Goal: Use online tool/utility: Utilize a website feature to perform a specific function

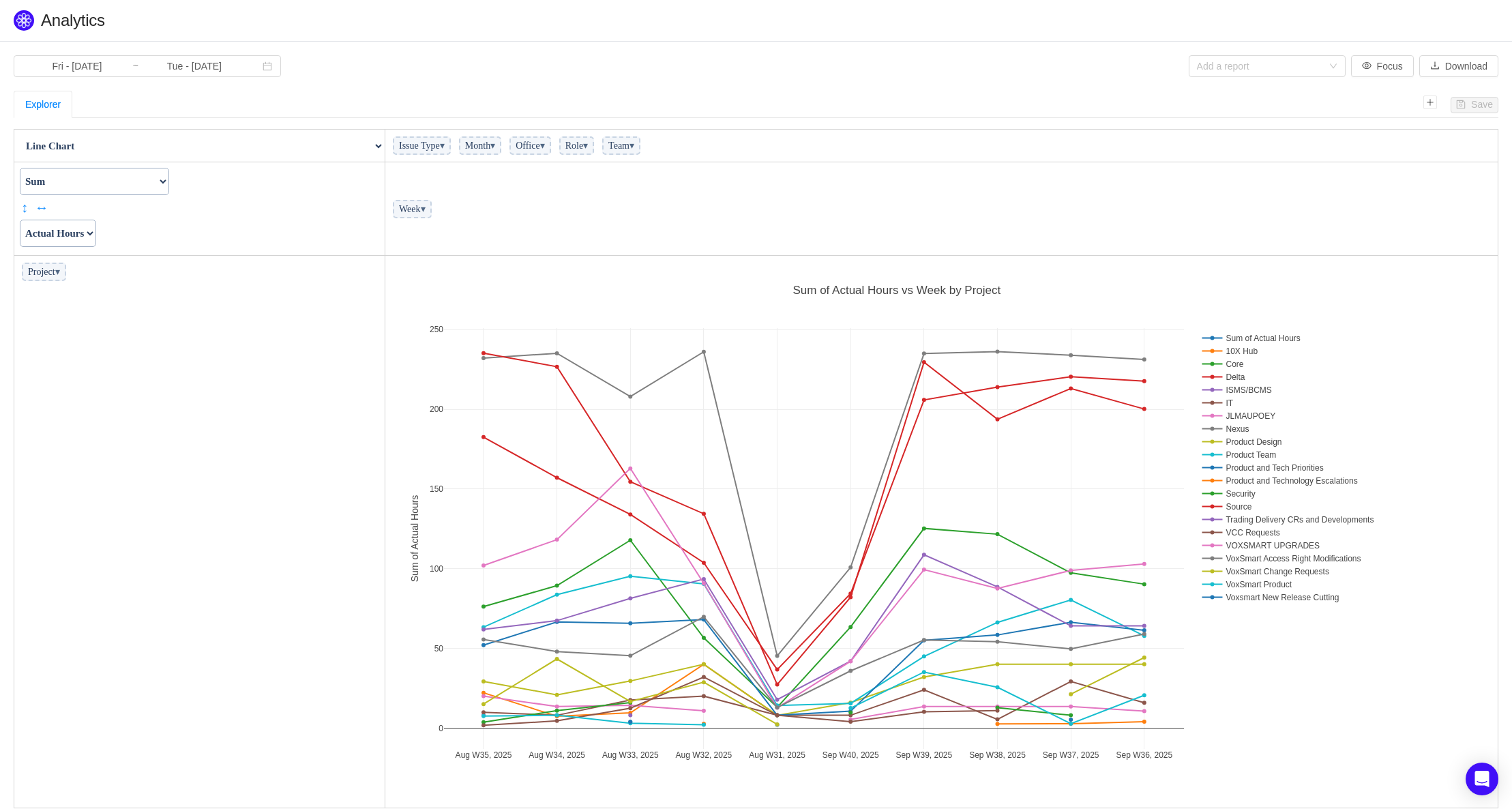
click at [169, 185] on select "Count Count Unique Values List Unique Values Sum Integer Sum Average Median Sam…" at bounding box center [94, 181] width 149 height 27
click at [169, 186] on select "Count Count Unique Values List Unique Values Sum Integer Sum Average Median Sam…" at bounding box center [94, 181] width 149 height 27
select select "Average"
click at [20, 168] on select "Count Count Unique Values List Unique Values Sum Integer Sum Average Median Sam…" at bounding box center [94, 181] width 149 height 27
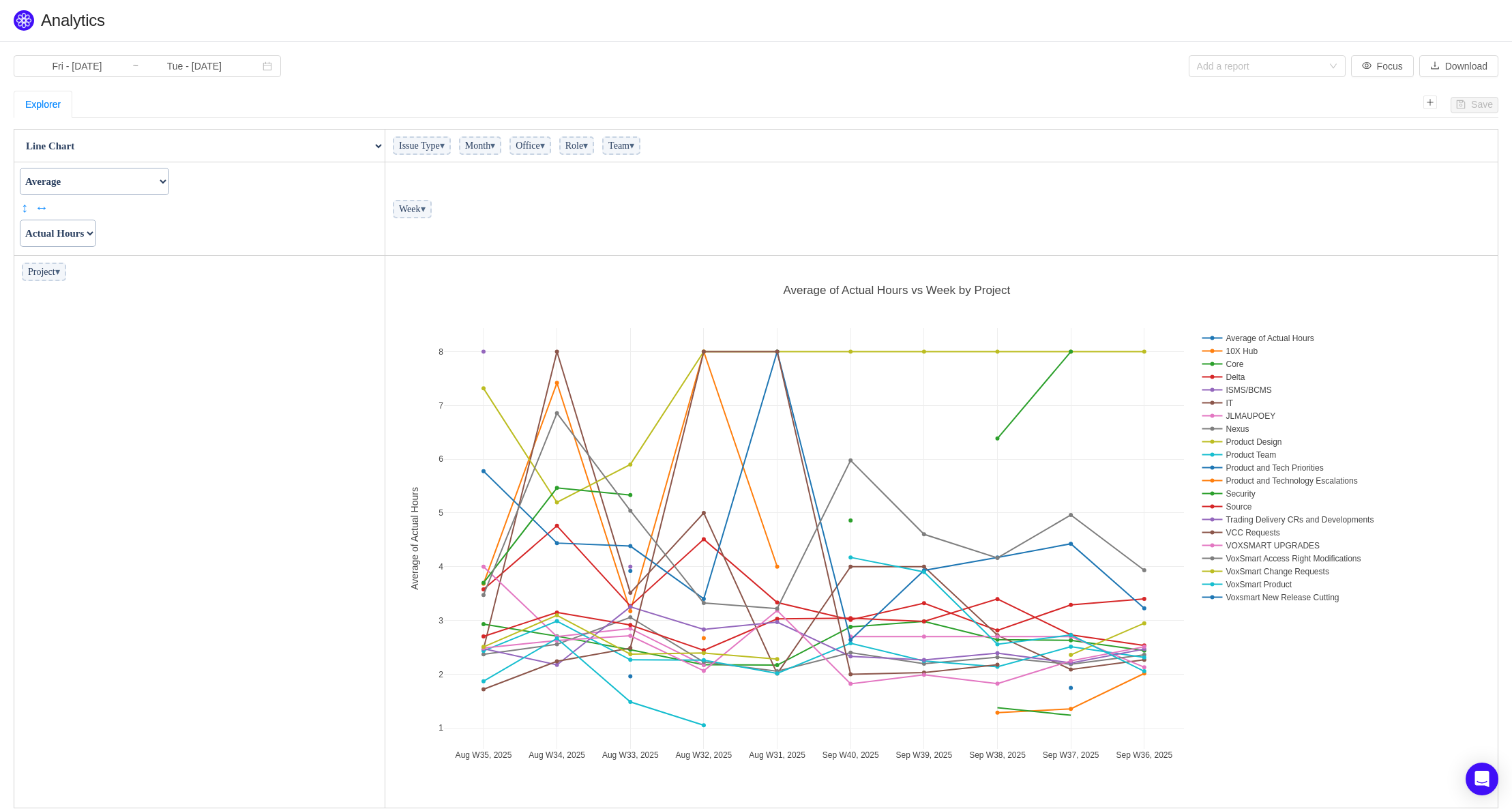
click at [96, 233] on select "Actual Hours Issue Key Issue Type Team Office Role Cycle Time Person Week Month" at bounding box center [58, 233] width 76 height 27
select select "Cycle Time"
click at [20, 220] on select "Actual Hours Issue Key Issue Type Team Office Role Cycle Time Person Week Month" at bounding box center [58, 233] width 76 height 27
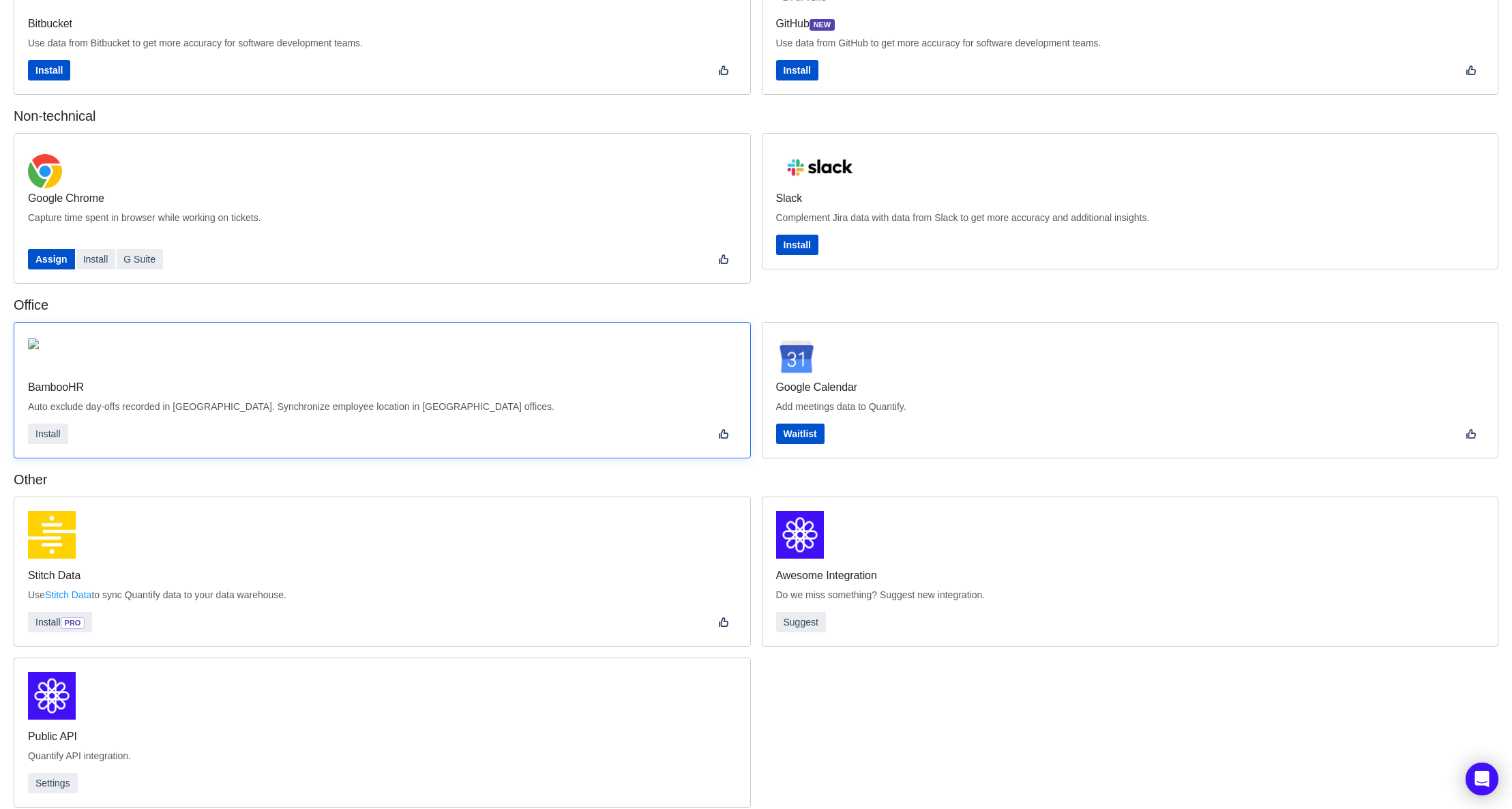
scroll to position [137, 0]
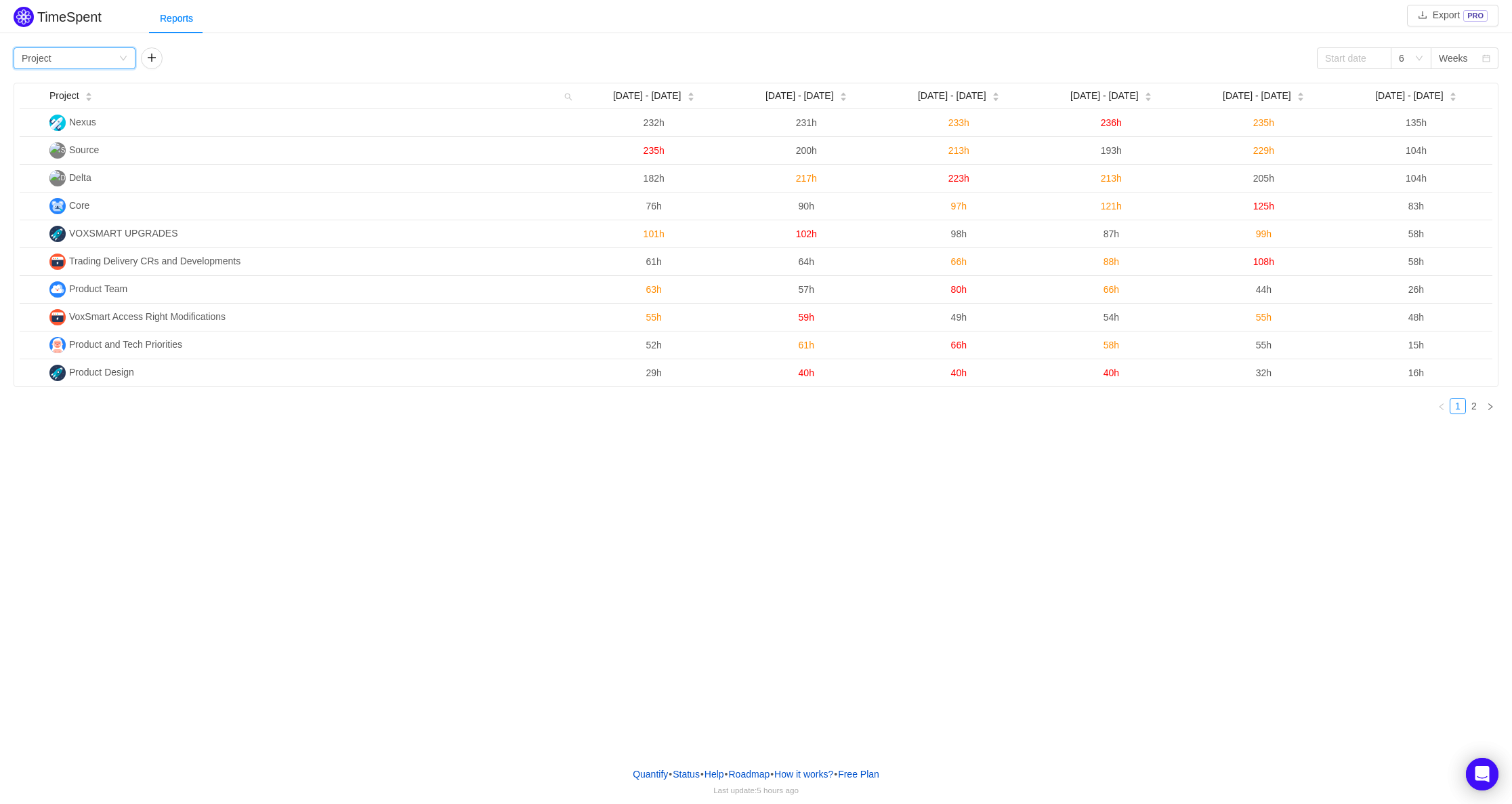
click at [122, 59] on icon "icon: down" at bounding box center [122, 58] width 6 height 5
click at [122, 59] on icon "icon: down" at bounding box center [123, 58] width 8 height 8
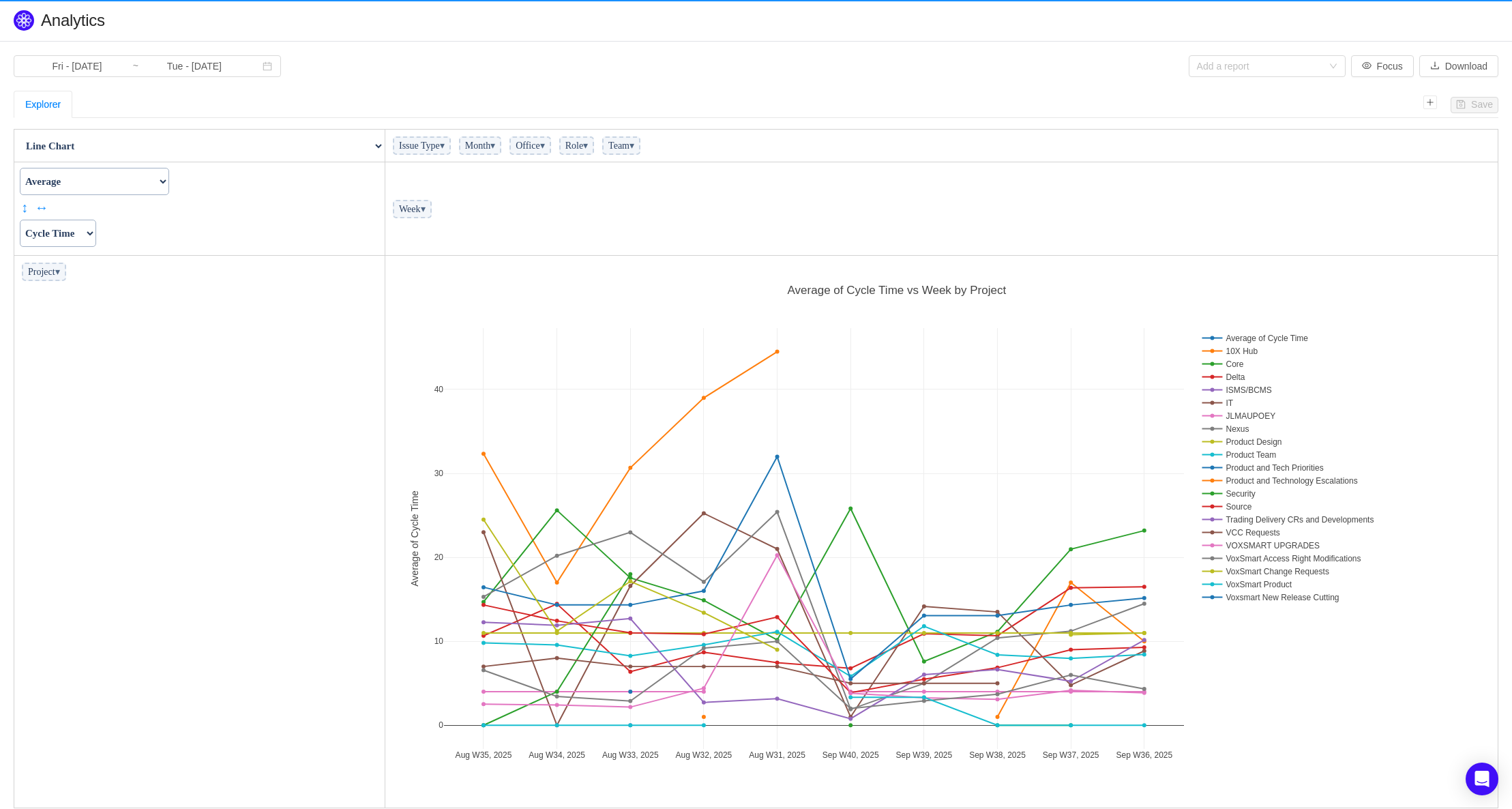
scroll to position [543, 1105]
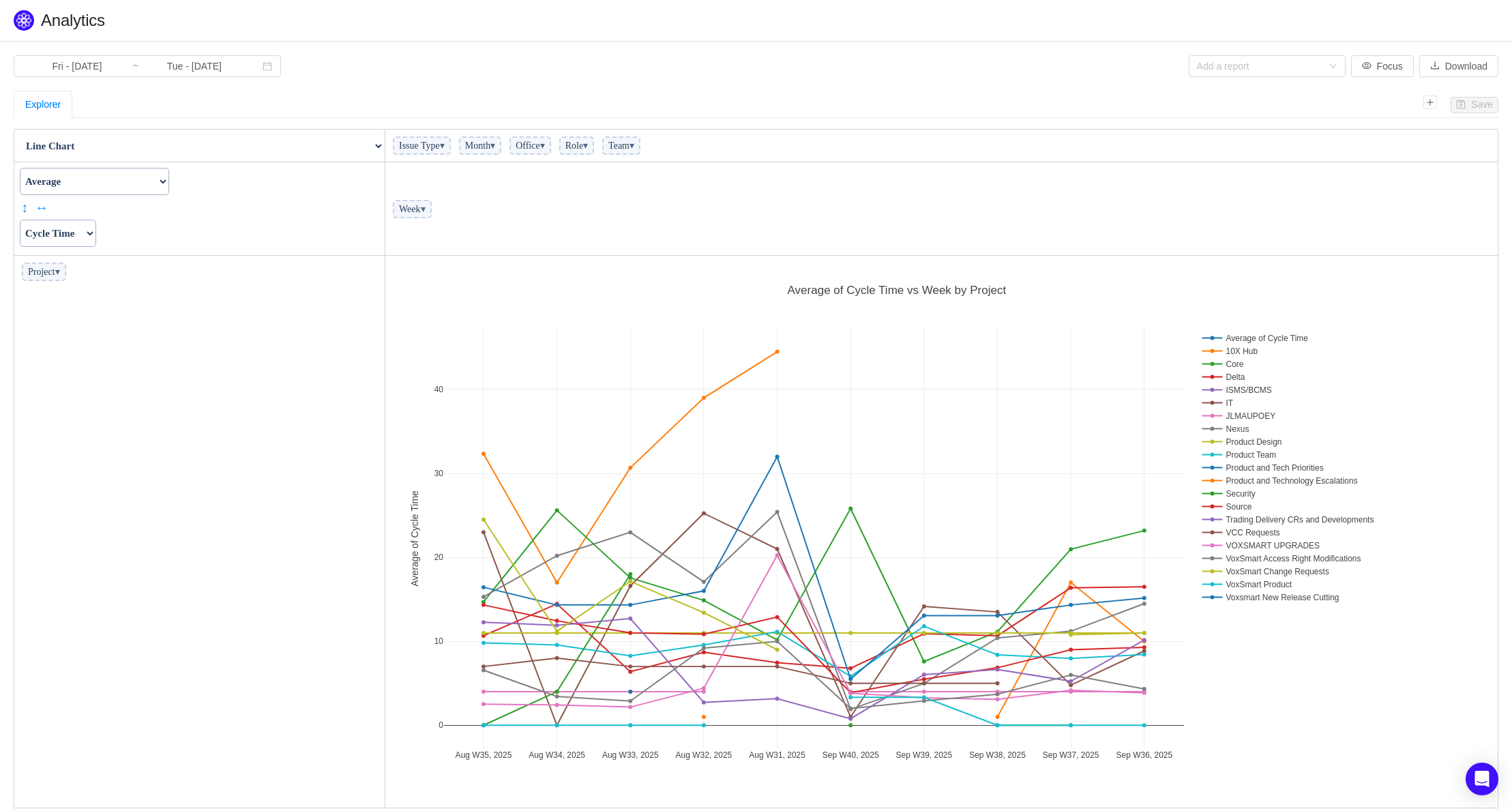
click at [426, 213] on span "▾" at bounding box center [422, 209] width 5 height 10
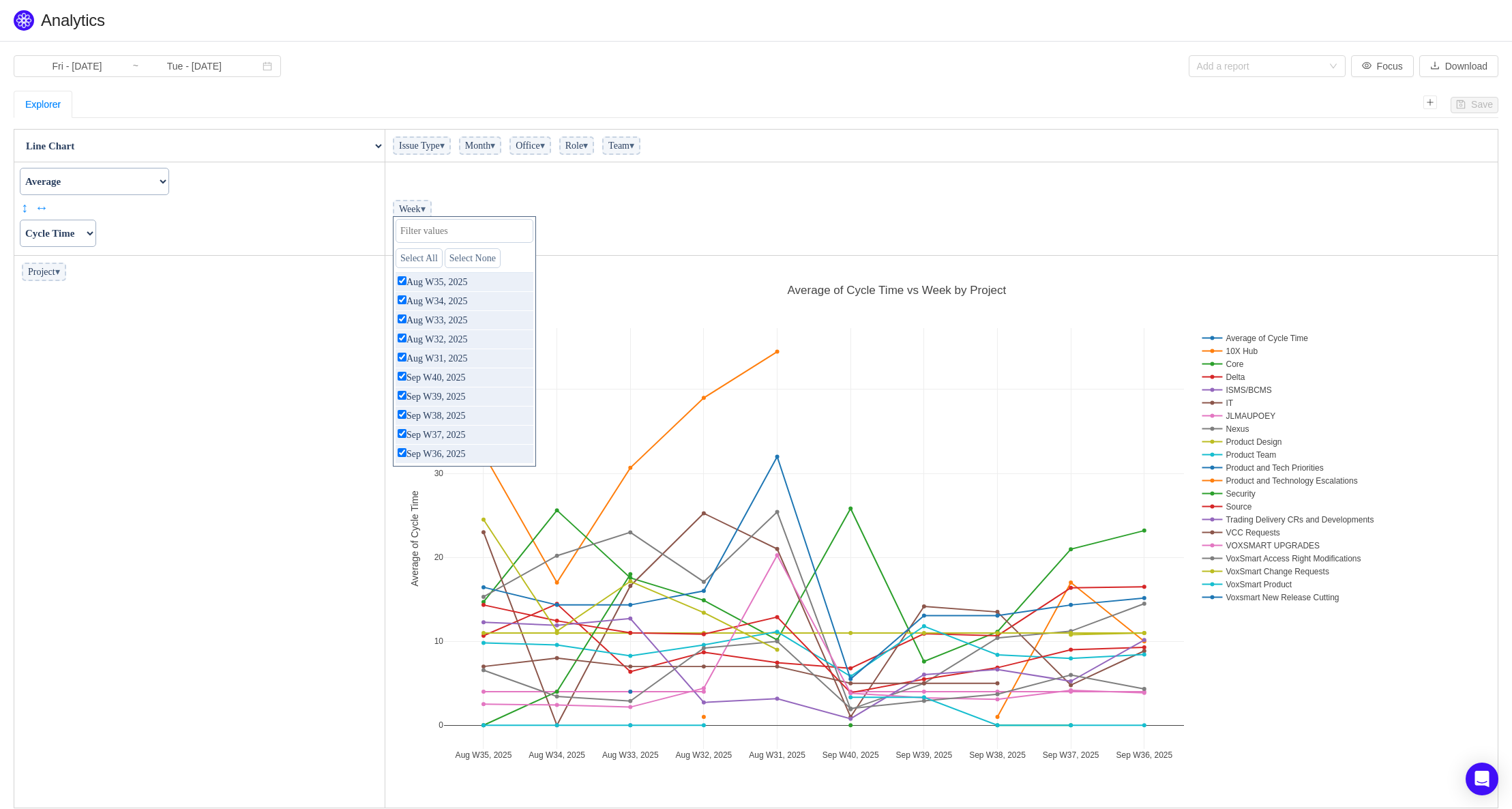
click at [612, 193] on td "Week ▾ Select All Select None Aug W35, 2025 only Aug W34, 2025 only Aug W33, 20…" at bounding box center [942, 209] width 1113 height 93
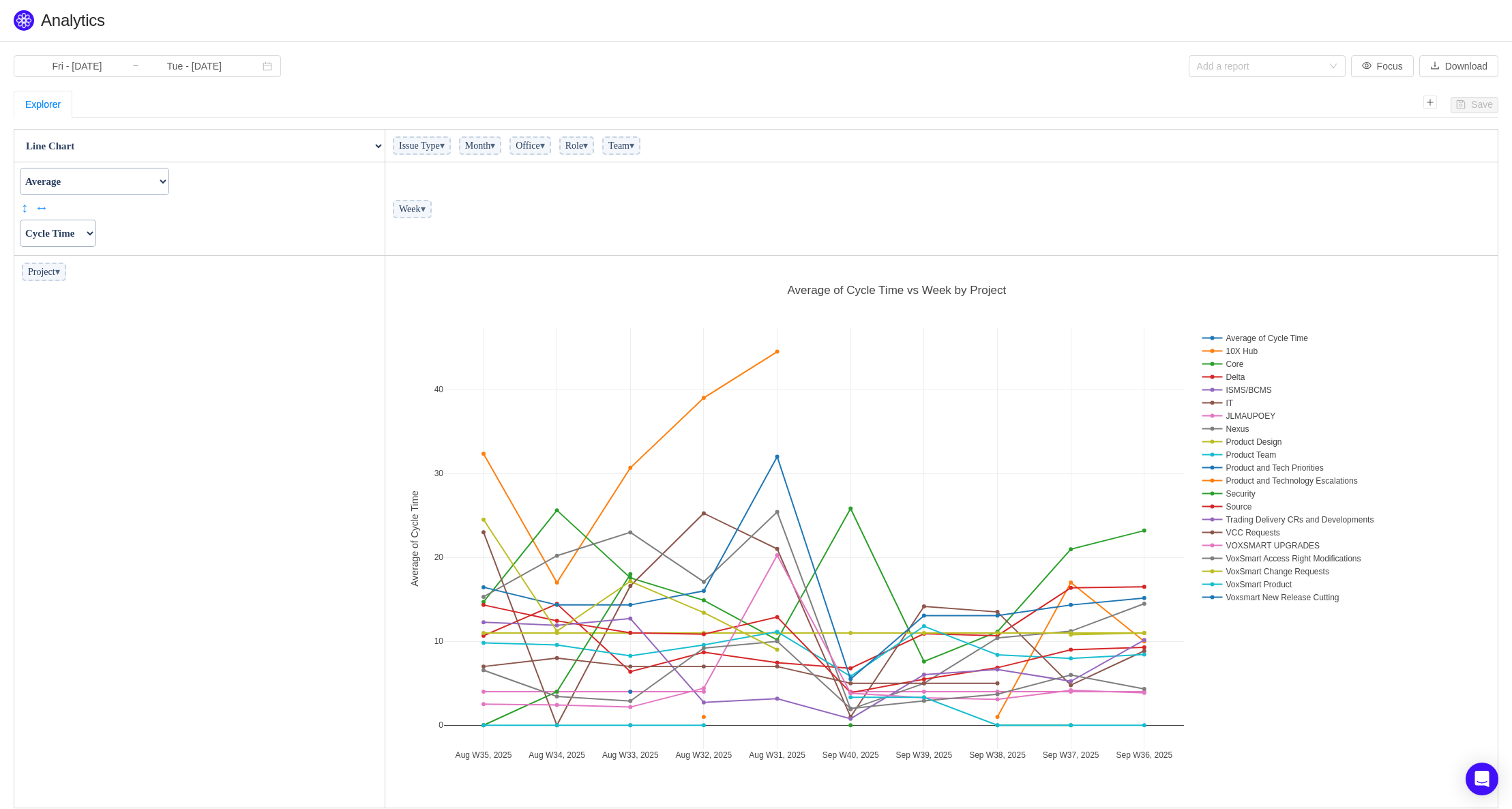
click at [495, 146] on span "▾" at bounding box center [492, 145] width 5 height 10
click at [792, 203] on td "Week ▾" at bounding box center [942, 209] width 1113 height 93
click at [60, 273] on span "▾" at bounding box center [57, 271] width 5 height 10
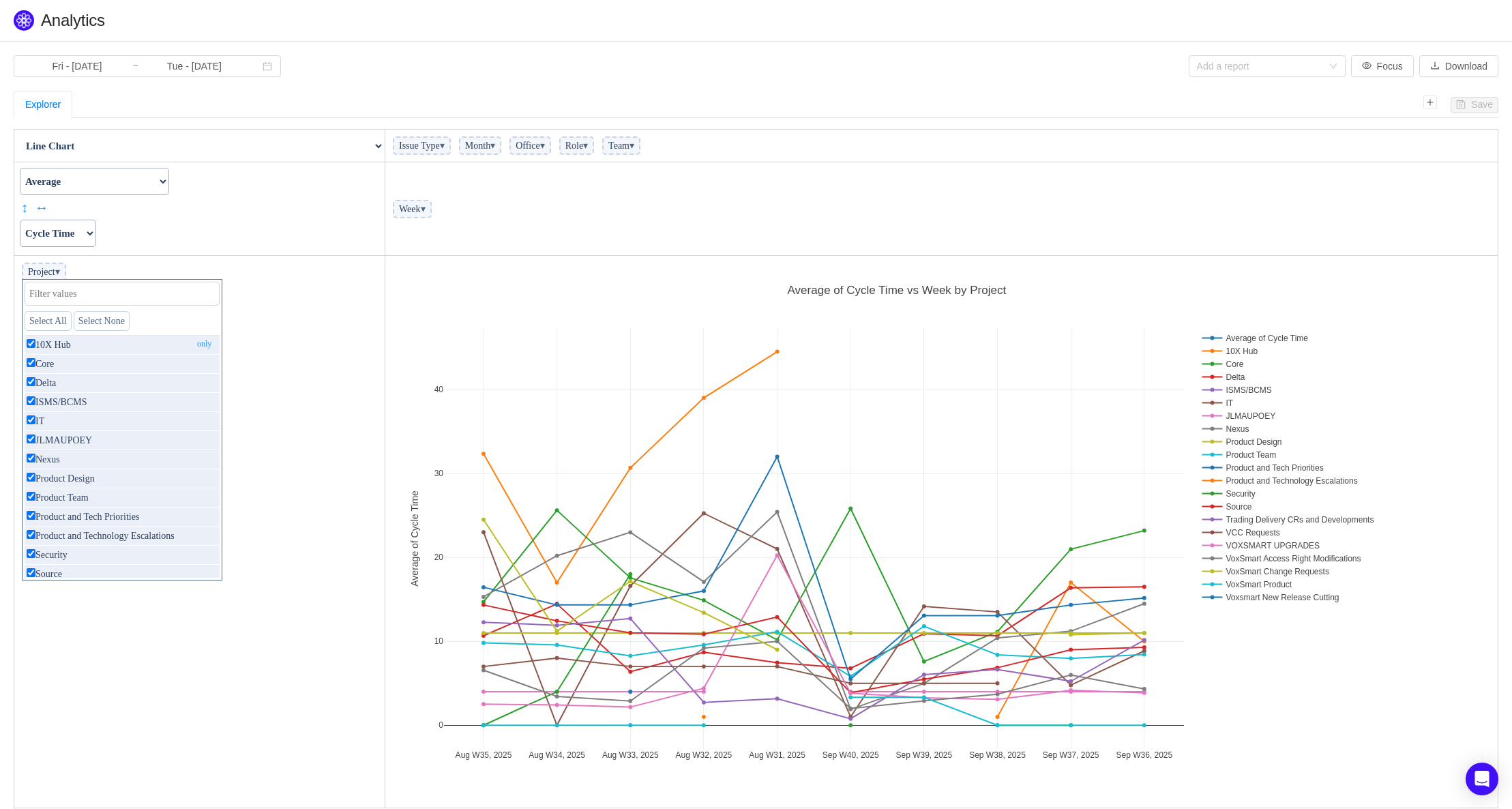
click at [33, 348] on input "checkbox" at bounding box center [32, 344] width 9 height 9
checkbox input "false"
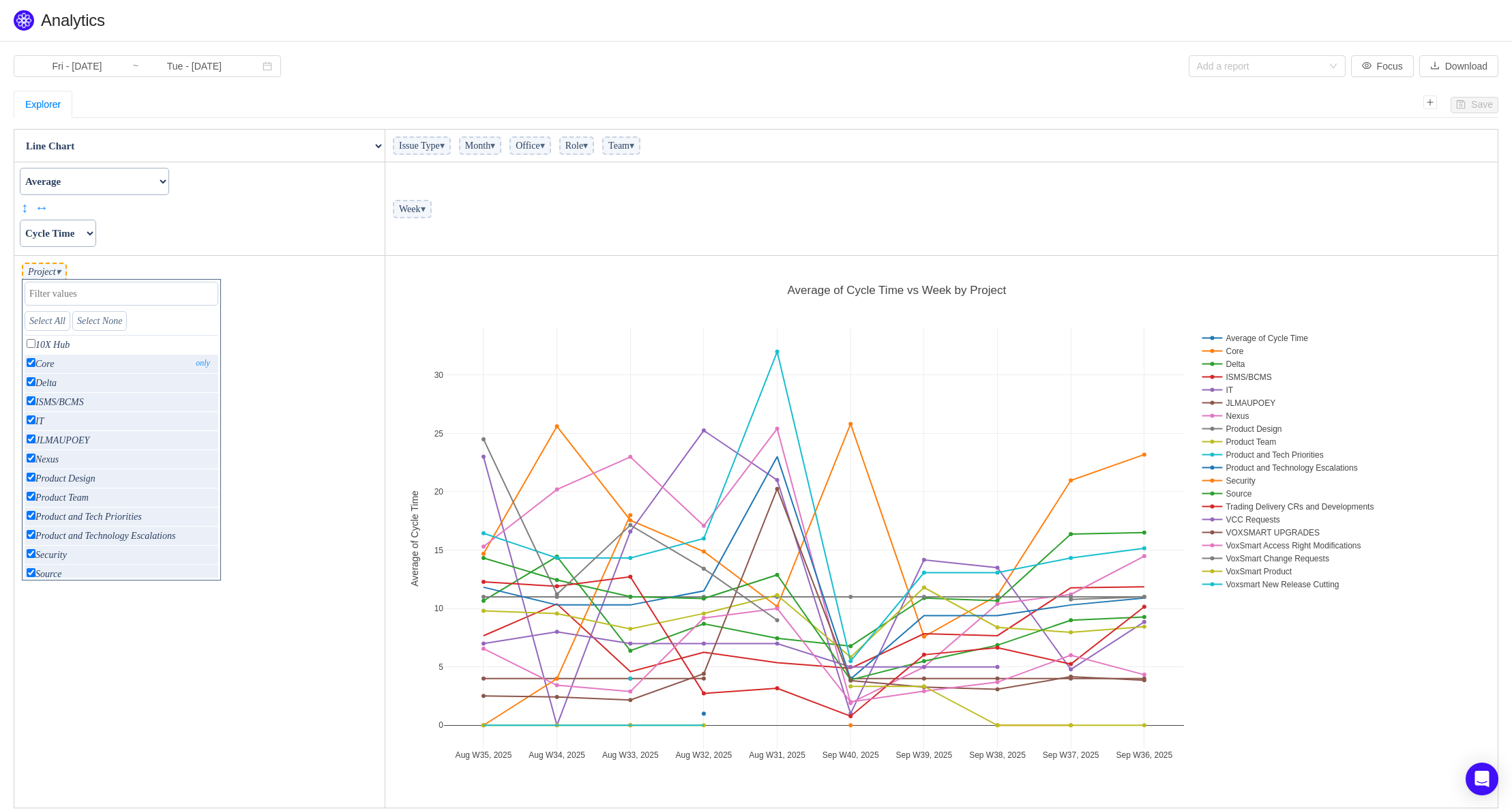
click at [29, 365] on input "checkbox" at bounding box center [32, 363] width 9 height 9
checkbox input "false"
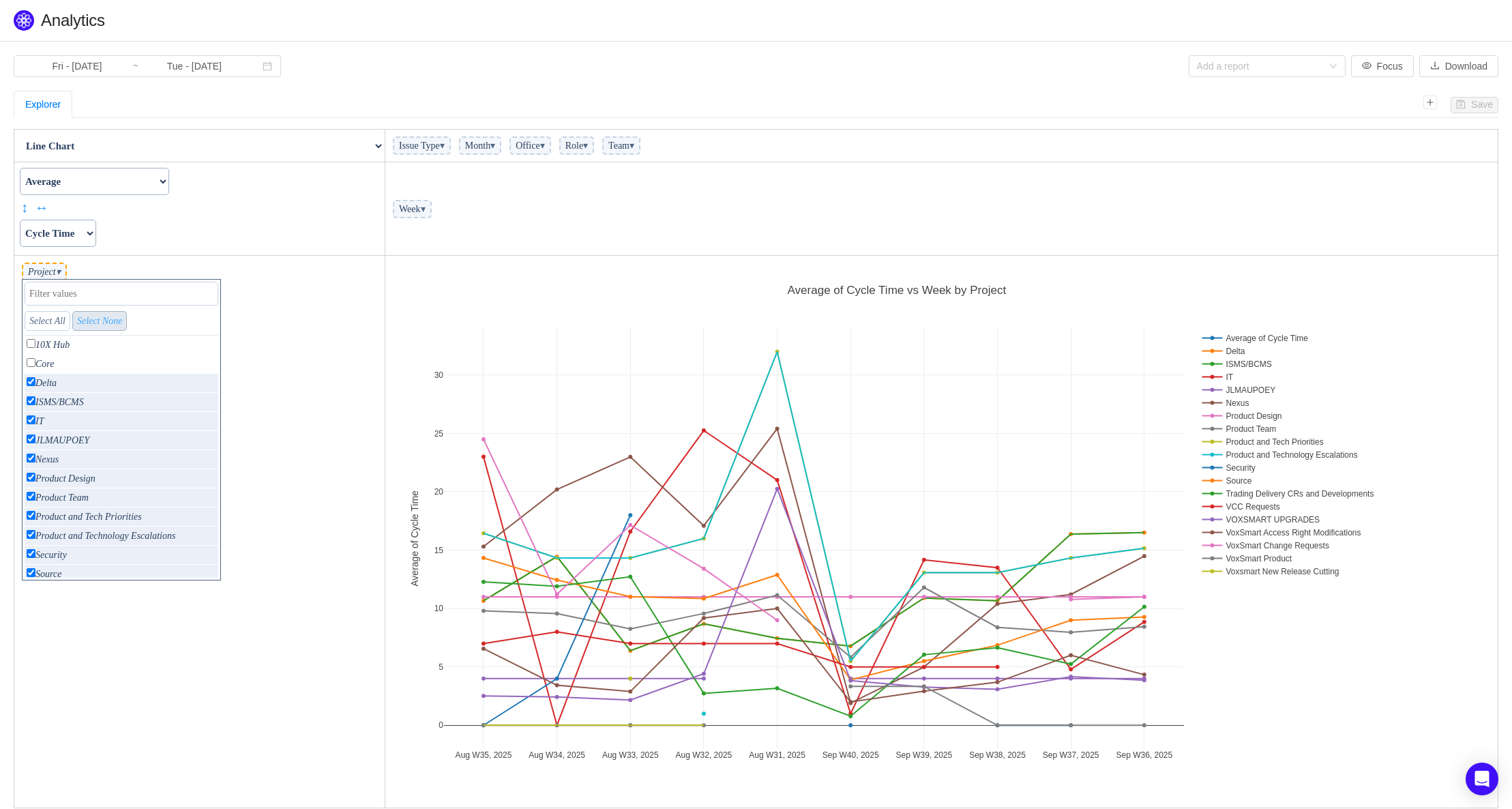
click at [106, 327] on link "Select None" at bounding box center [100, 321] width 55 height 20
checkbox input "false"
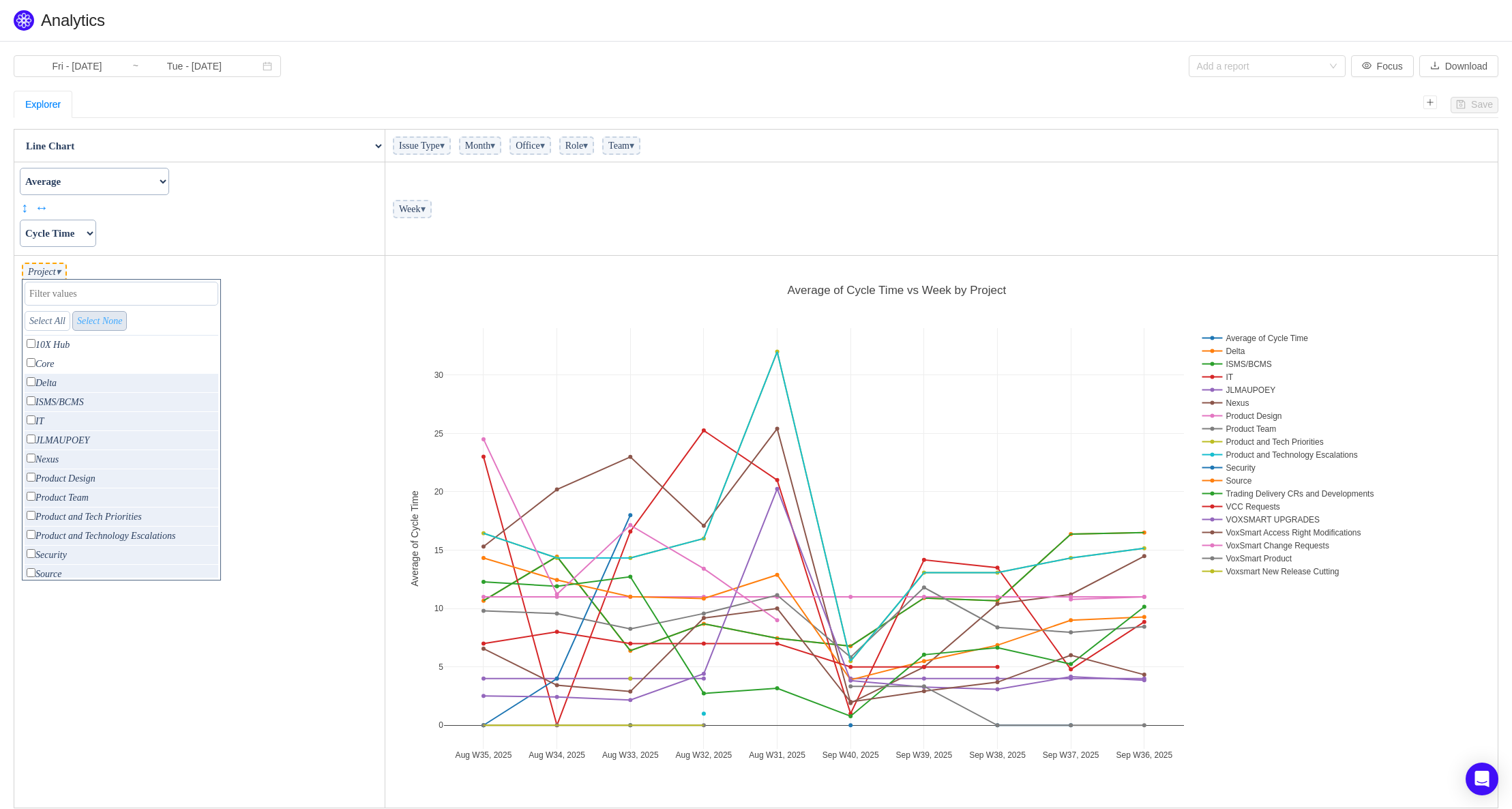
checkbox input "false"
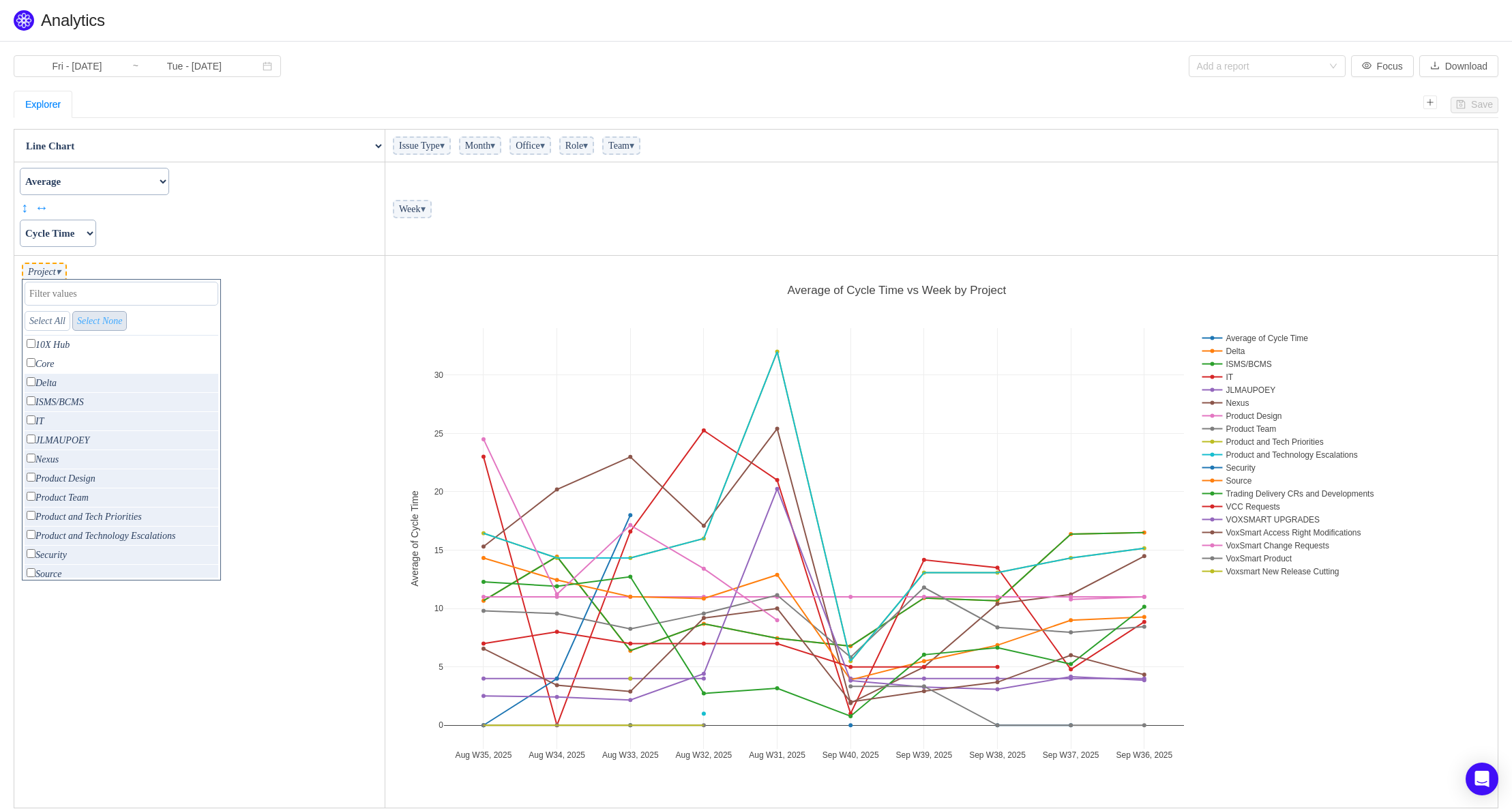
checkbox input "false"
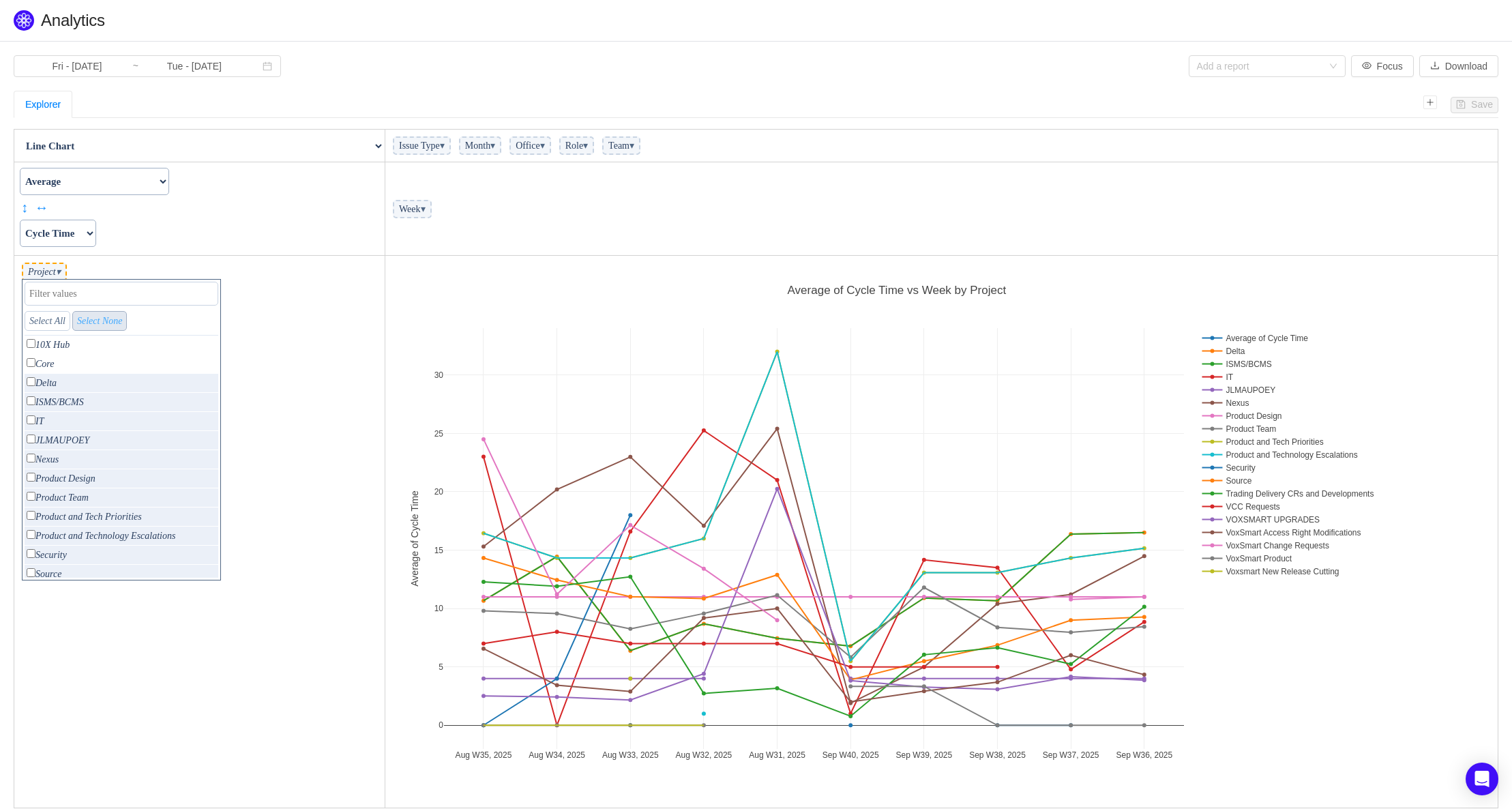
checkbox input "false"
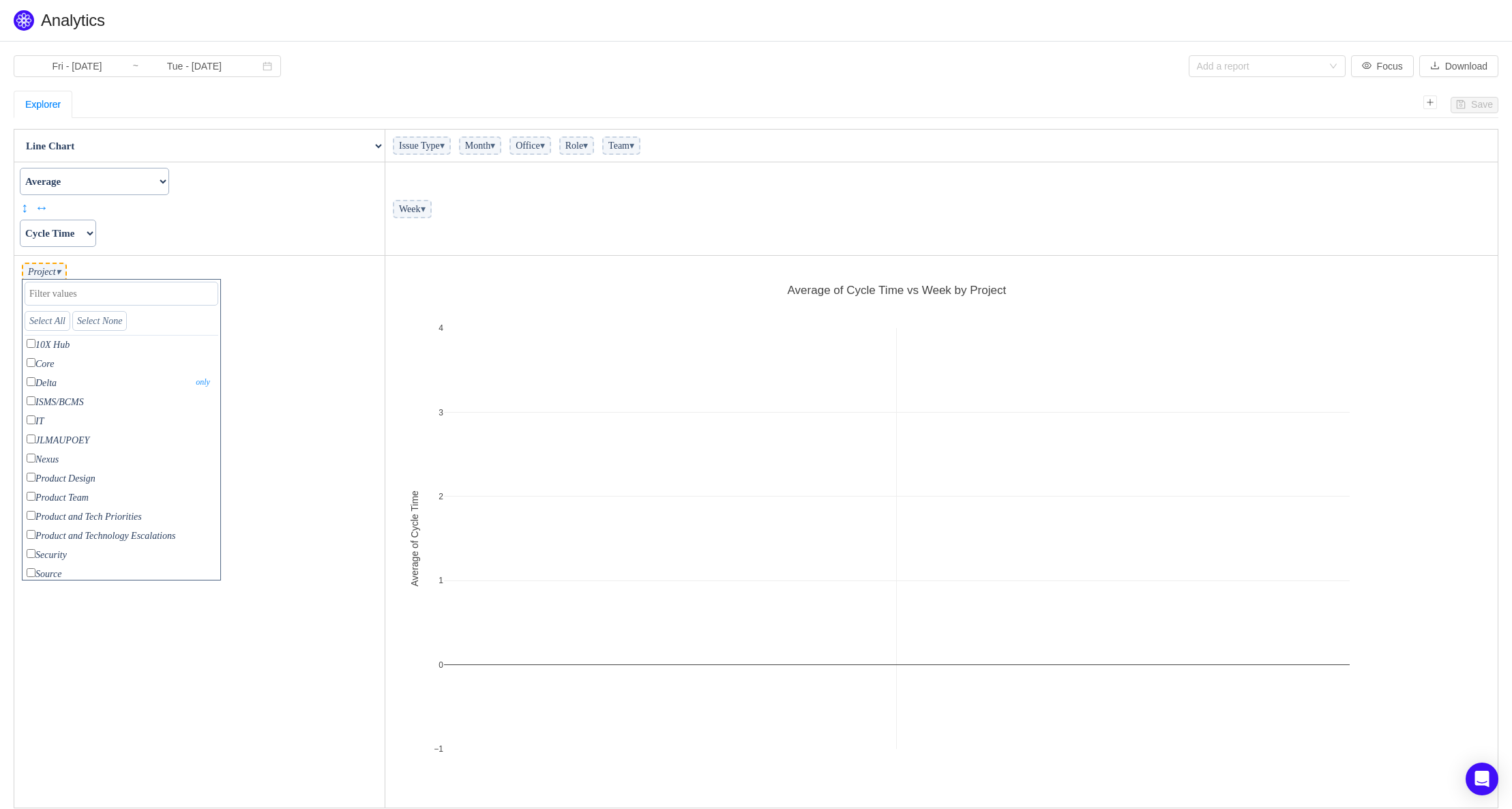
click at [29, 386] on input "checkbox" at bounding box center [32, 382] width 9 height 9
checkbox input "true"
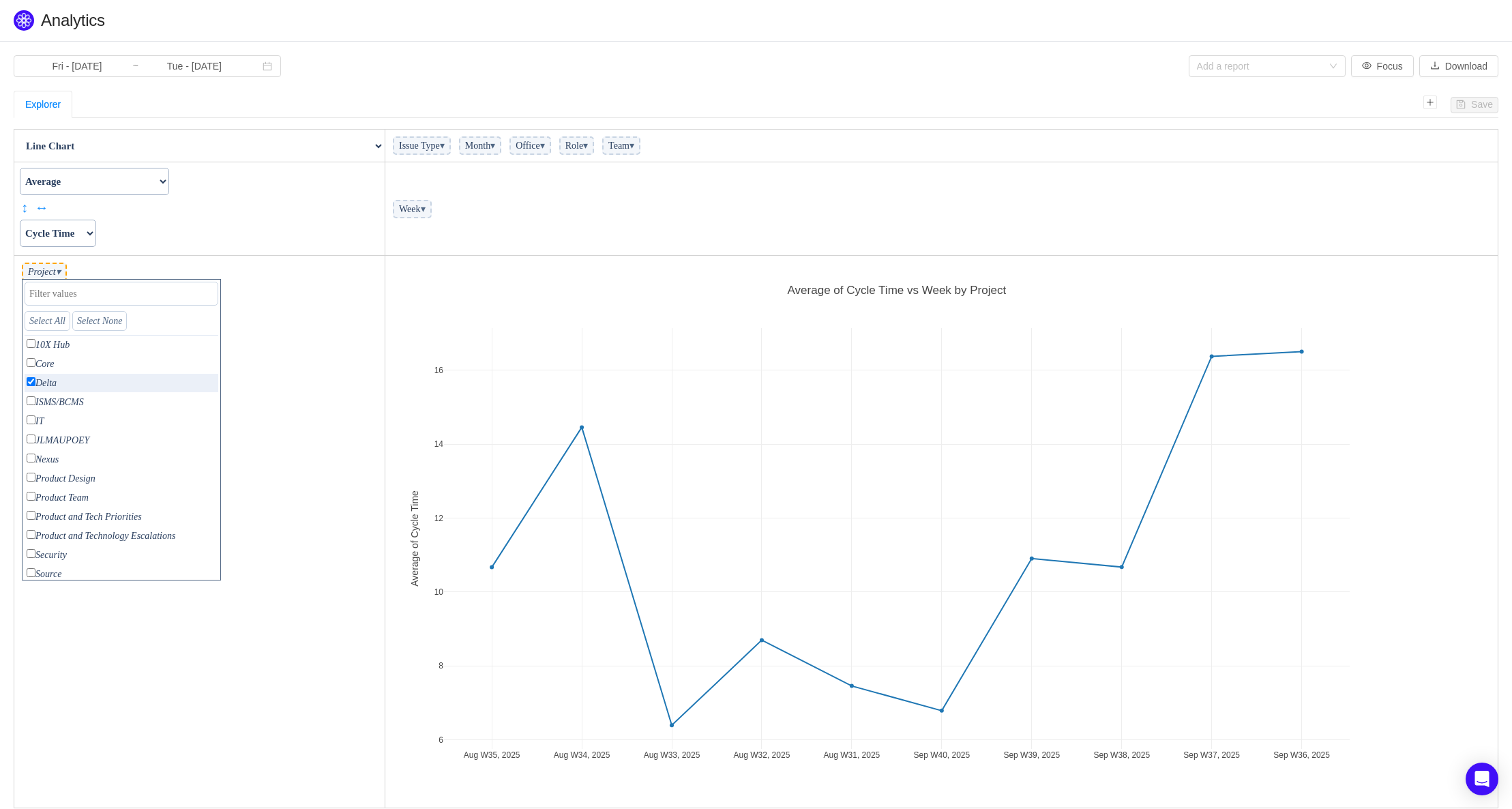
click at [283, 314] on td "Project ▾ Select All Select None 10X Hub only Core only Delta only ISMS/BCMS on…" at bounding box center [199, 531] width 371 height 553
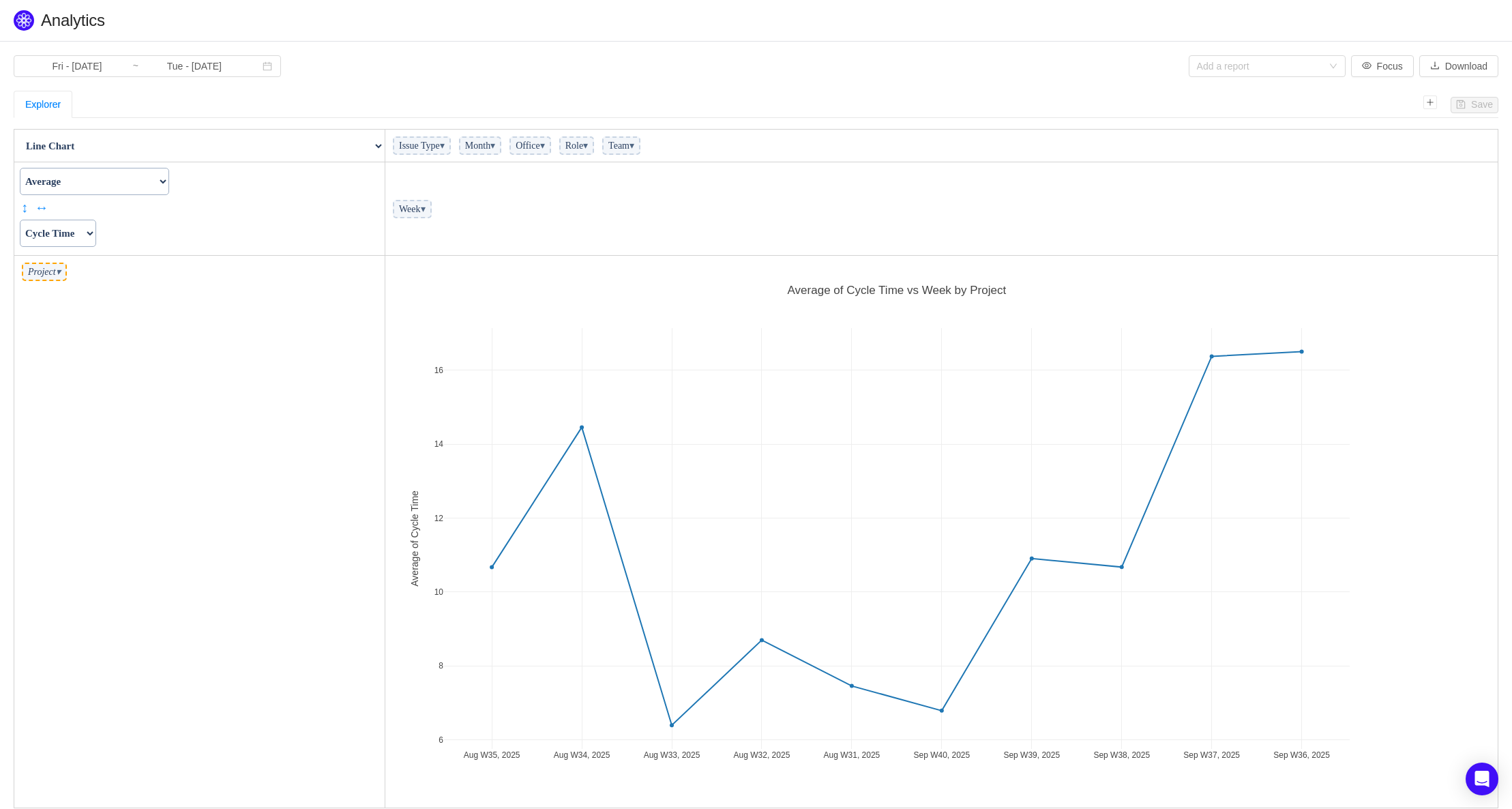
click at [421, 207] on span "Week ▾" at bounding box center [412, 209] width 39 height 19
click at [426, 208] on span "▾" at bounding box center [422, 209] width 5 height 10
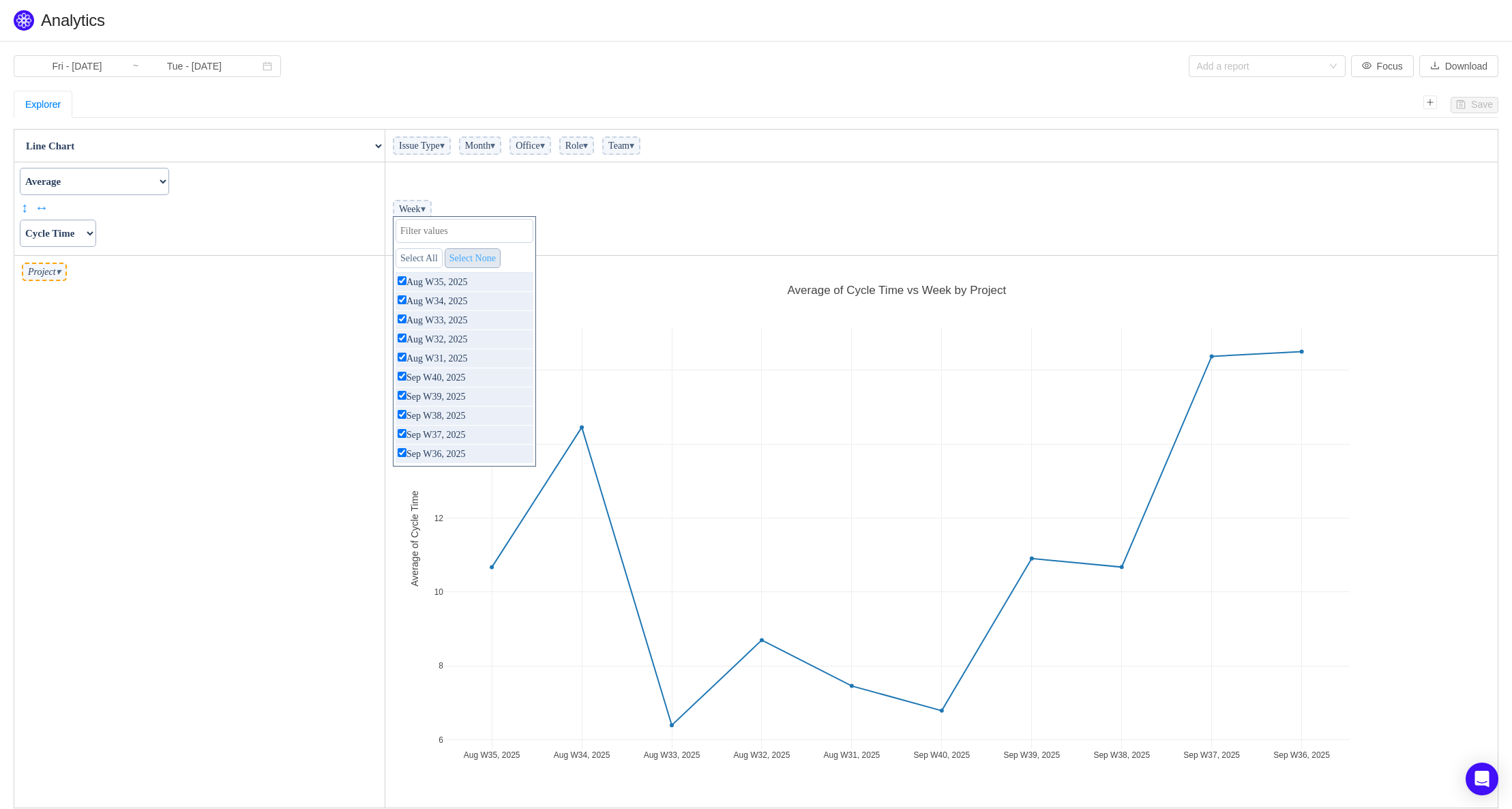
click at [468, 260] on link "Select None" at bounding box center [473, 257] width 56 height 20
checkbox input "false"
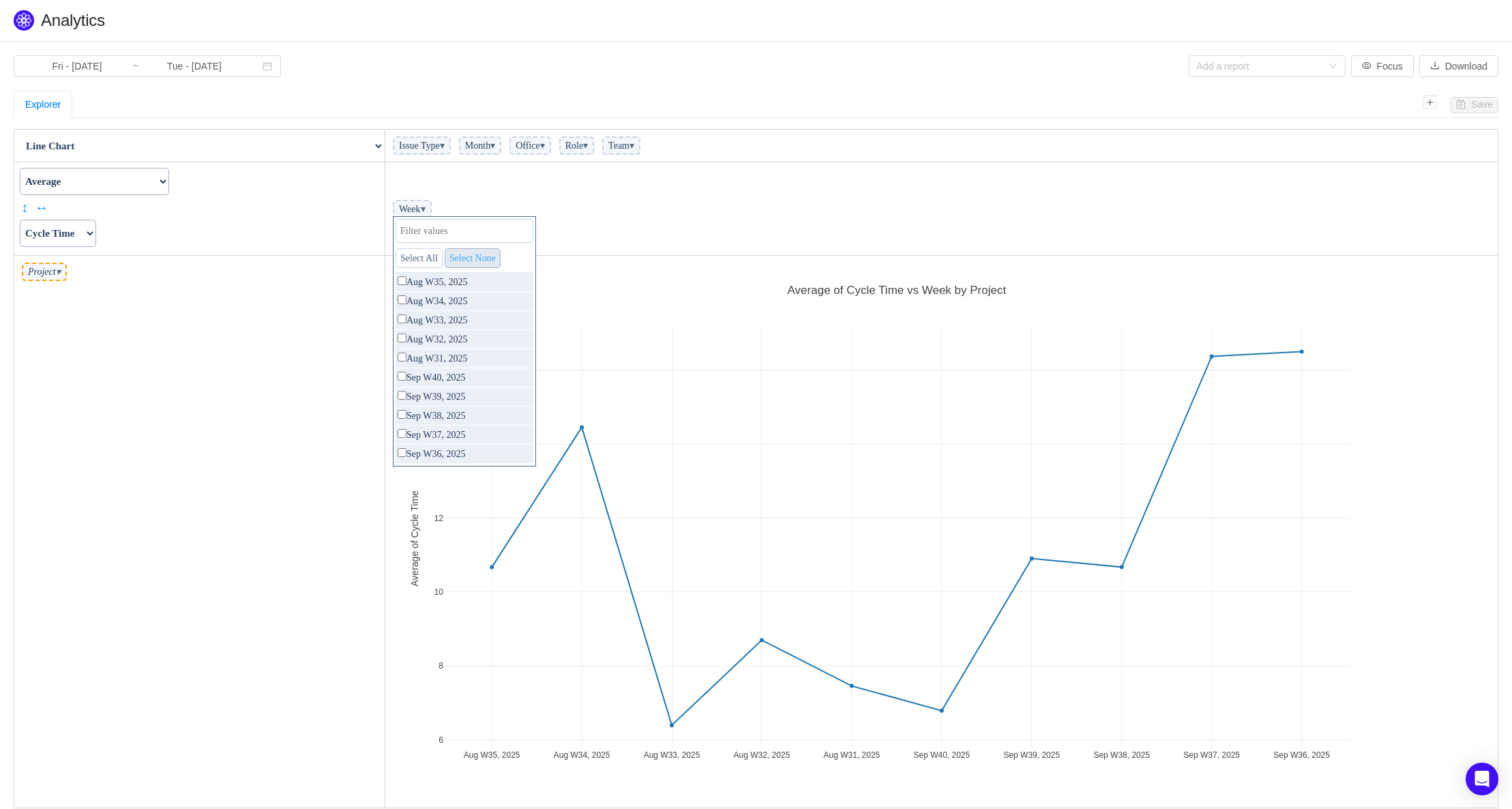
checkbox input "false"
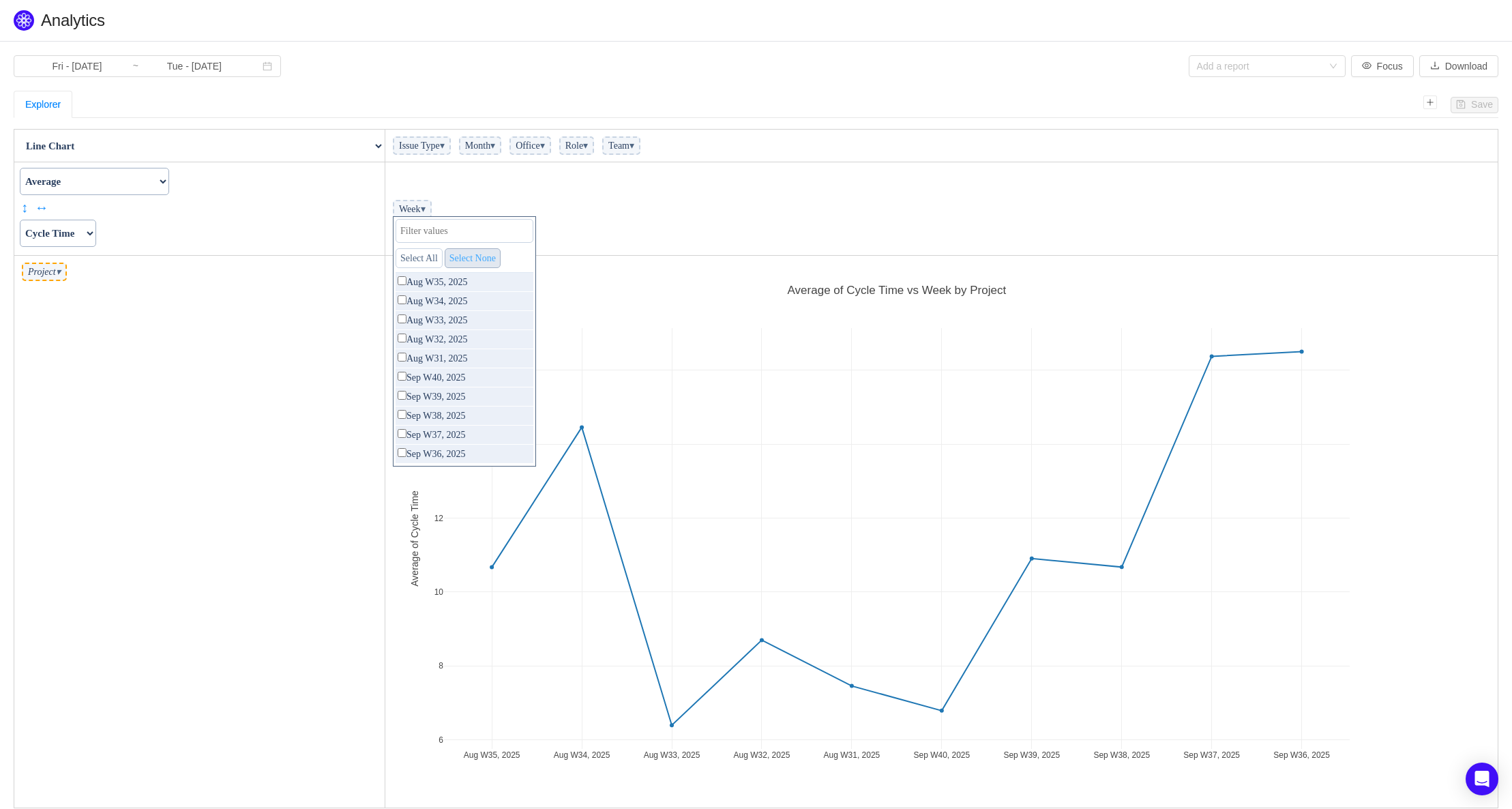
checkbox input "false"
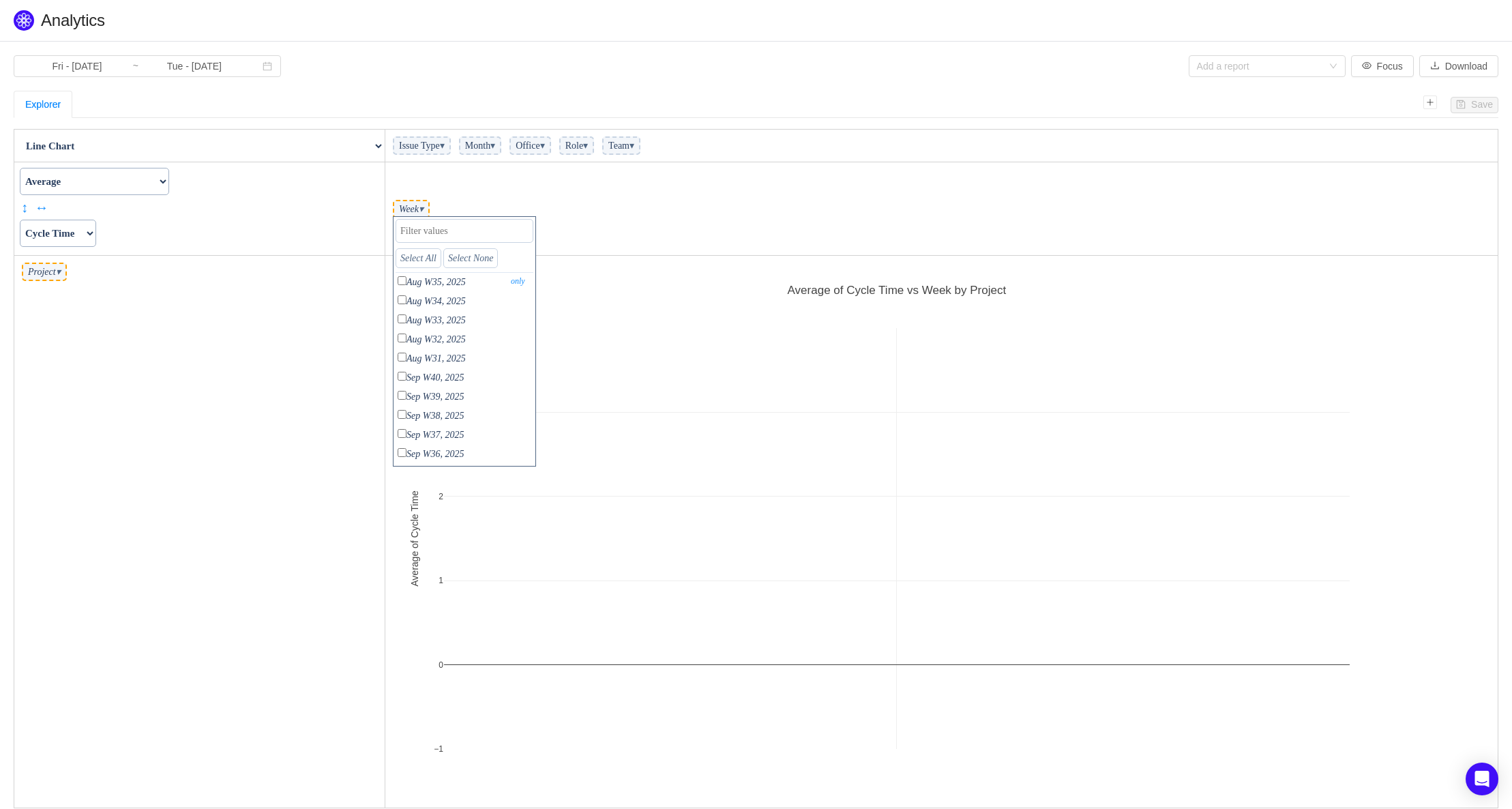
click at [402, 283] on input "checkbox" at bounding box center [403, 281] width 9 height 9
checkbox input "true"
click at [405, 301] on input "checkbox" at bounding box center [403, 300] width 9 height 9
checkbox input "true"
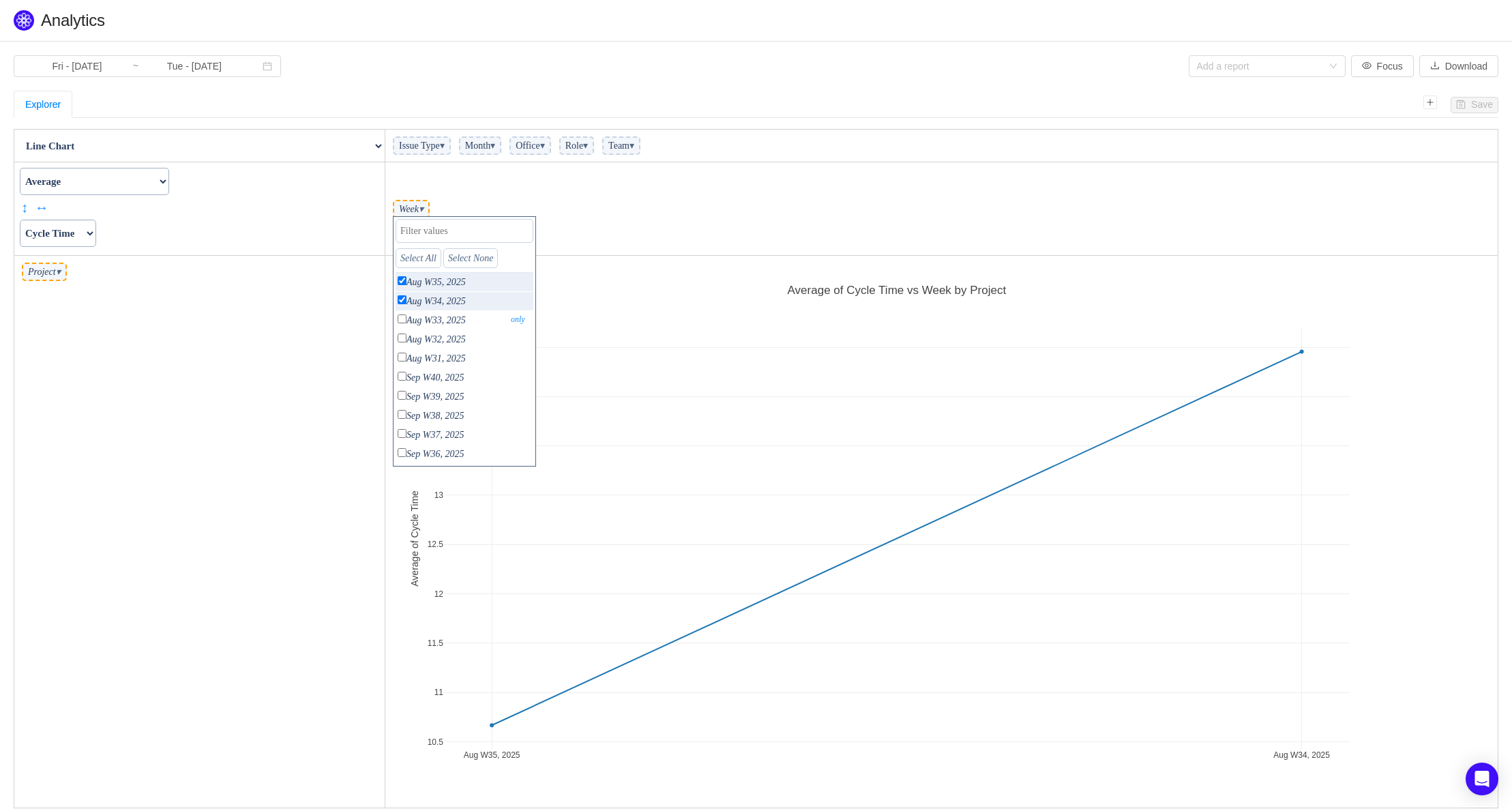
click at [402, 317] on input "checkbox" at bounding box center [403, 319] width 9 height 9
checkbox input "true"
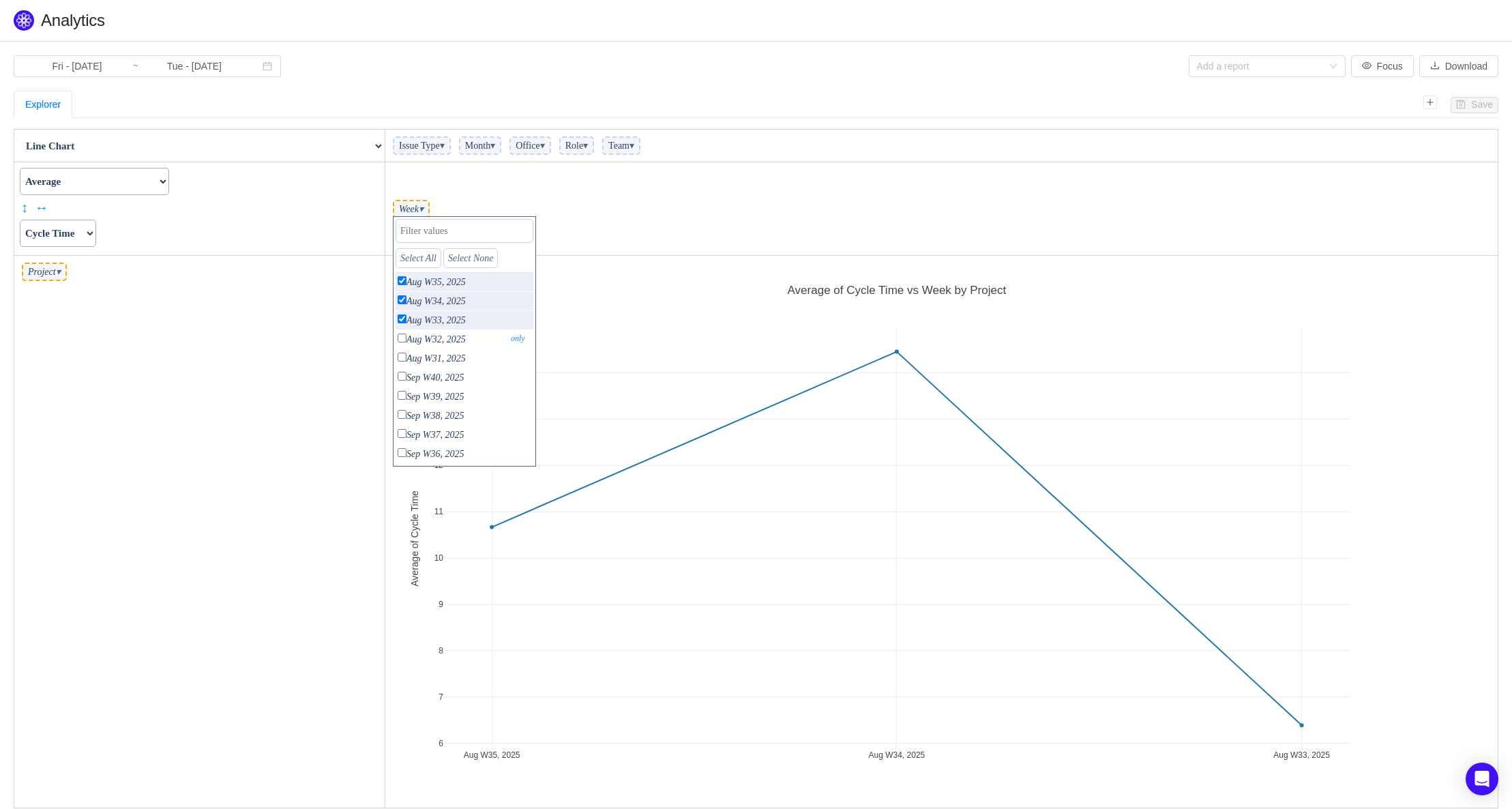
click at [407, 340] on p "Aug W32, 2025 only" at bounding box center [464, 339] width 138 height 19
checkbox input "true"
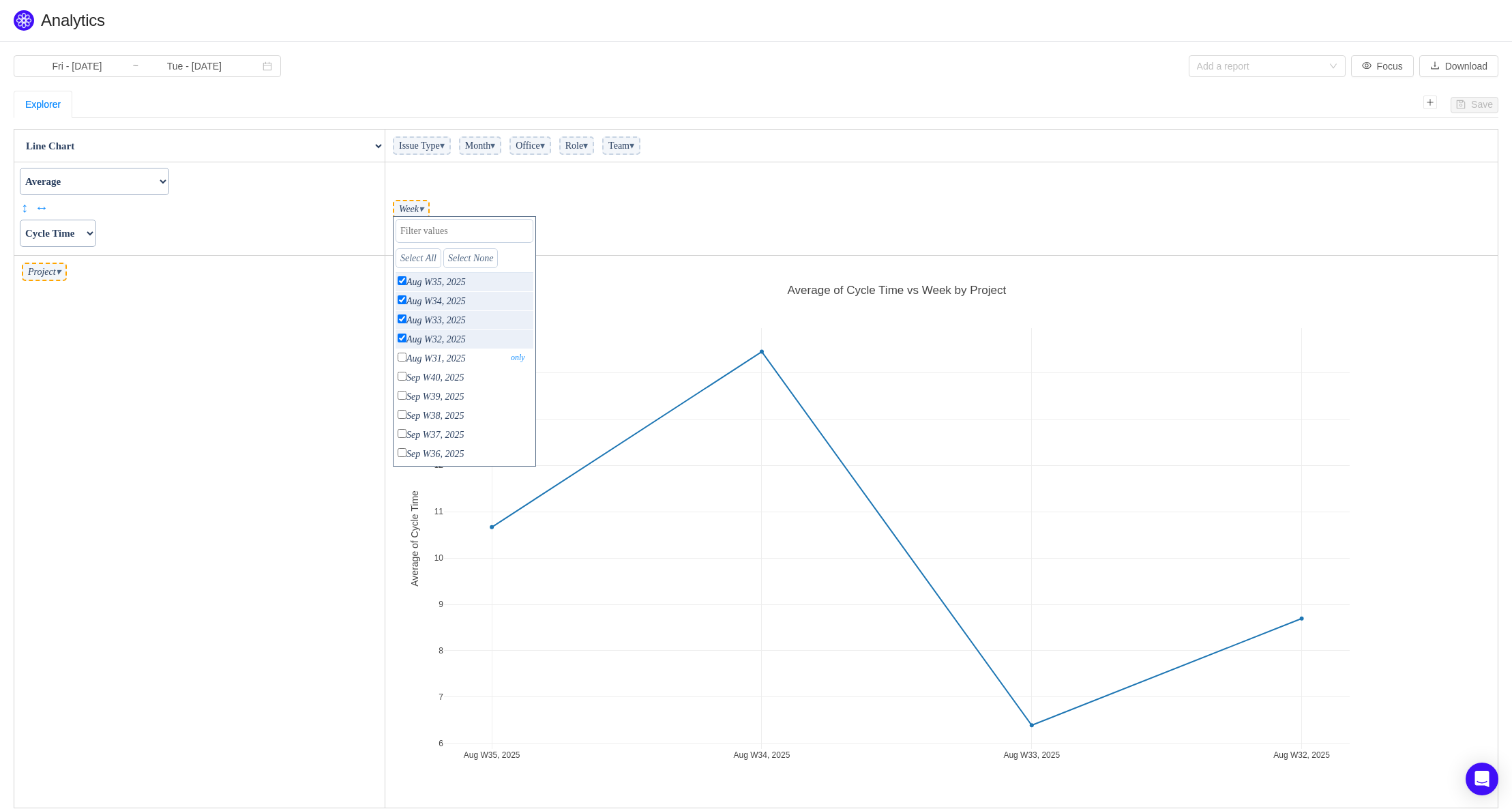
click at [401, 359] on input "checkbox" at bounding box center [403, 357] width 9 height 9
checkbox input "true"
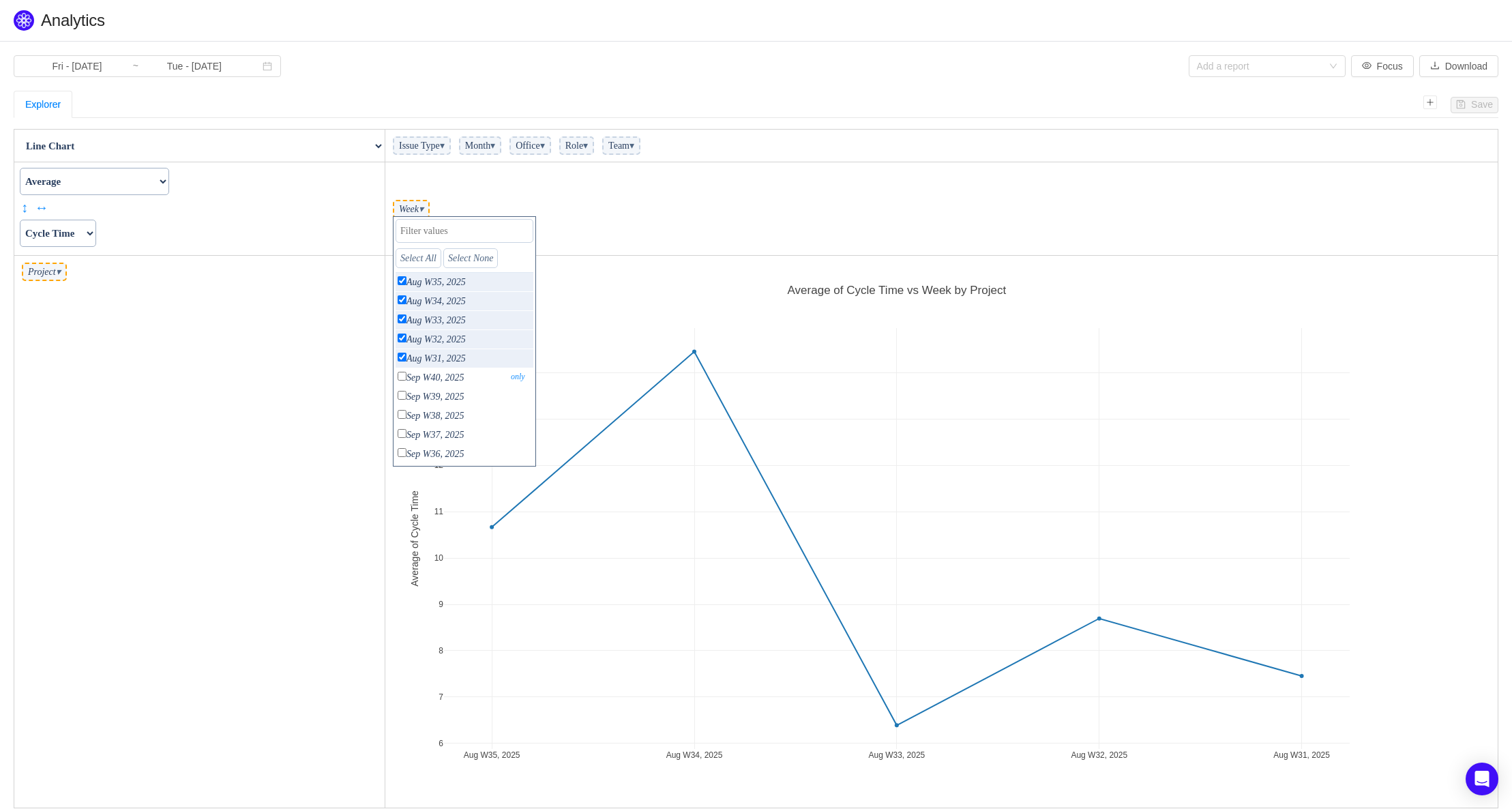
click at [401, 377] on input "checkbox" at bounding box center [403, 377] width 9 height 9
checkbox input "true"
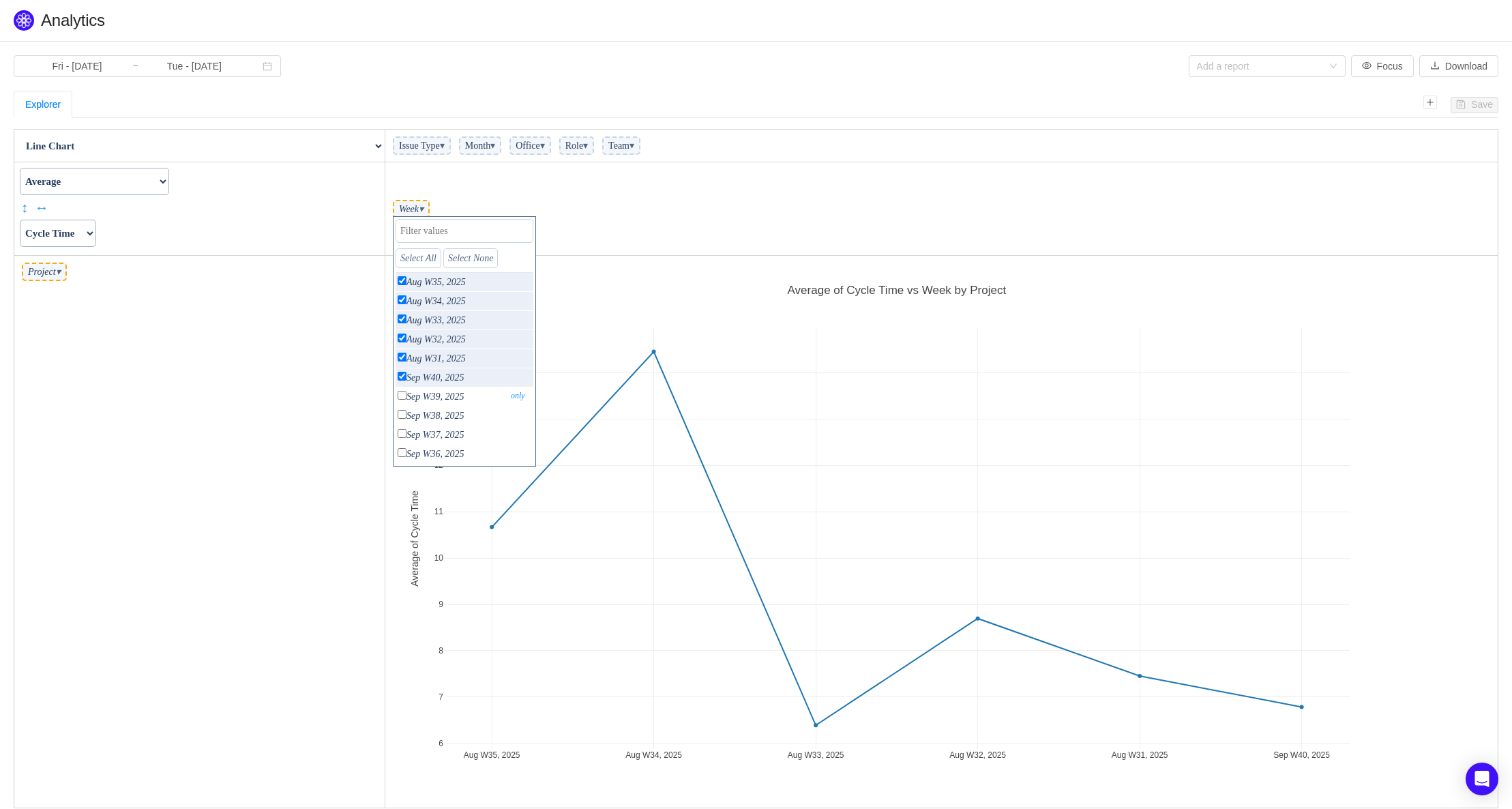
click at [400, 395] on input "checkbox" at bounding box center [403, 395] width 9 height 9
checkbox input "true"
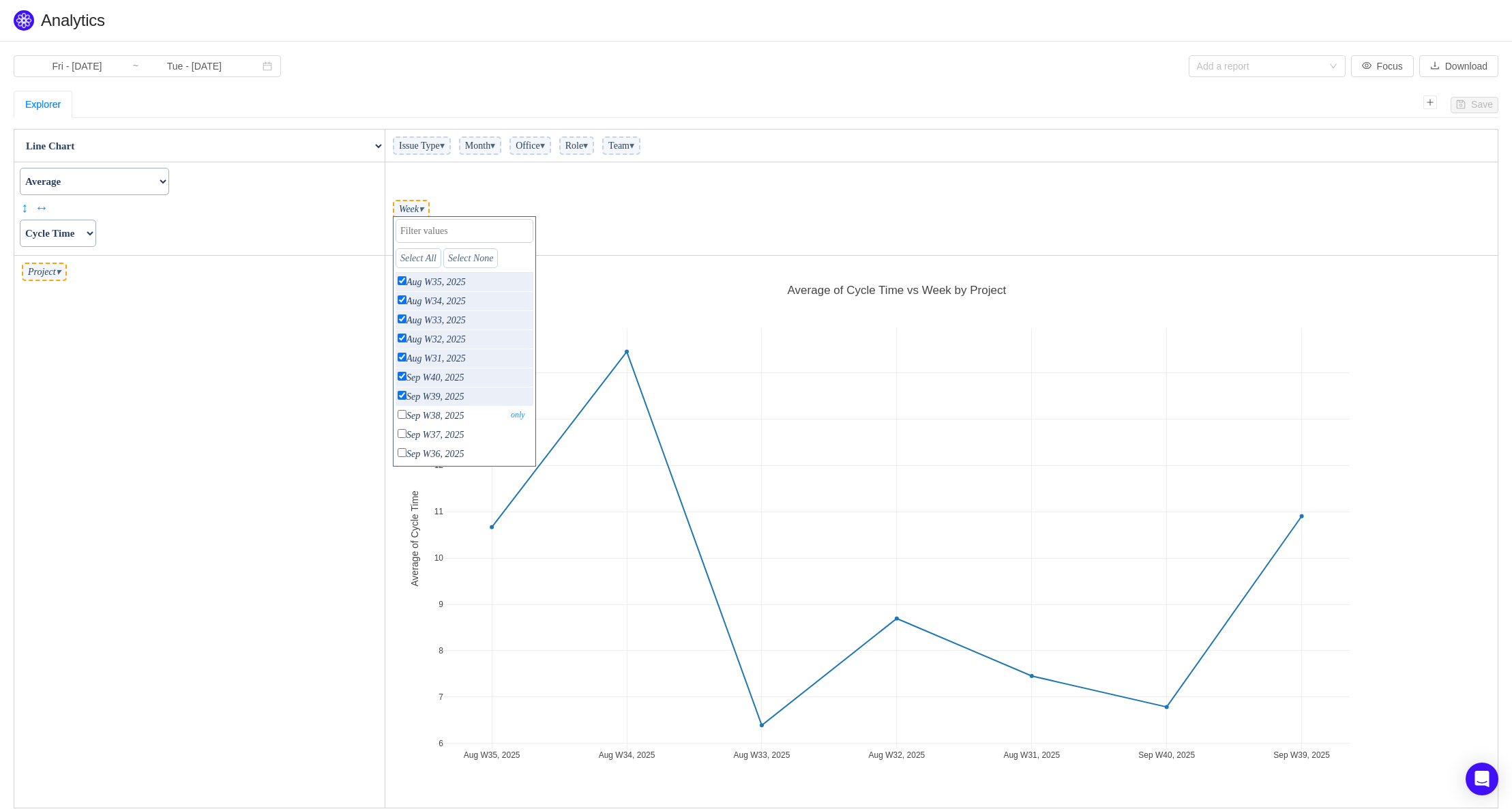
click at [406, 413] on p "Sep W38, 2025 only" at bounding box center [464, 416] width 138 height 19
checkbox input "true"
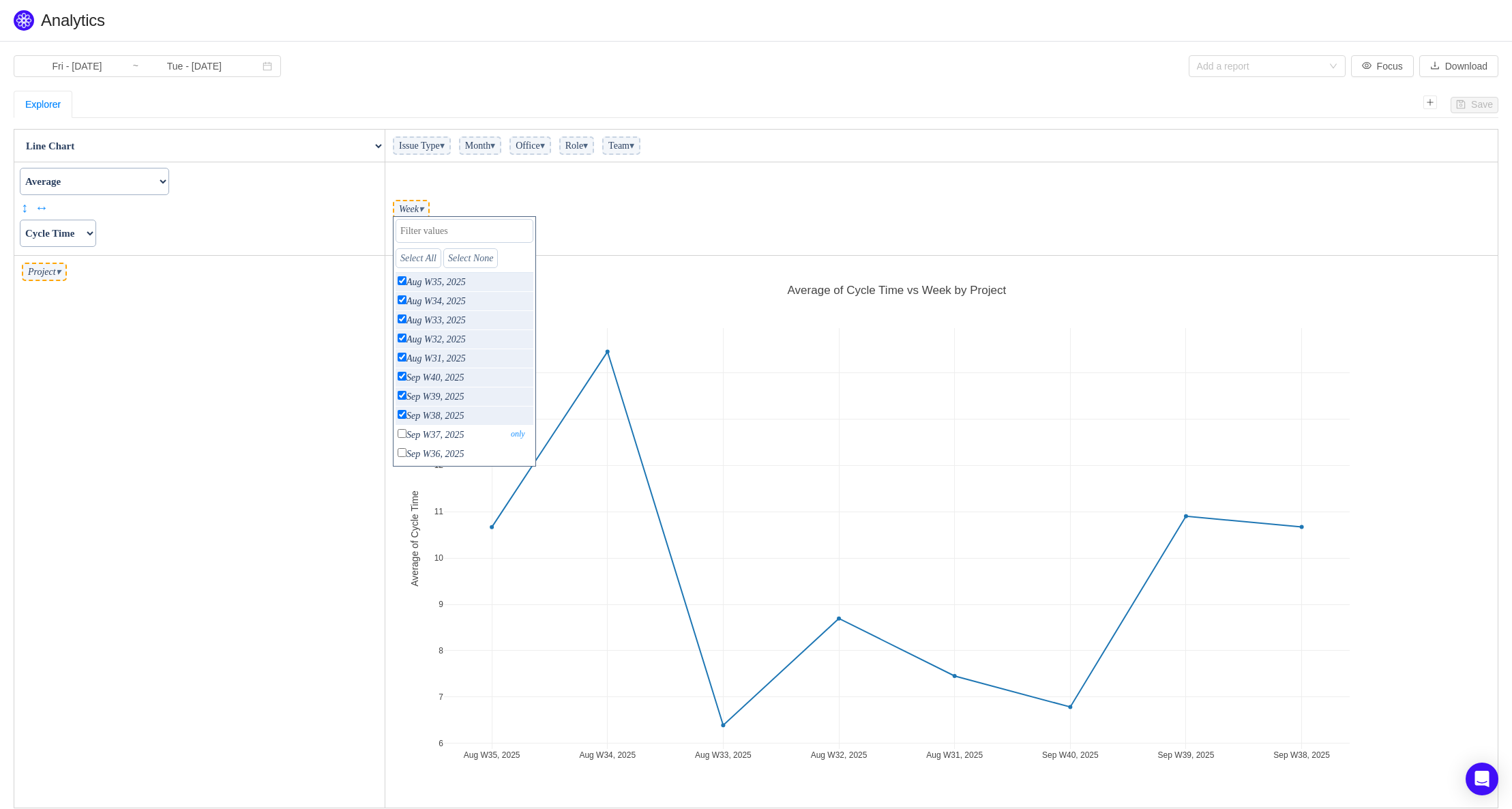
click at [405, 433] on input "checkbox" at bounding box center [403, 433] width 9 height 9
checkbox input "true"
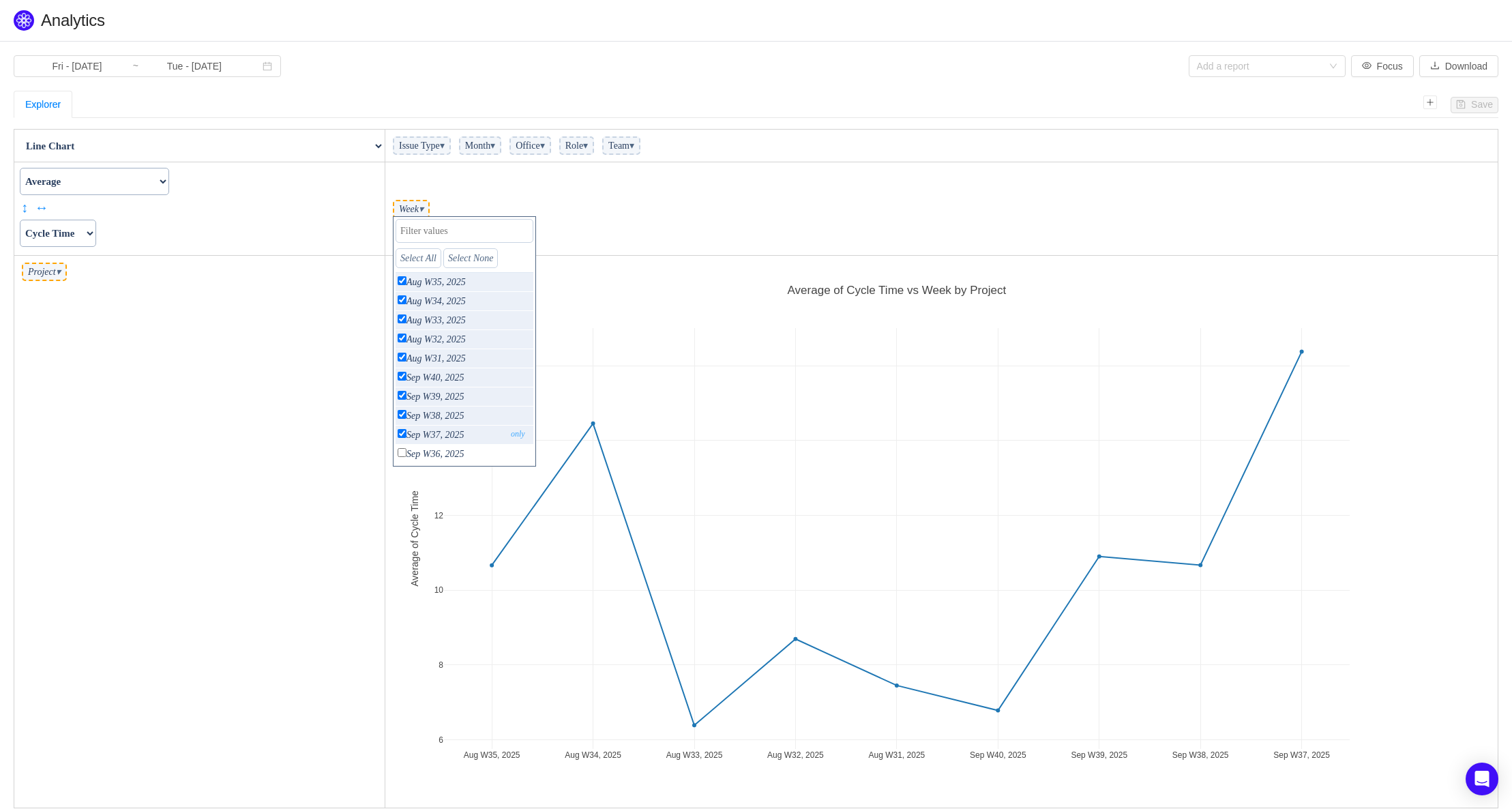
click at [509, 436] on link "only" at bounding box center [519, 433] width 24 height 12
checkbox input "false"
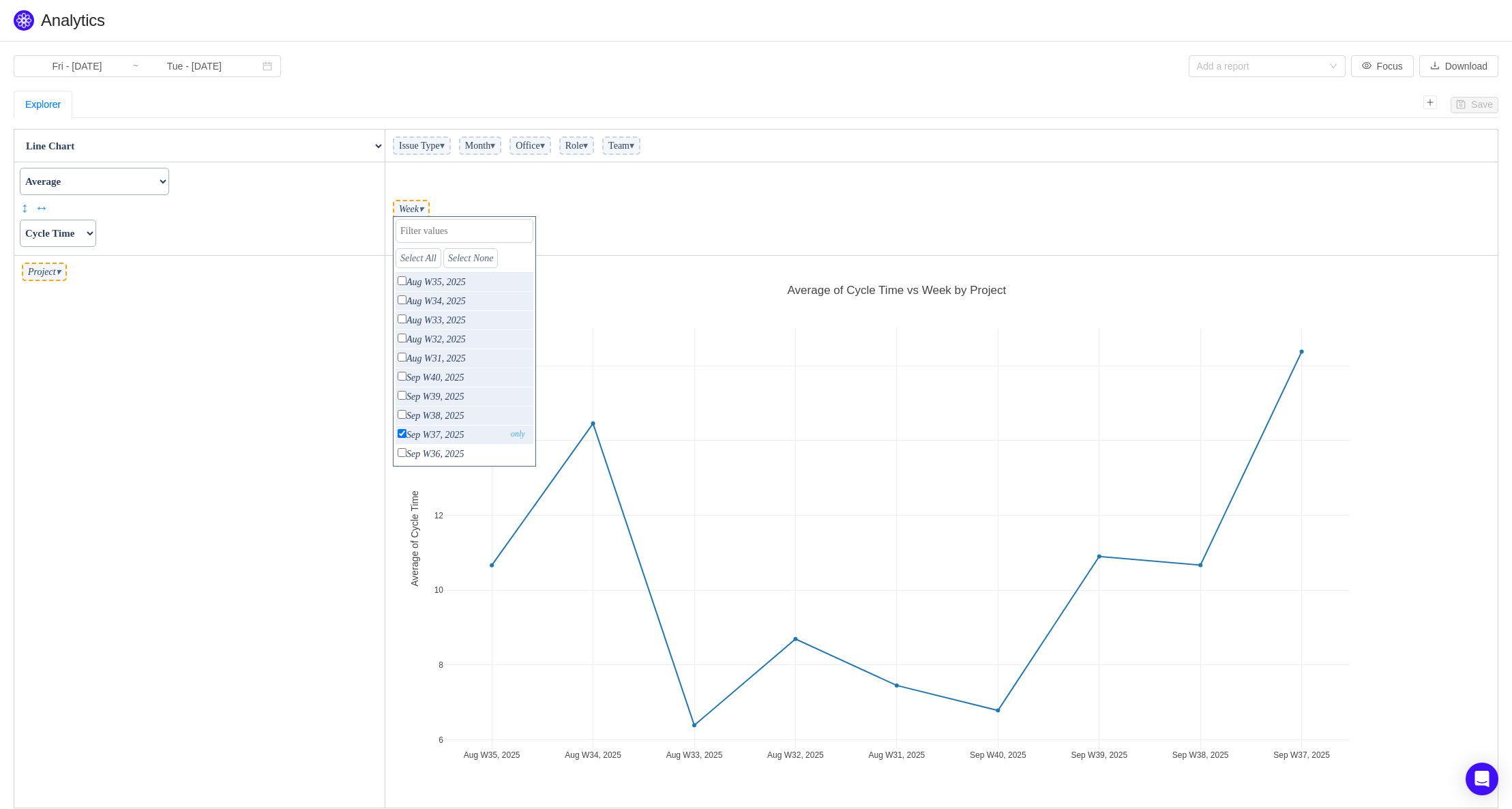
checkbox input "false"
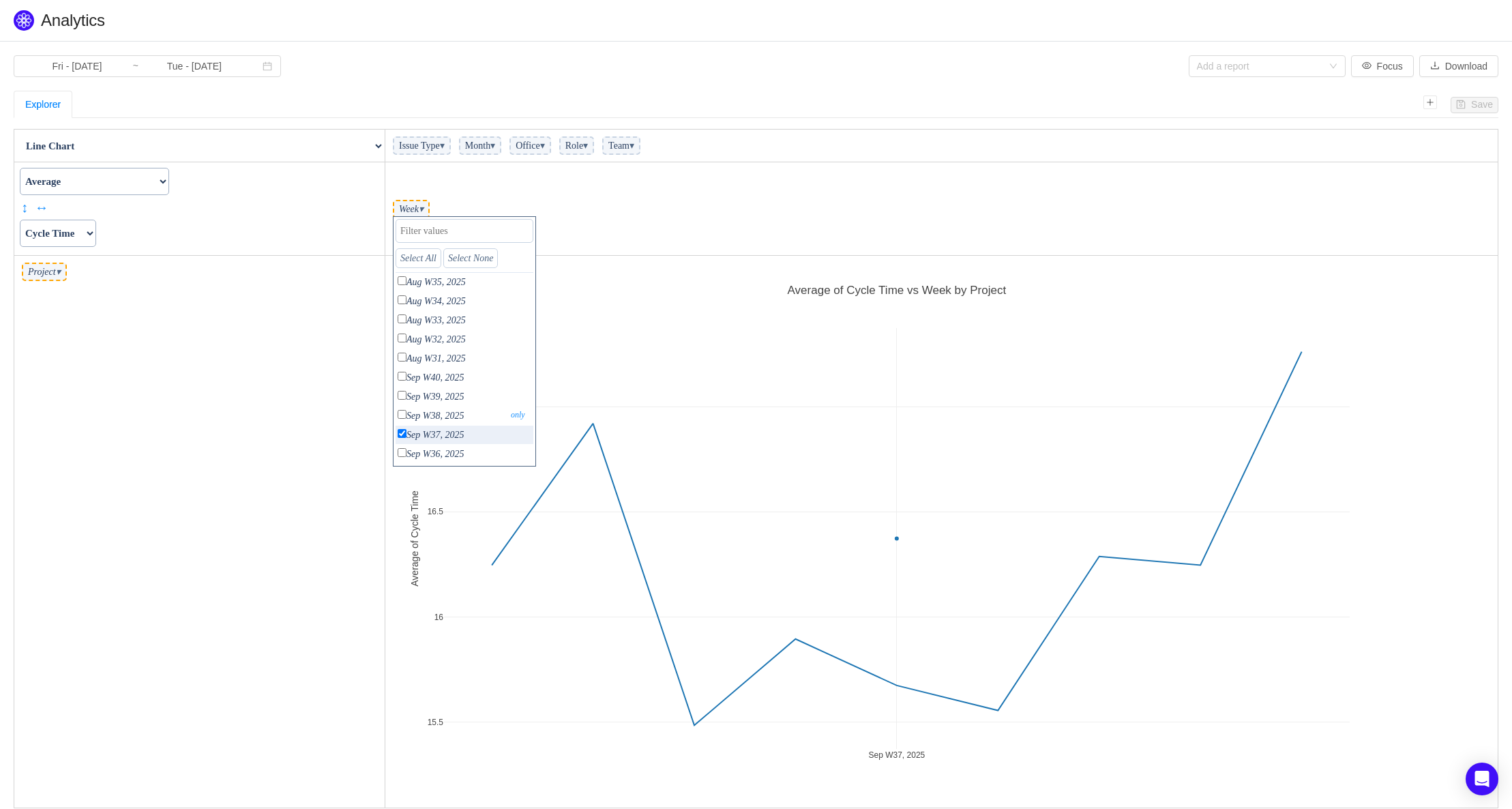
click at [403, 416] on input "checkbox" at bounding box center [403, 415] width 9 height 9
checkbox input "true"
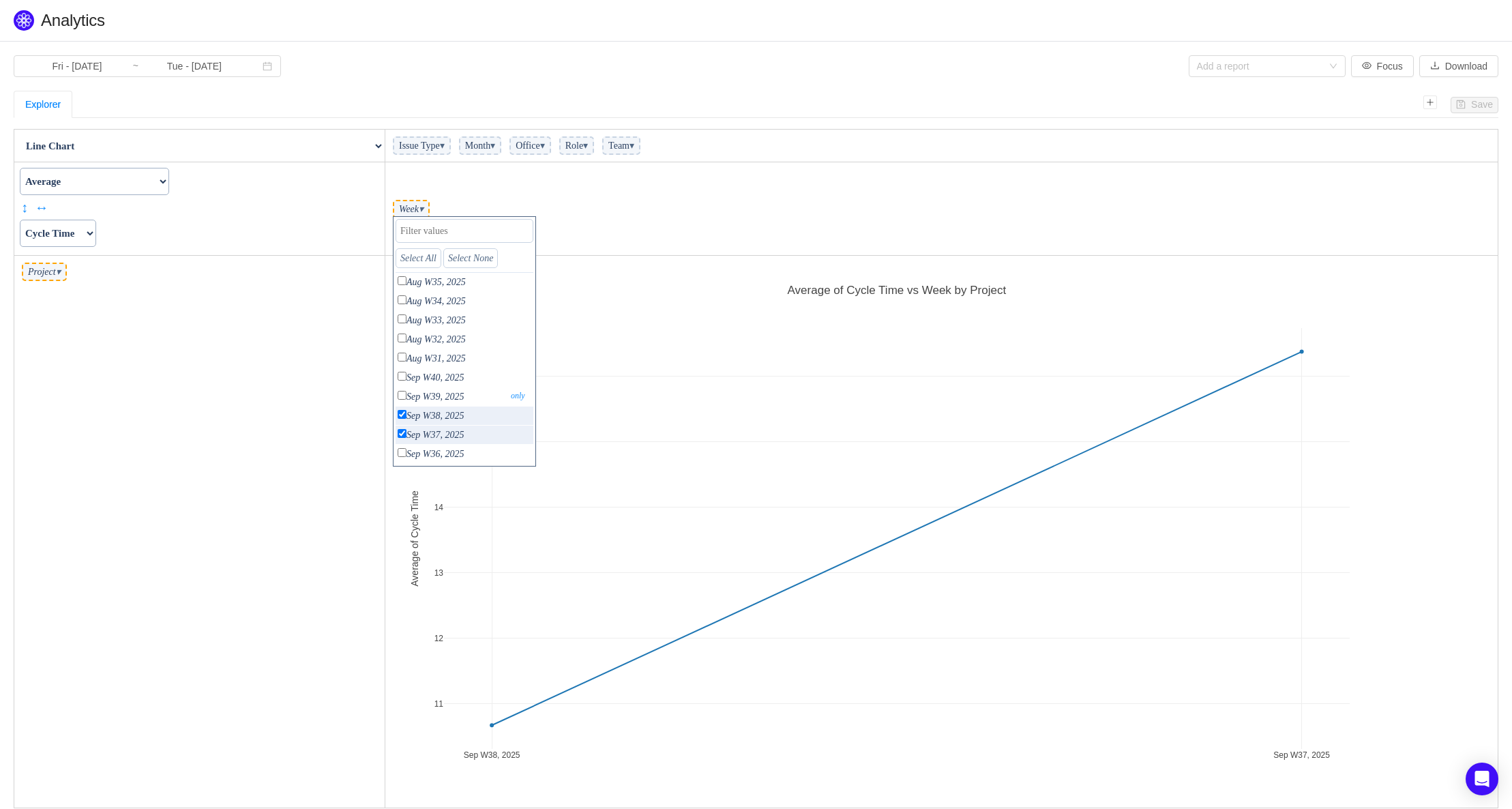
click at [403, 396] on input "checkbox" at bounding box center [403, 395] width 9 height 9
checkbox input "true"
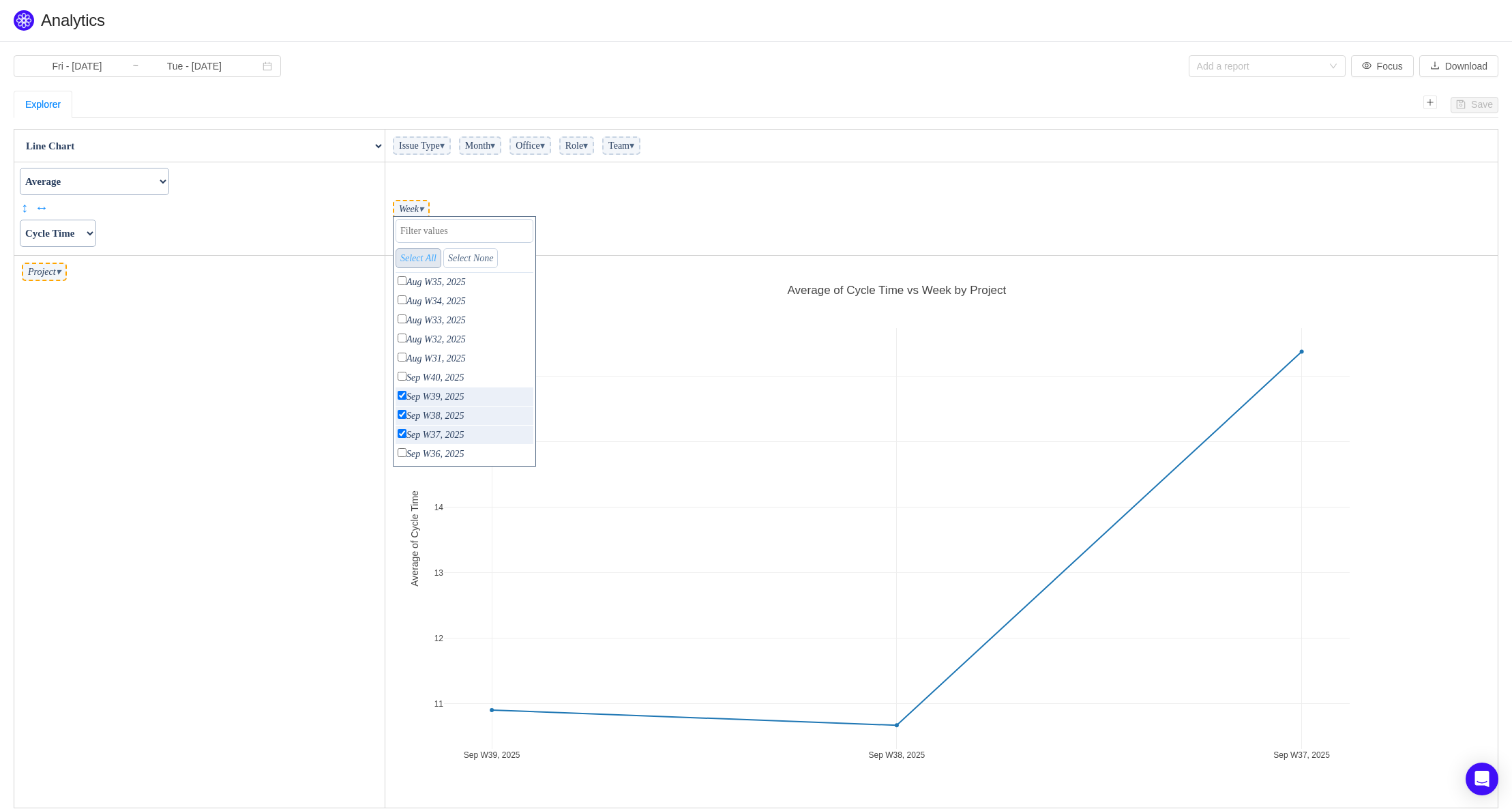
click at [441, 260] on link "Select All" at bounding box center [418, 257] width 46 height 20
checkbox input "true"
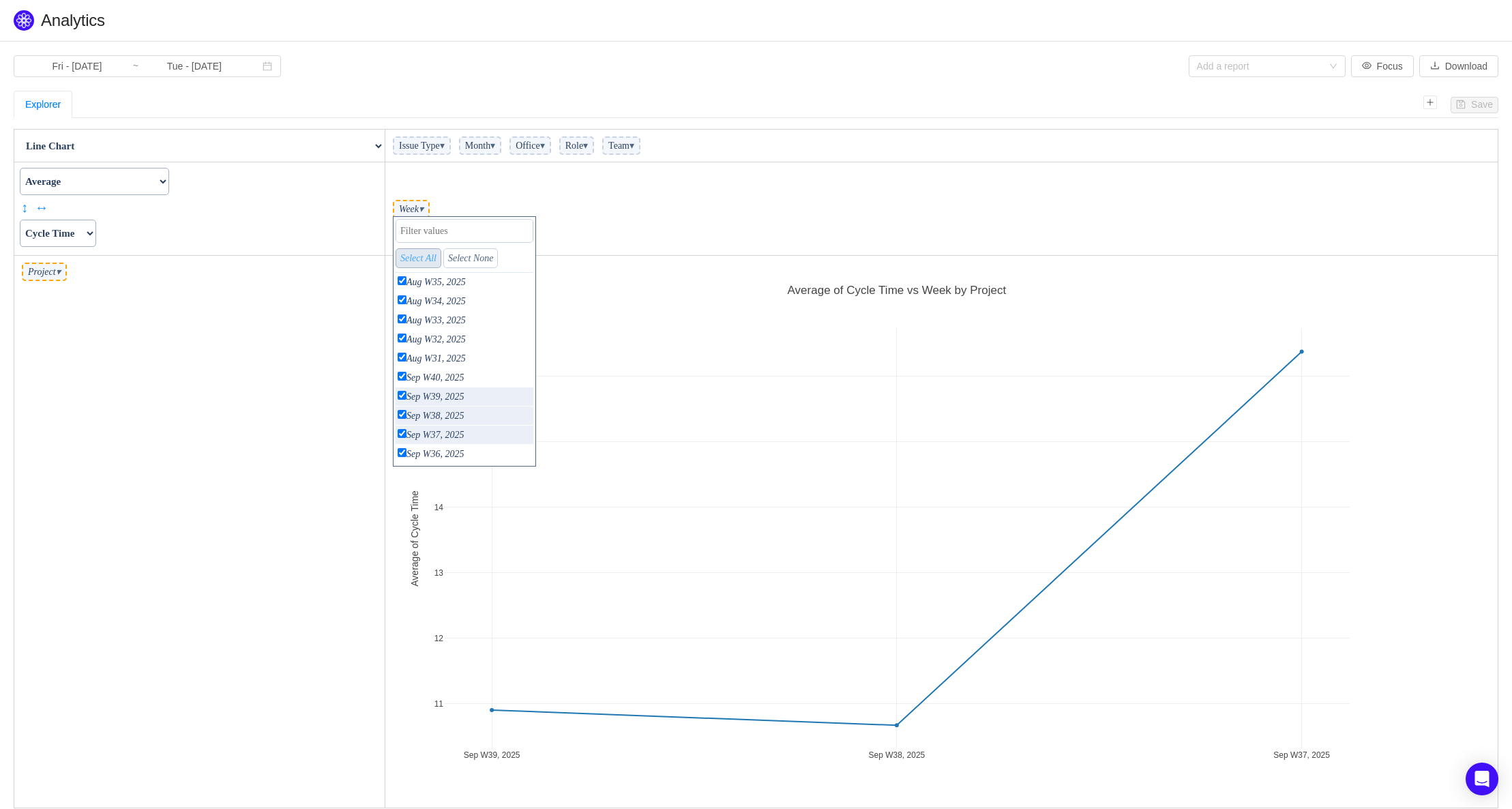
checkbox input "true"
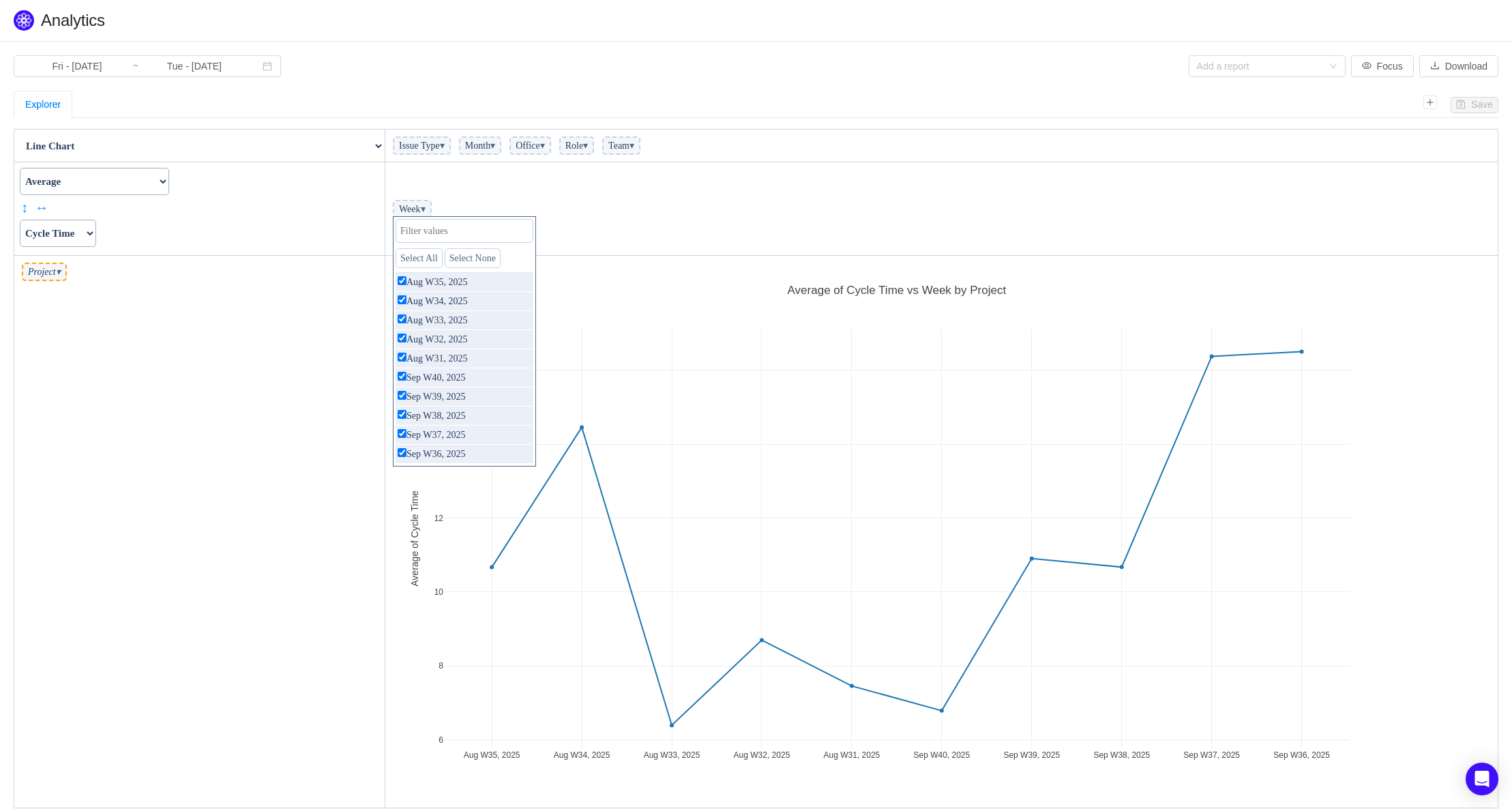
click at [503, 197] on td "Week ▾ Select All Select None Aug W35, 2025 only Aug W34, 2025 only Aug W33, 20…" at bounding box center [942, 209] width 1113 height 93
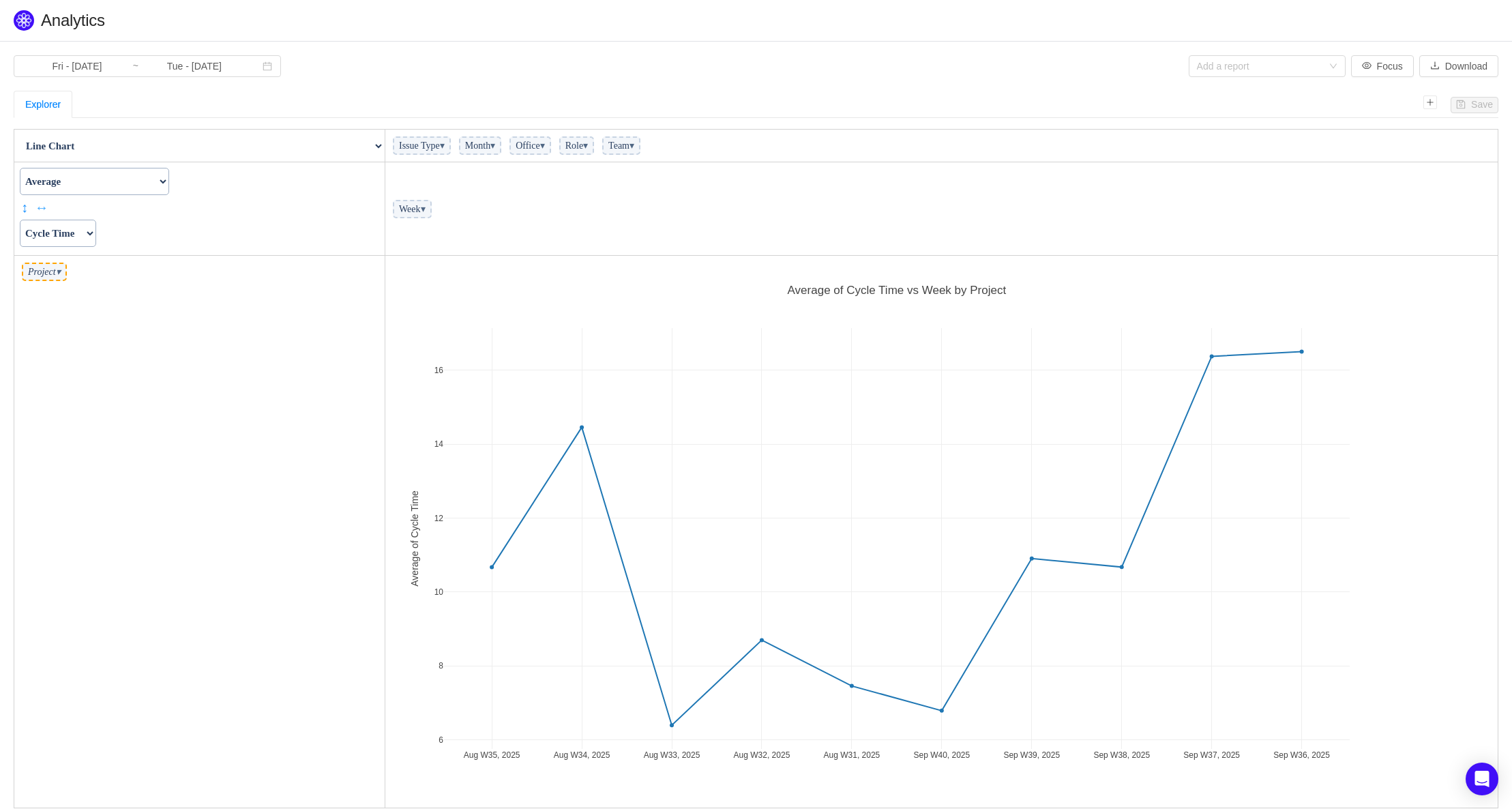
click at [45, 210] on link "↔" at bounding box center [39, 207] width 10 height 21
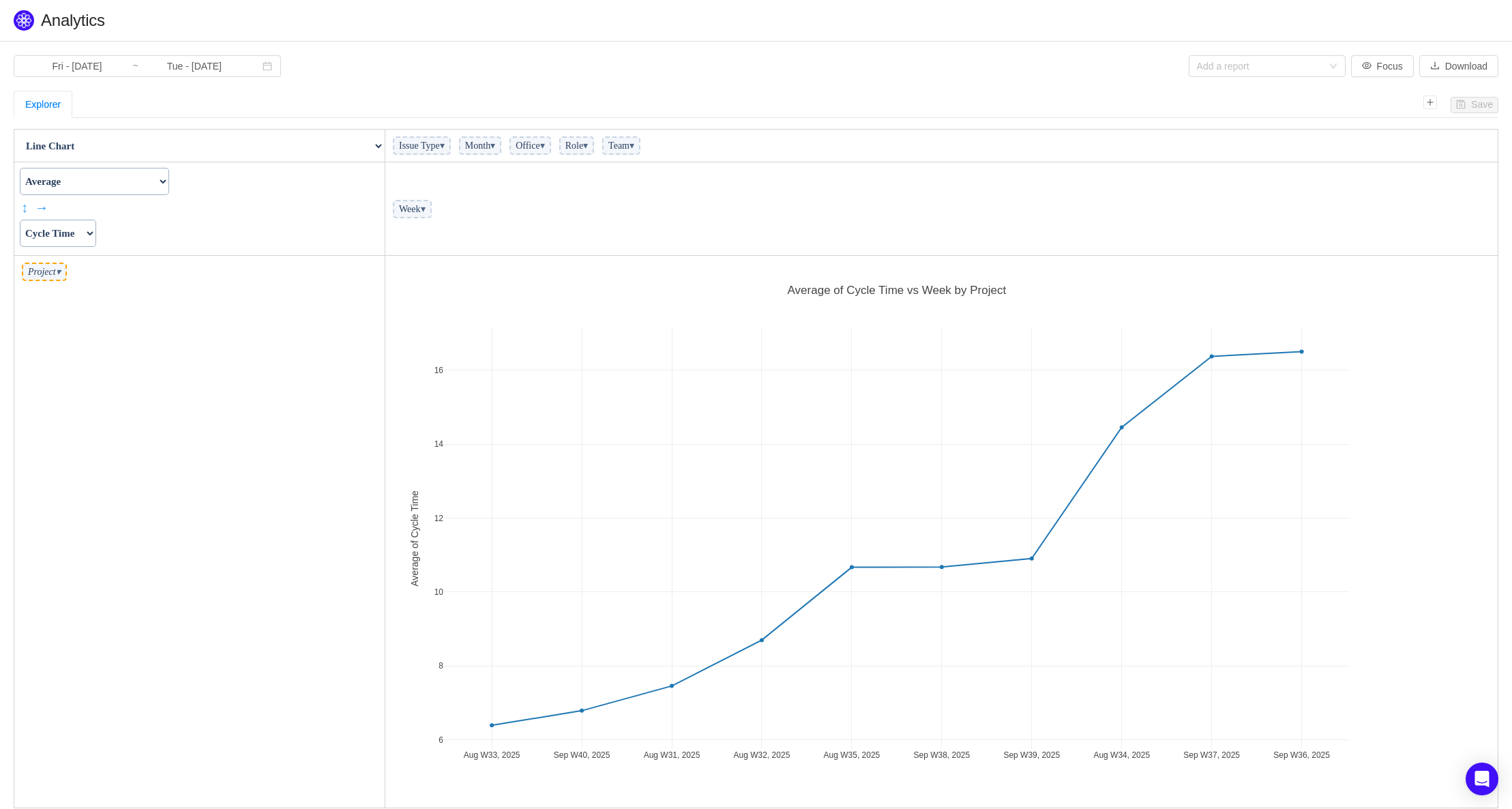
click at [25, 207] on link "↕" at bounding box center [26, 207] width 10 height 21
click at [25, 207] on link "↓" at bounding box center [26, 207] width 10 height 21
click at [45, 202] on link "→" at bounding box center [39, 207] width 10 height 21
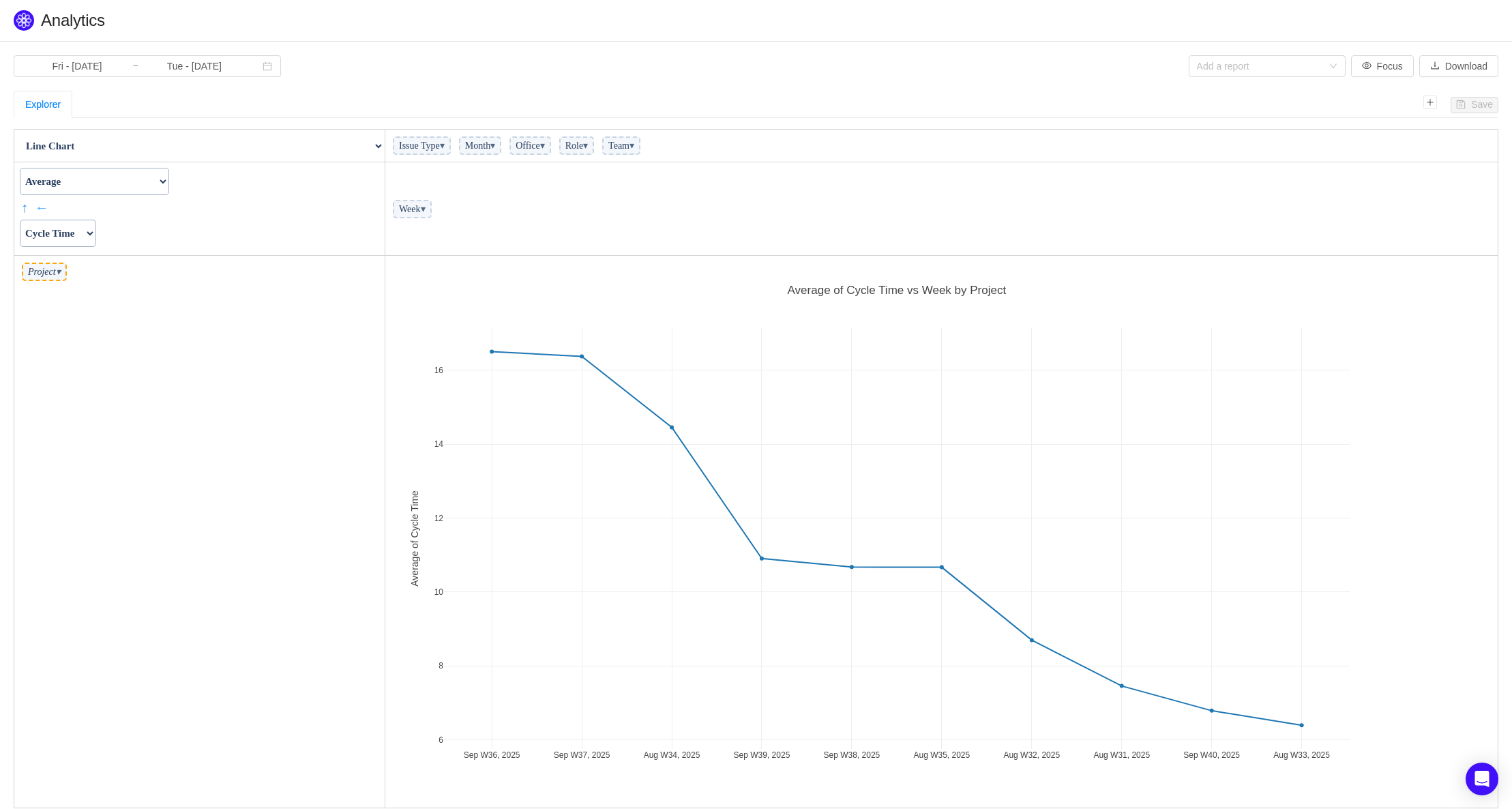
click at [40, 209] on link "←" at bounding box center [39, 207] width 10 height 21
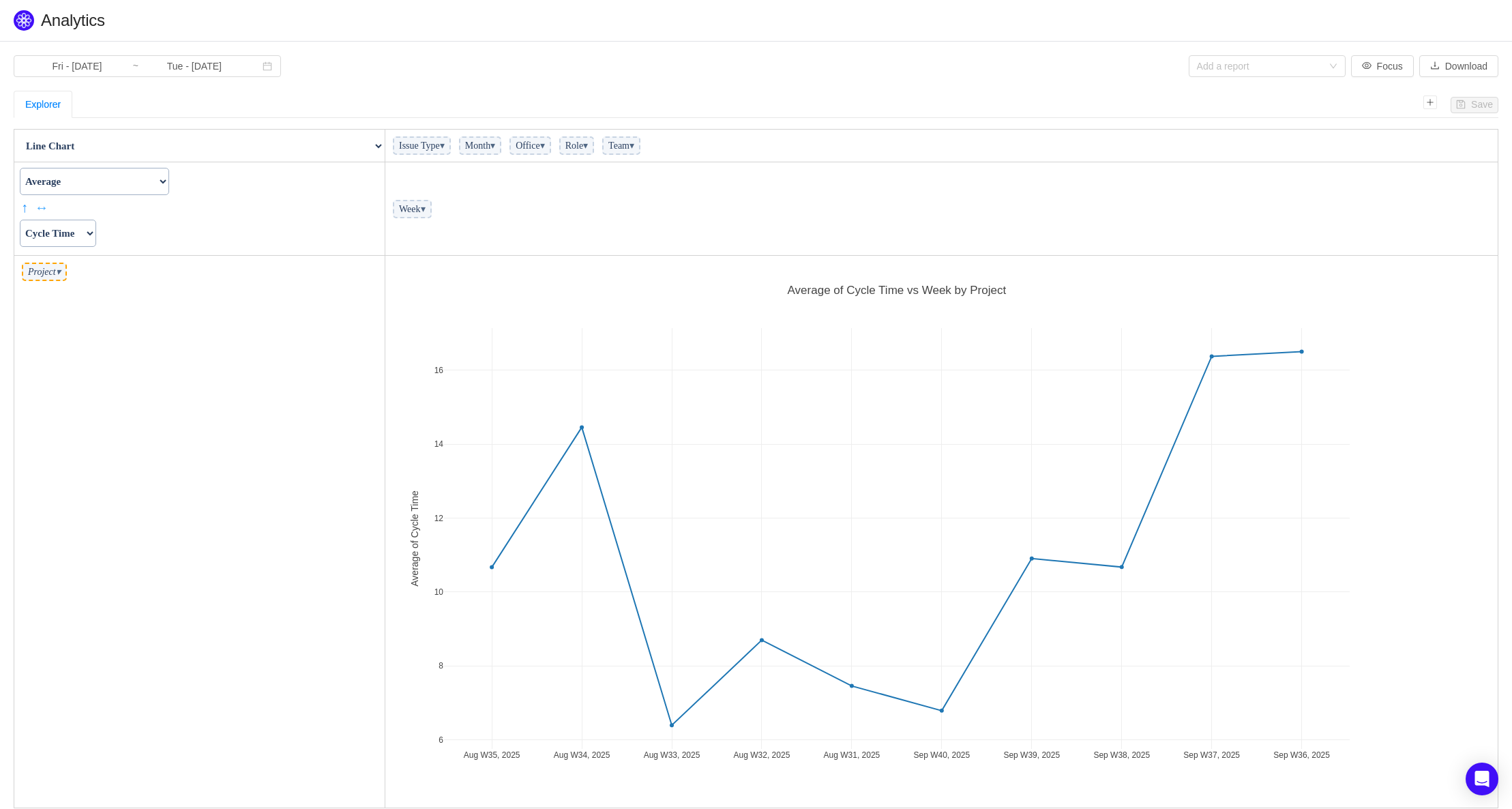
click at [38, 206] on link "↔" at bounding box center [39, 207] width 10 height 21
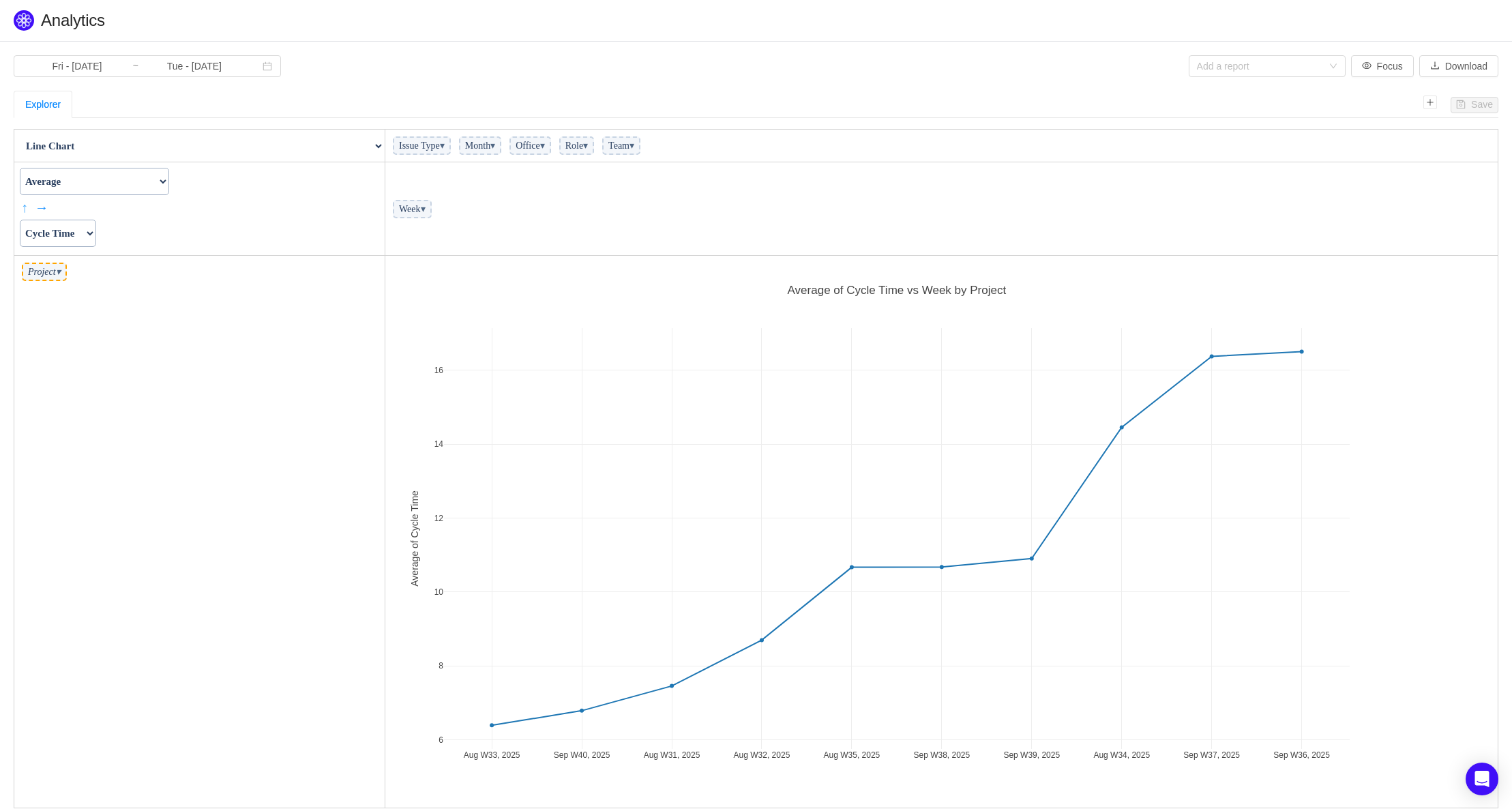
click at [24, 210] on link "↑" at bounding box center [26, 207] width 10 height 21
click at [28, 208] on link "↕" at bounding box center [26, 207] width 10 height 21
click at [28, 208] on link "↓" at bounding box center [26, 207] width 10 height 21
click at [228, 67] on input "Tue - [DATE]" at bounding box center [194, 66] width 111 height 15
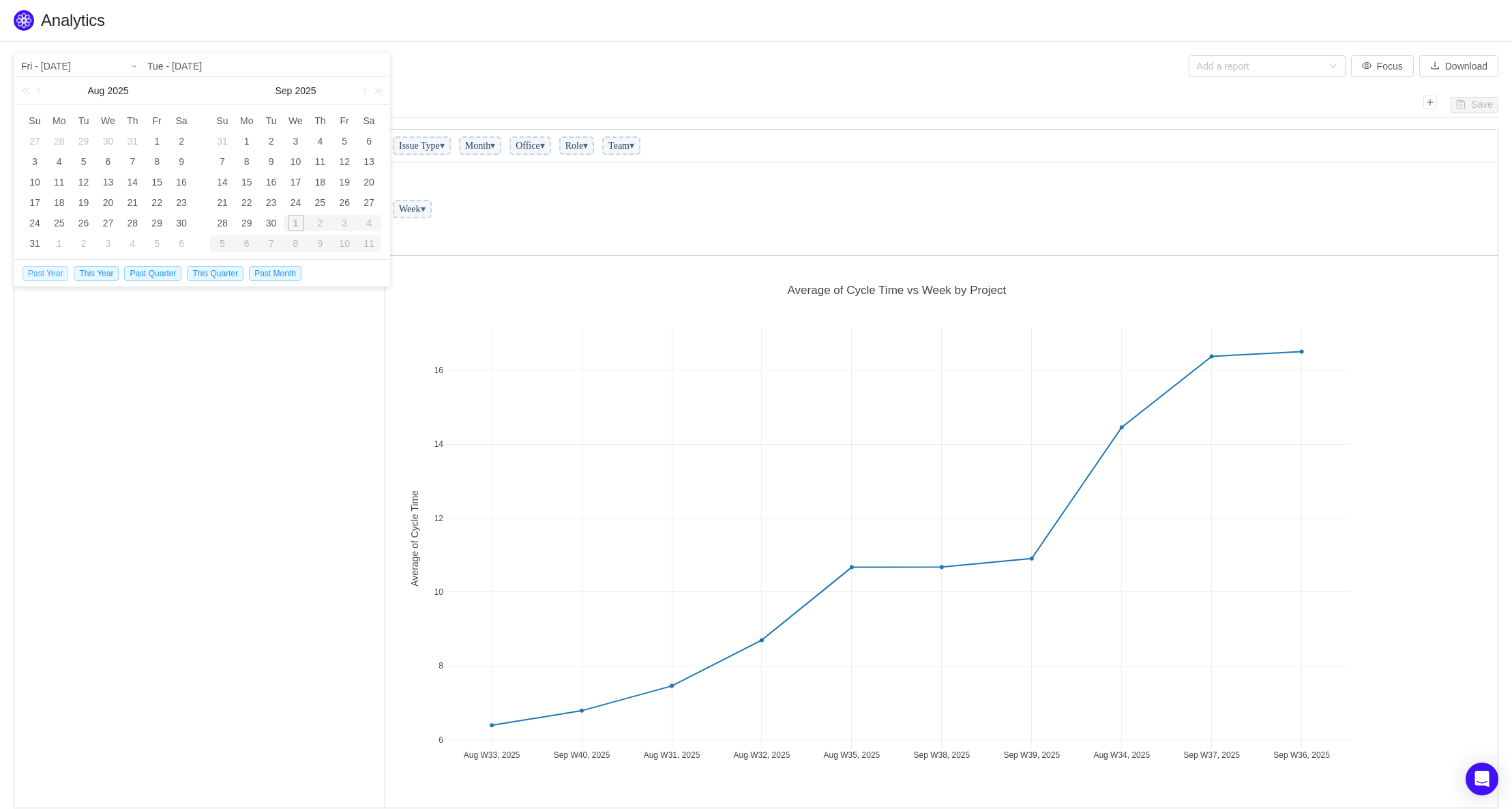
click at [42, 272] on span "Past Year" at bounding box center [45, 273] width 46 height 15
type input "Mon - [DATE]"
type input "Tue - [DATE]"
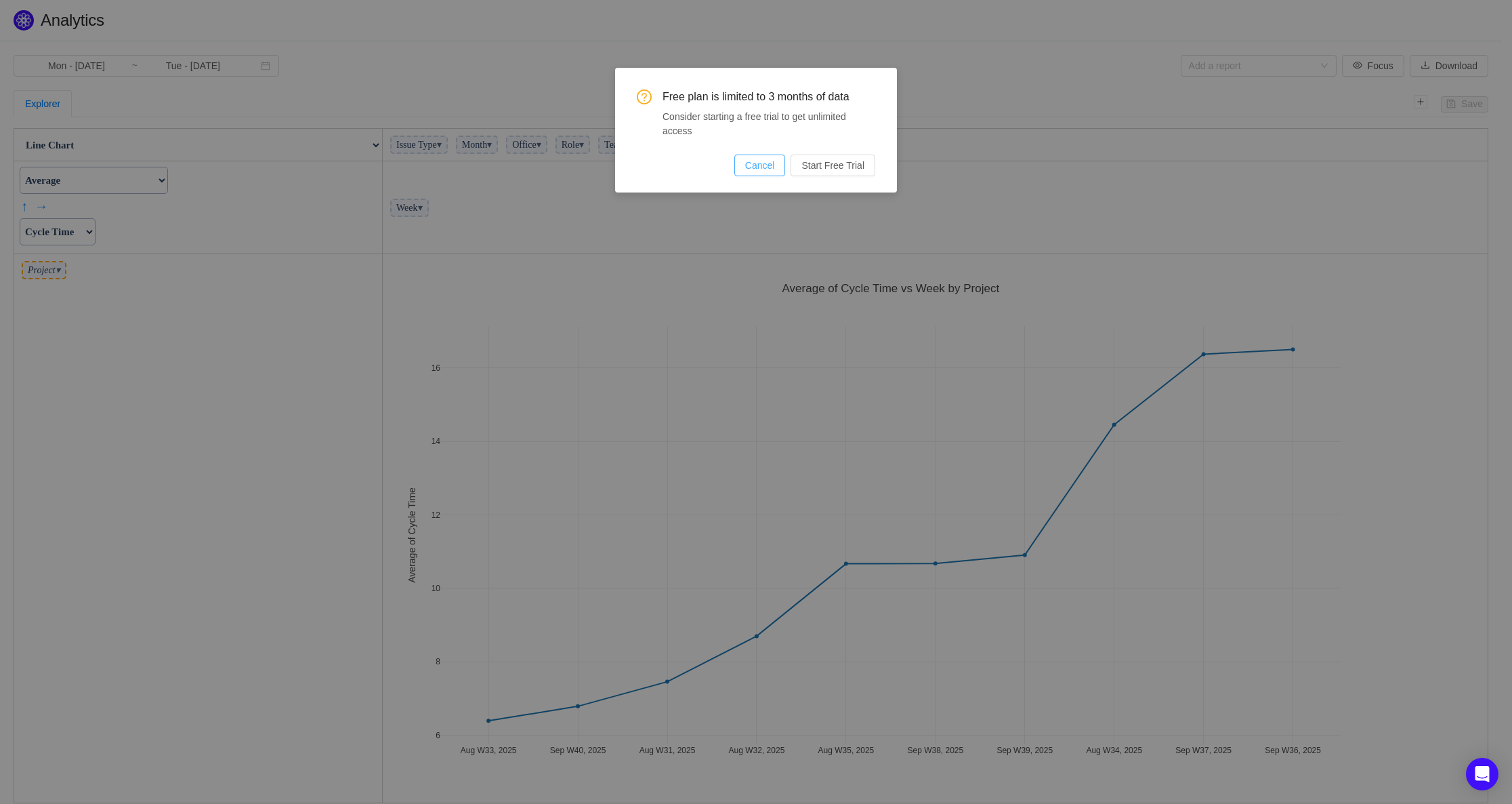
click at [770, 168] on button "Cancel" at bounding box center [760, 165] width 52 height 21
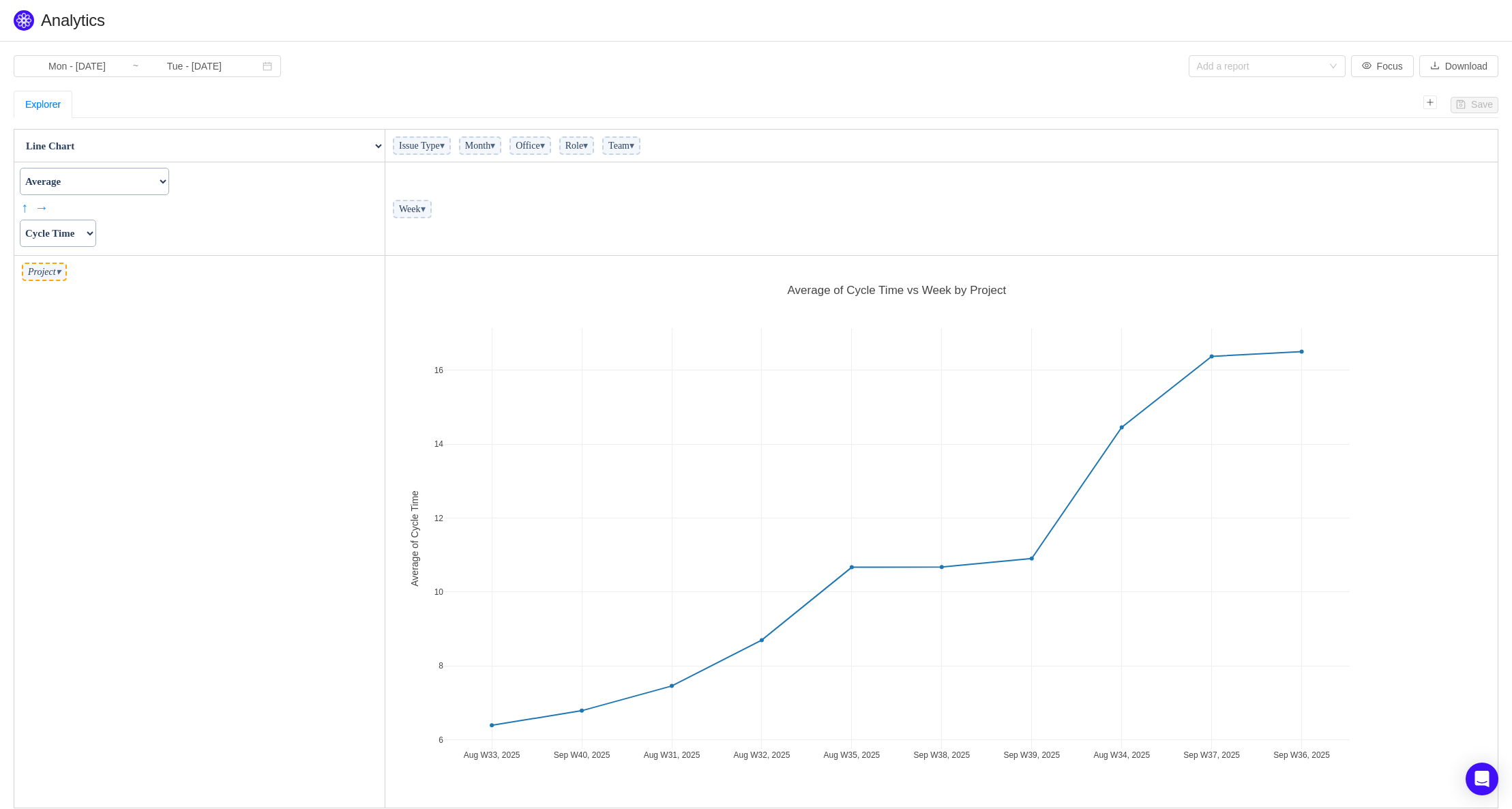
click at [502, 153] on span "Month ▾" at bounding box center [479, 145] width 42 height 19
click at [495, 146] on span "▾" at bounding box center [492, 145] width 5 height 10
click at [495, 147] on span "▾" at bounding box center [492, 145] width 5 height 10
click at [445, 141] on span "▾" at bounding box center [442, 145] width 5 height 10
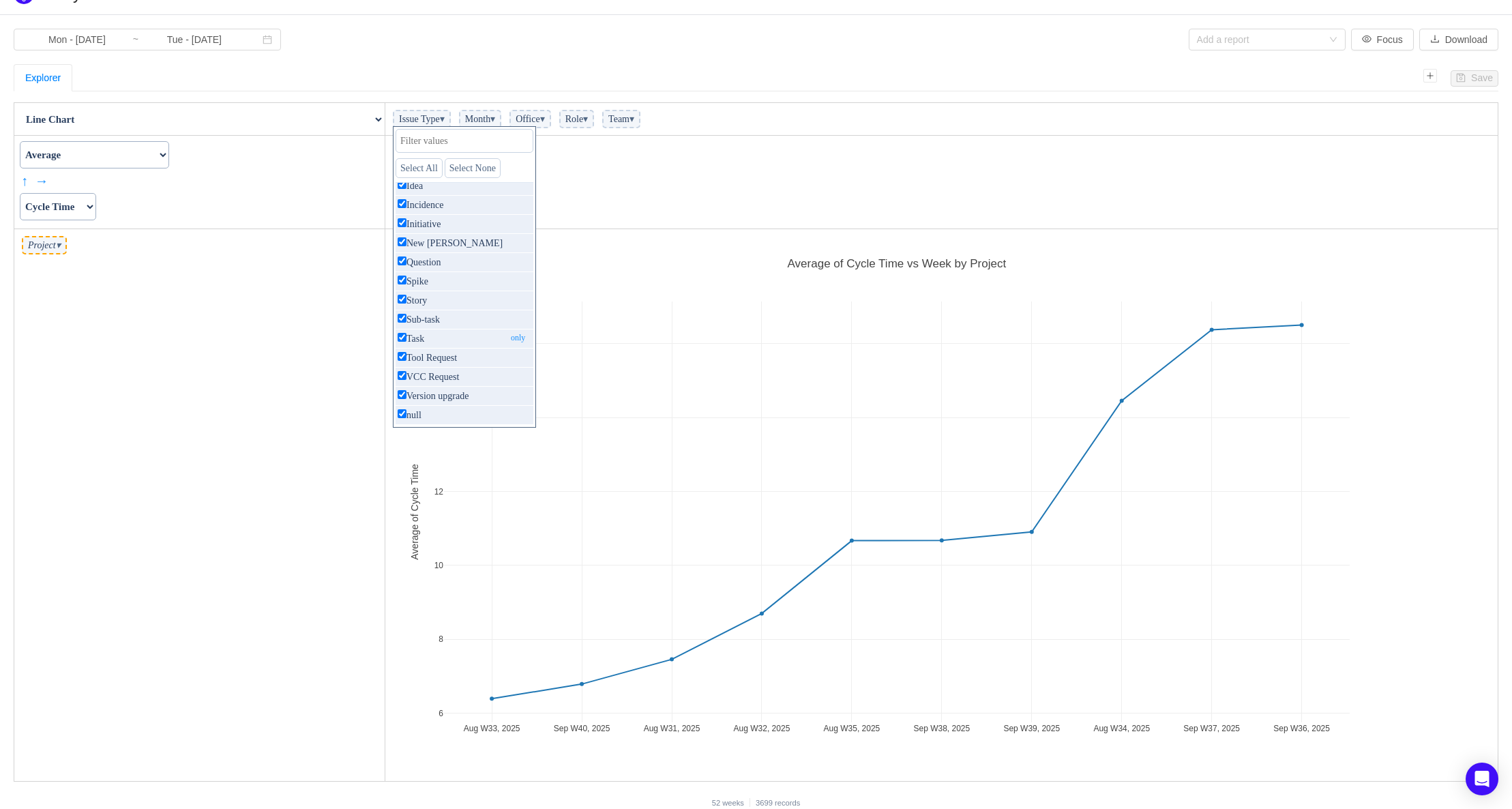
scroll to position [41, 0]
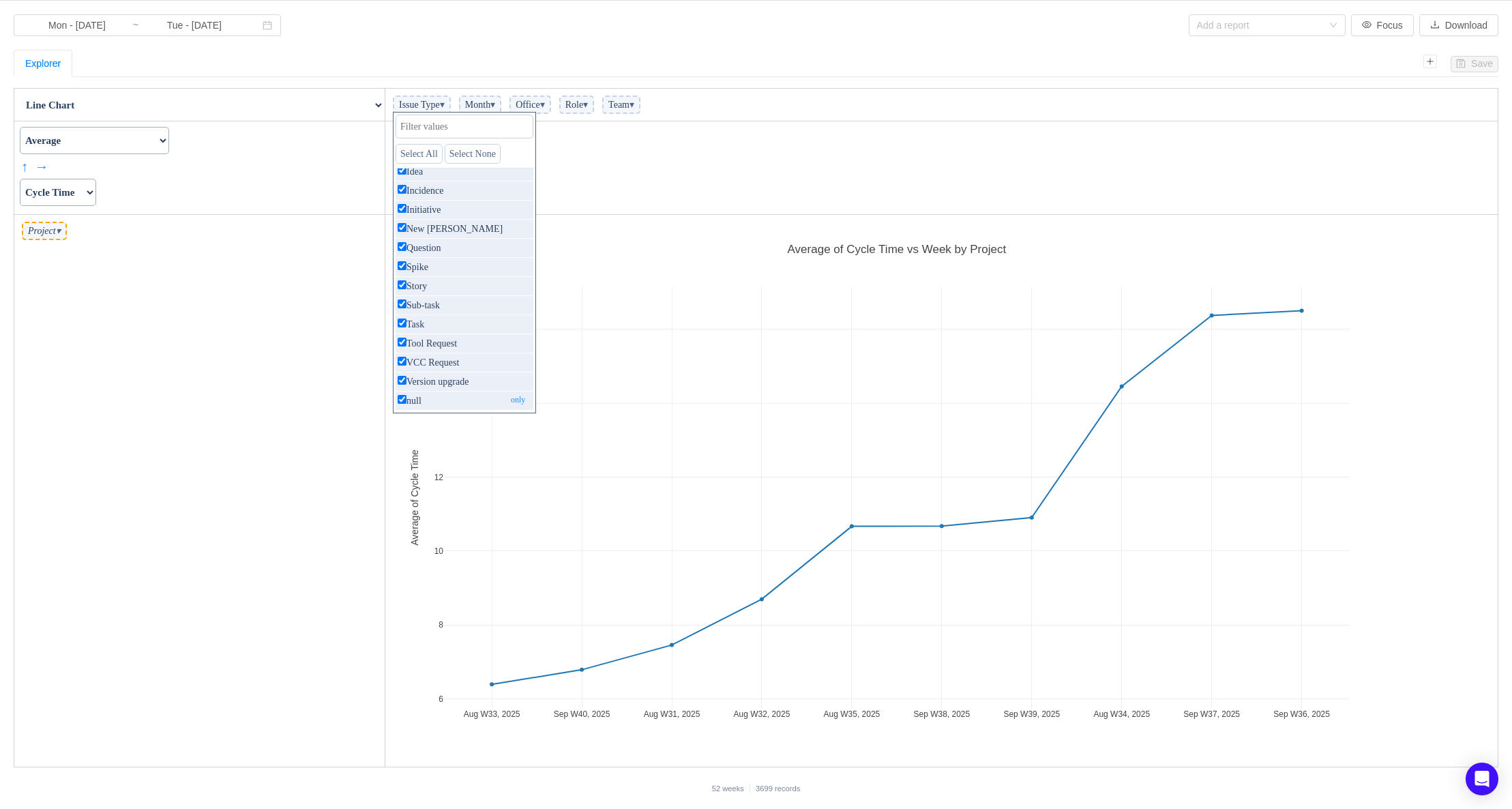
click at [400, 400] on input "checkbox" at bounding box center [403, 400] width 9 height 9
checkbox input "false"
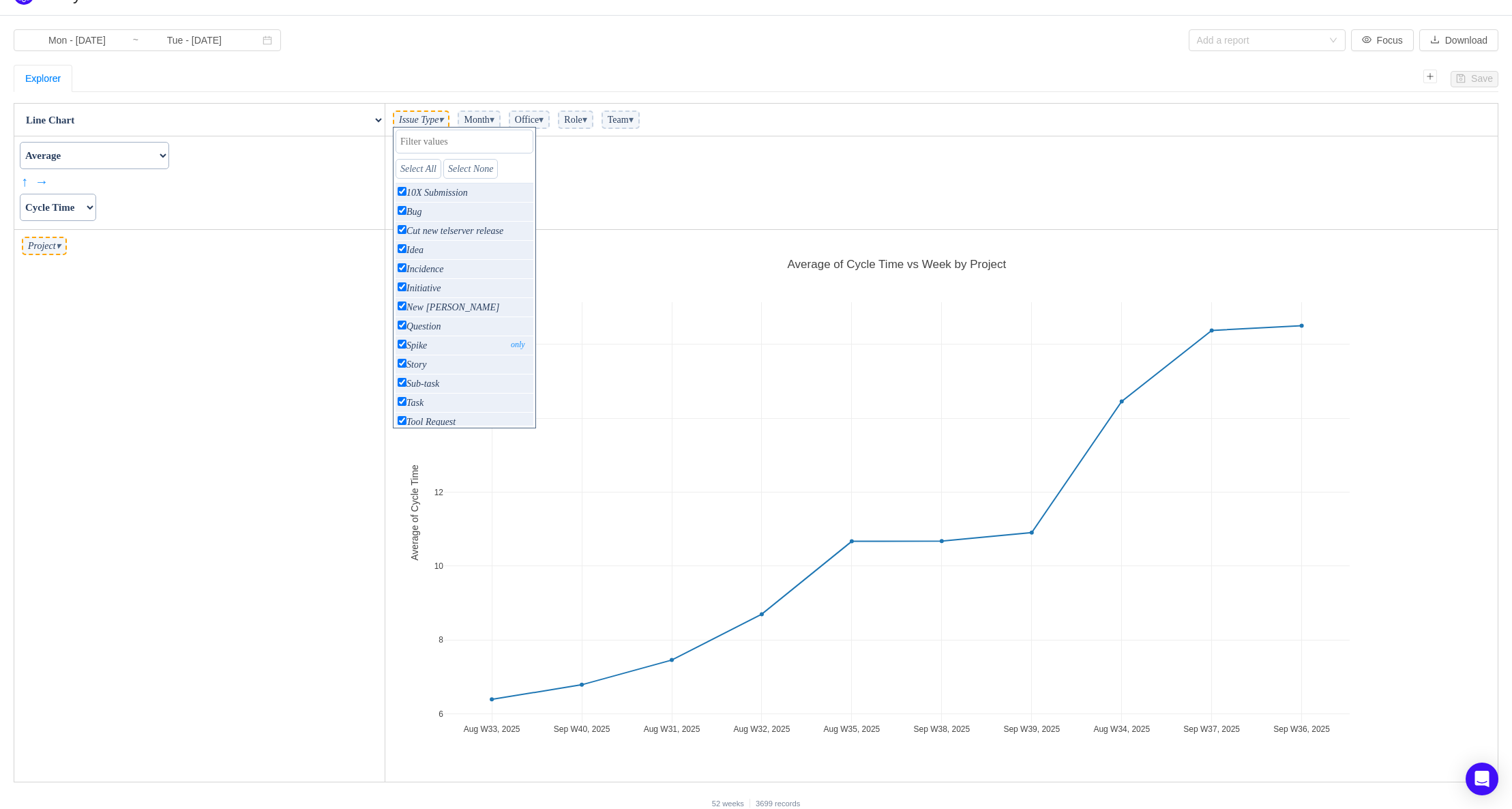
scroll to position [0, 0]
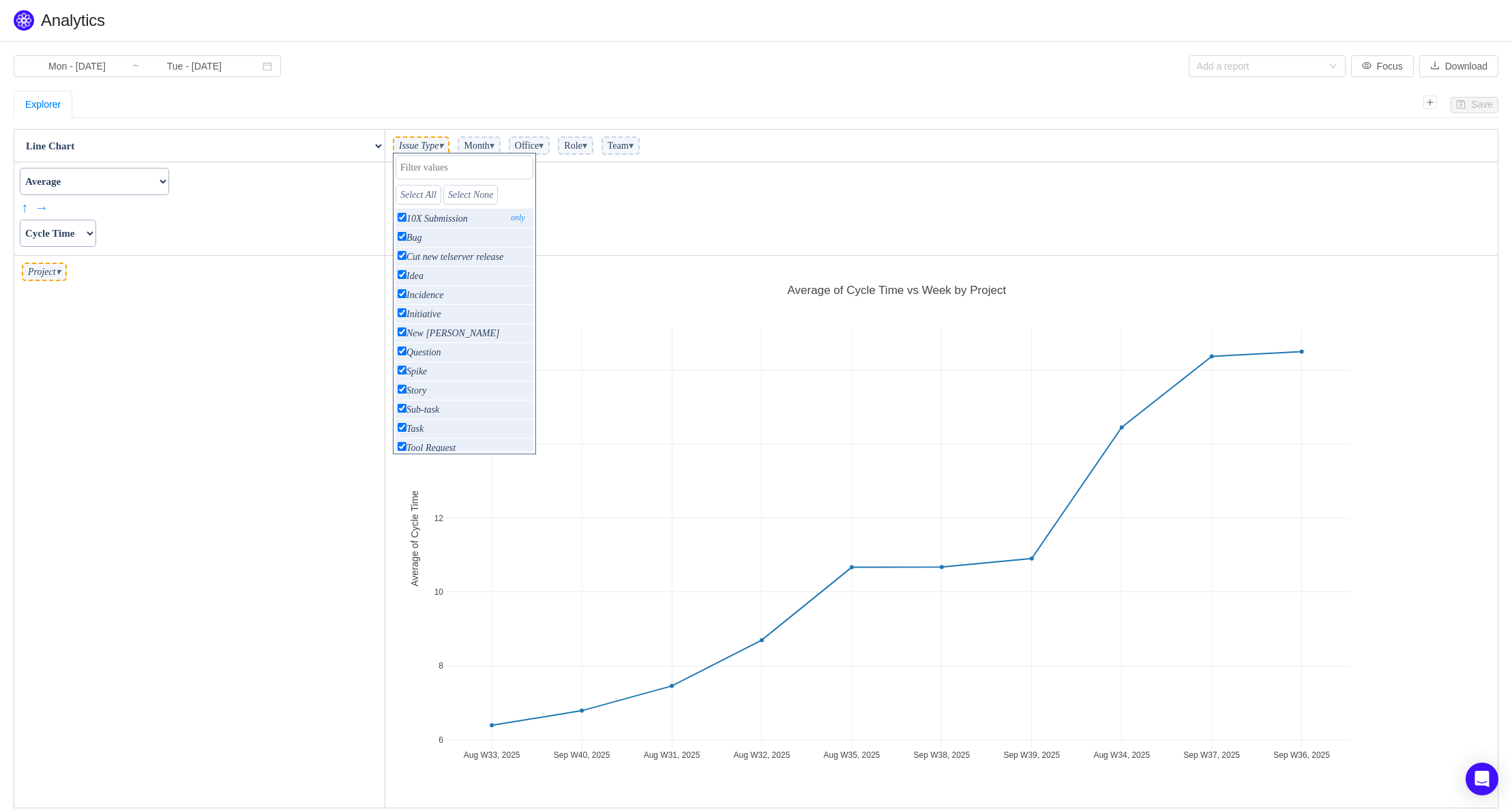
click at [400, 217] on input "checkbox" at bounding box center [403, 217] width 9 height 9
checkbox input "false"
click at [406, 254] on p "Cut new telserver release only" at bounding box center [464, 257] width 138 height 19
checkbox input "false"
click at [402, 313] on input "checkbox" at bounding box center [403, 313] width 9 height 9
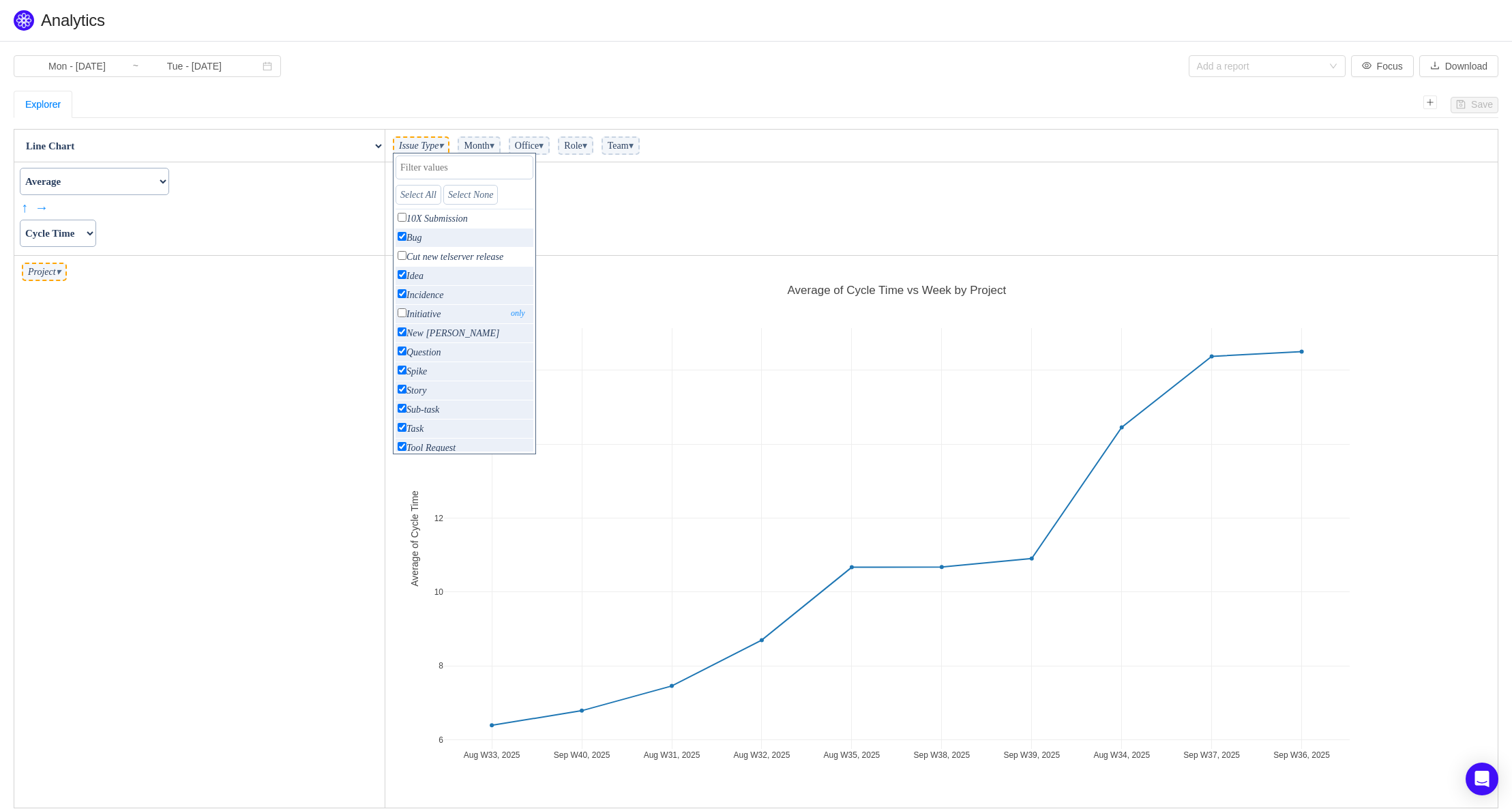
checkbox input "false"
click at [400, 332] on input "checkbox" at bounding box center [403, 332] width 9 height 9
checkbox input "false"
click at [405, 412] on input "checkbox" at bounding box center [403, 408] width 9 height 9
checkbox input "false"
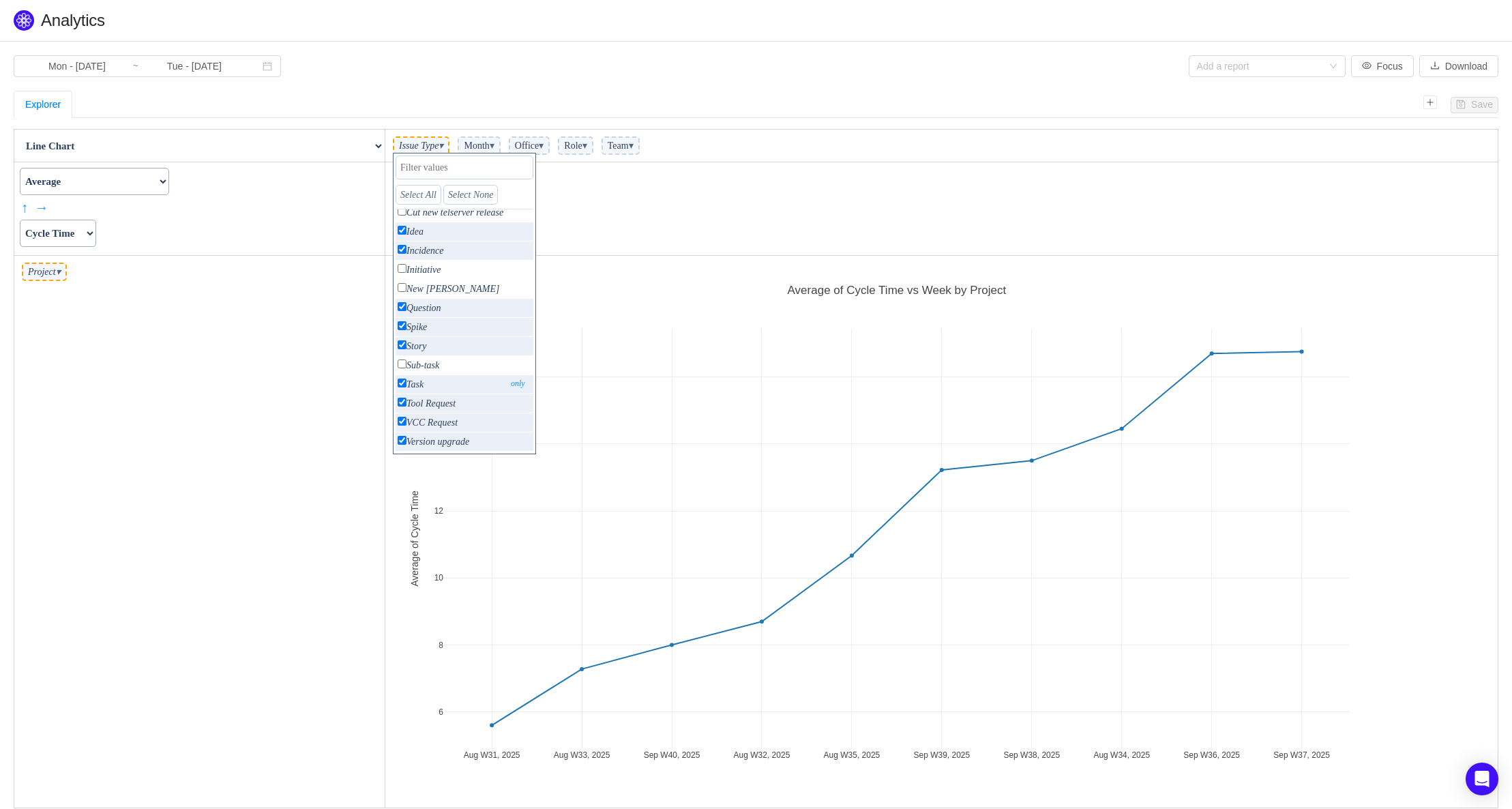
scroll to position [63, 0]
click at [398, 390] on p "Tool Request only" at bounding box center [464, 384] width 138 height 19
checkbox input "false"
click at [404, 404] on input "checkbox" at bounding box center [403, 403] width 9 height 9
checkbox input "false"
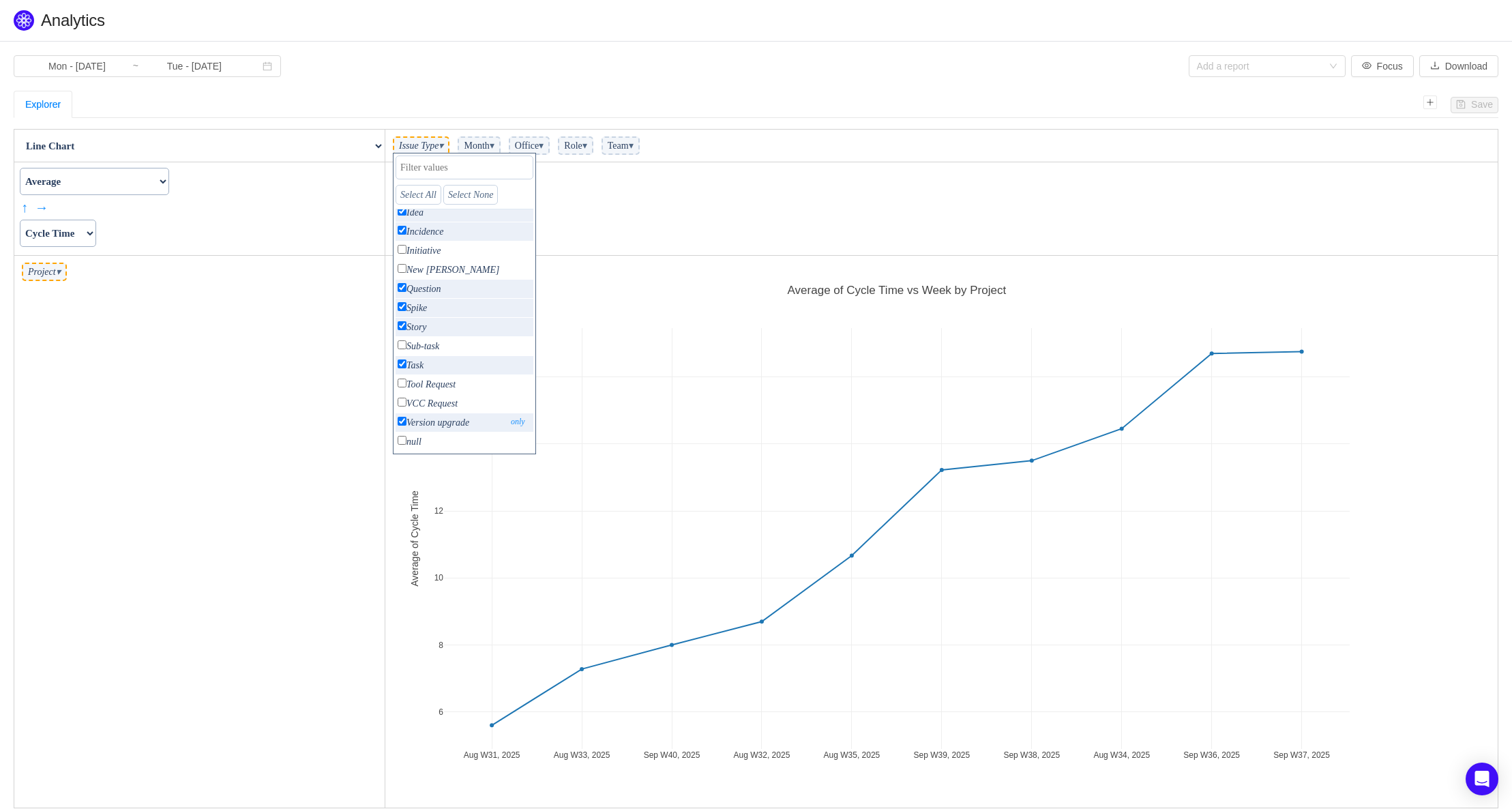
click at [403, 419] on input "checkbox" at bounding box center [403, 421] width 9 height 9
checkbox input "false"
click at [818, 197] on td "Week ▾" at bounding box center [942, 209] width 1113 height 93
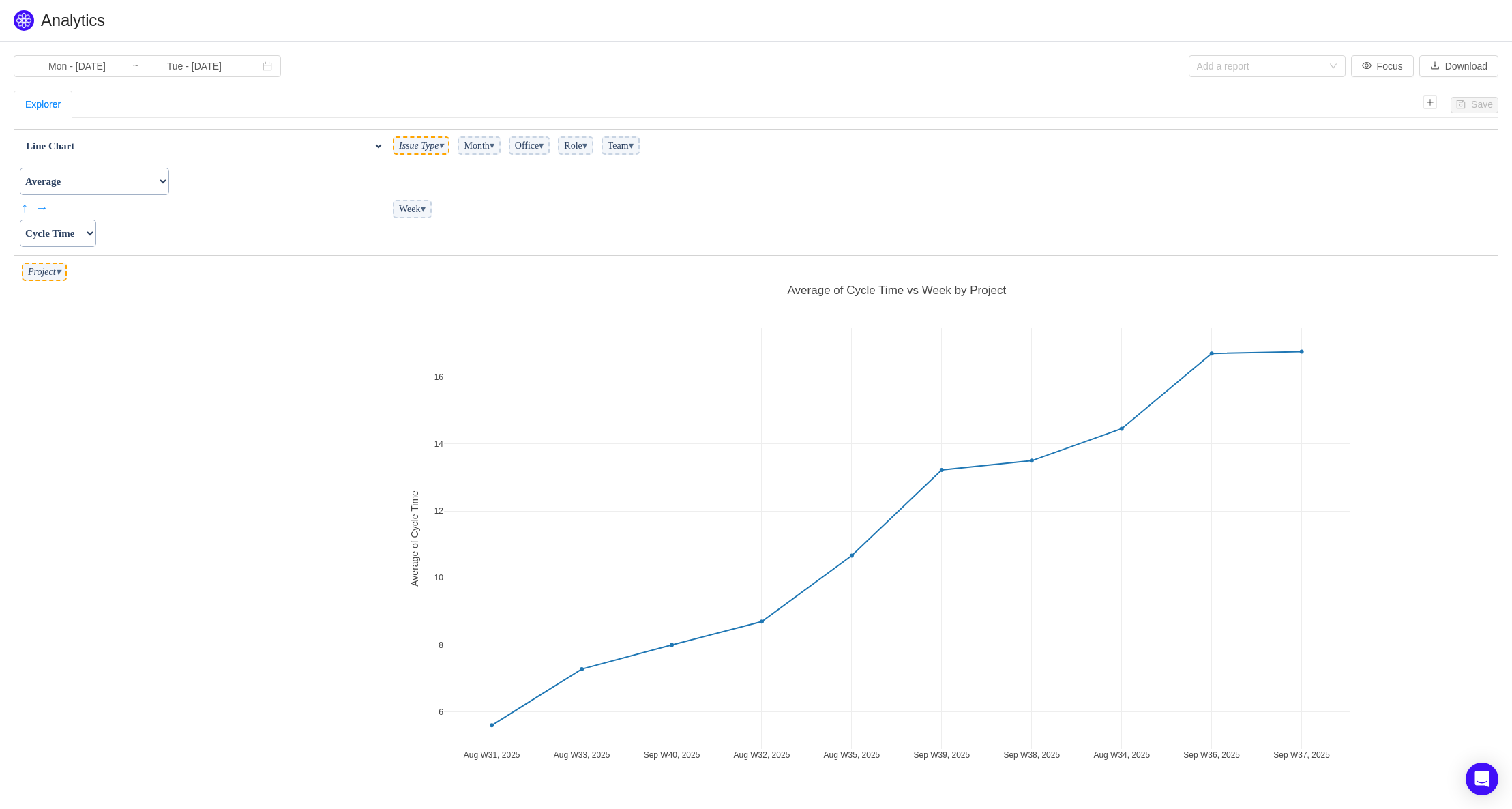
click at [550, 154] on span "Office ▾" at bounding box center [529, 145] width 42 height 19
click at [550, 150] on span "Office ▾" at bounding box center [529, 145] width 42 height 19
click at [543, 144] on span "▾" at bounding box center [541, 145] width 5 height 10
click at [587, 145] on span "▾" at bounding box center [584, 145] width 5 height 10
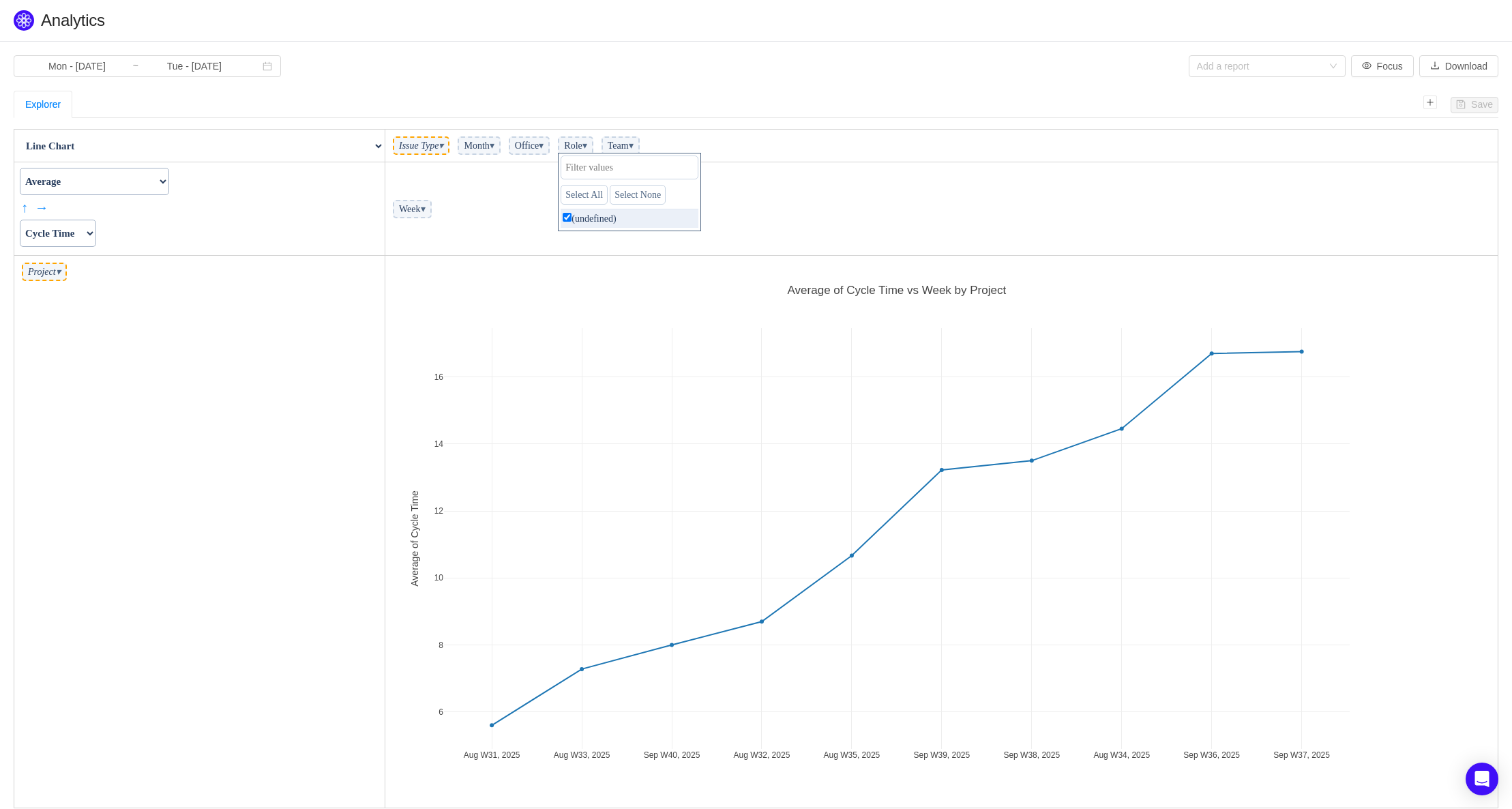
click at [587, 145] on span "▾" at bounding box center [584, 145] width 5 height 10
click at [634, 148] on span "▾" at bounding box center [631, 145] width 5 height 10
click at [426, 210] on span "▾" at bounding box center [422, 209] width 5 height 10
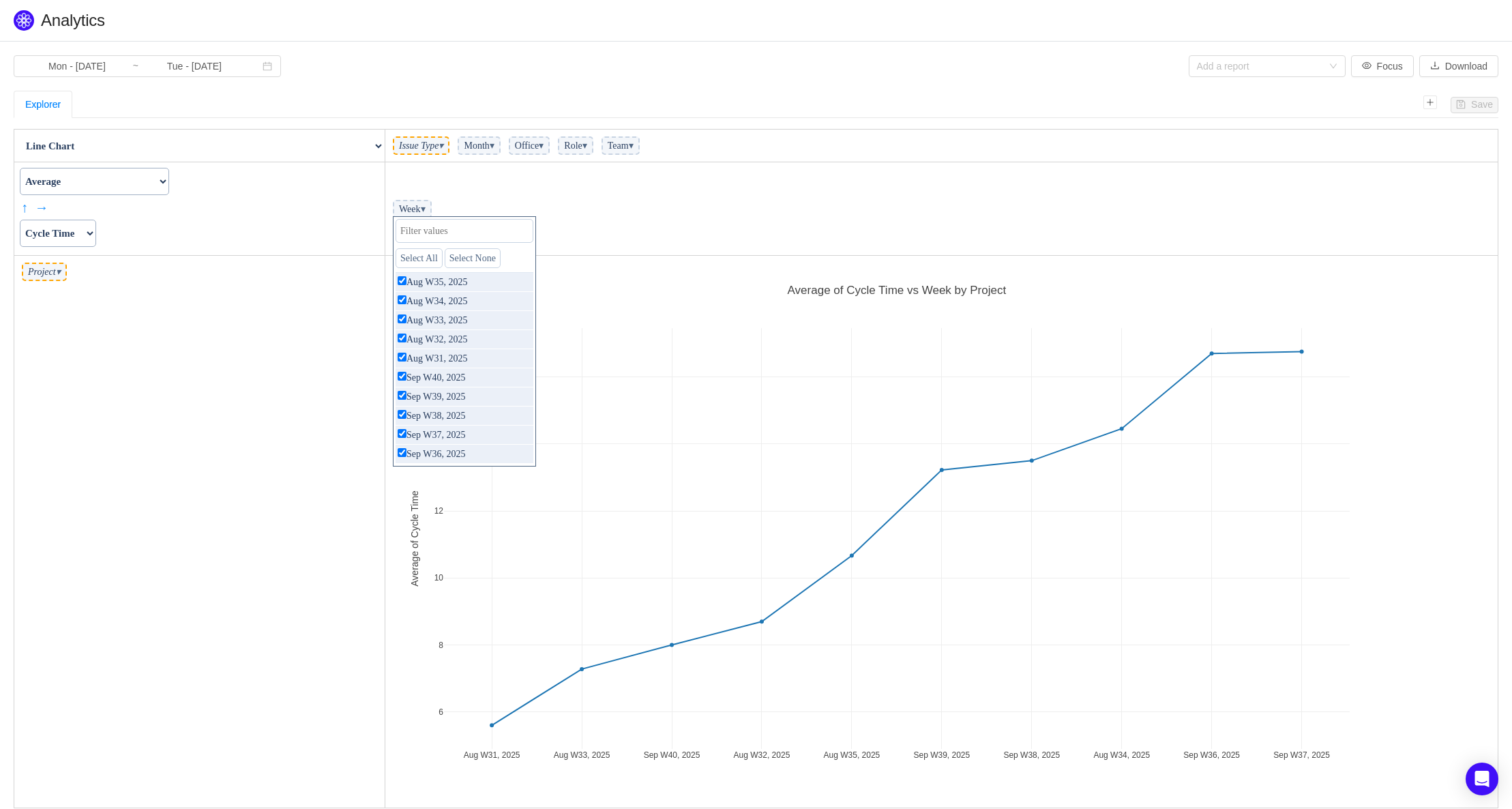
click at [426, 210] on span "▾" at bounding box center [422, 209] width 5 height 10
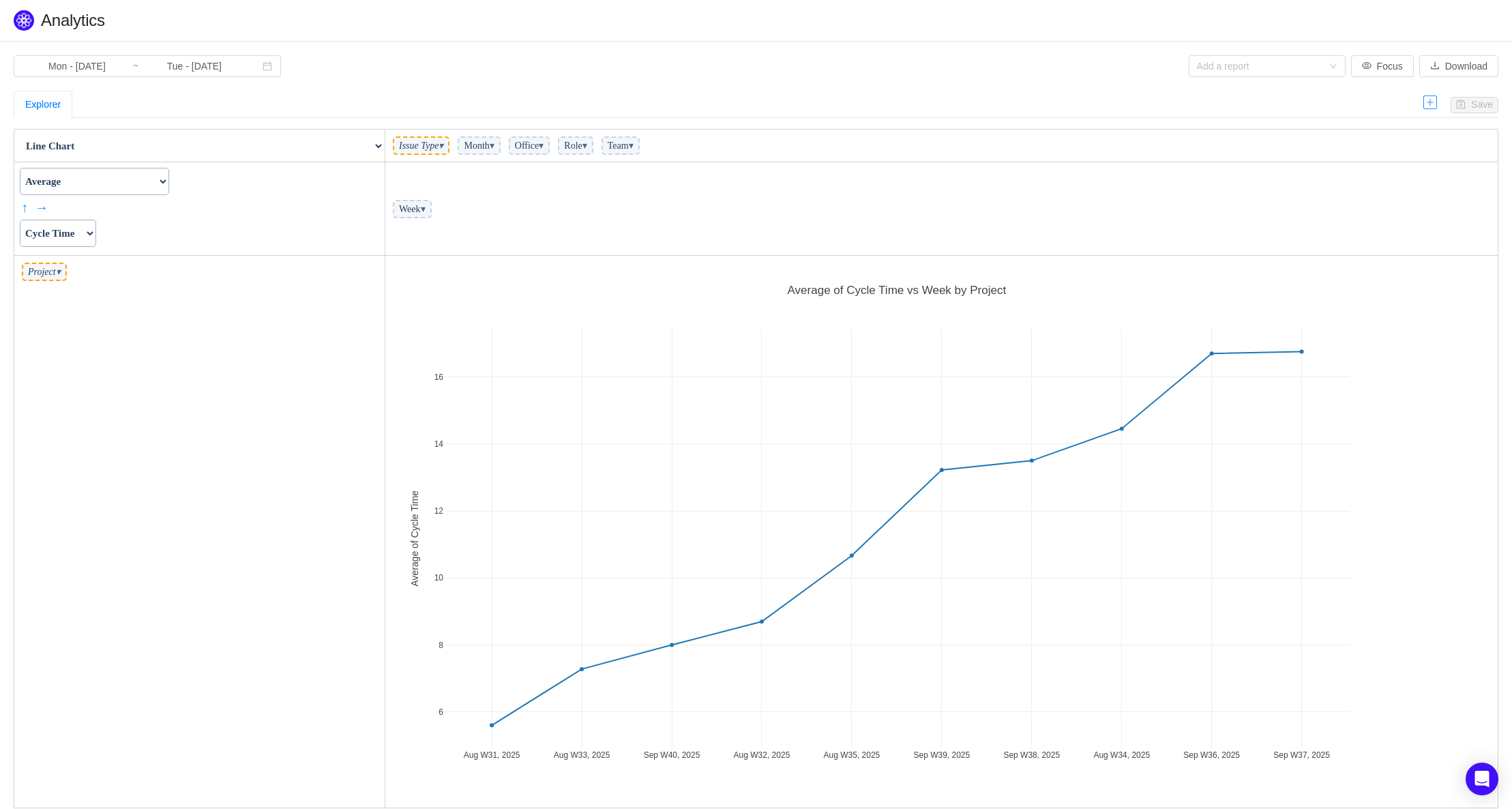
click at [1435, 98] on icon "icon: plus" at bounding box center [1430, 102] width 8 height 8
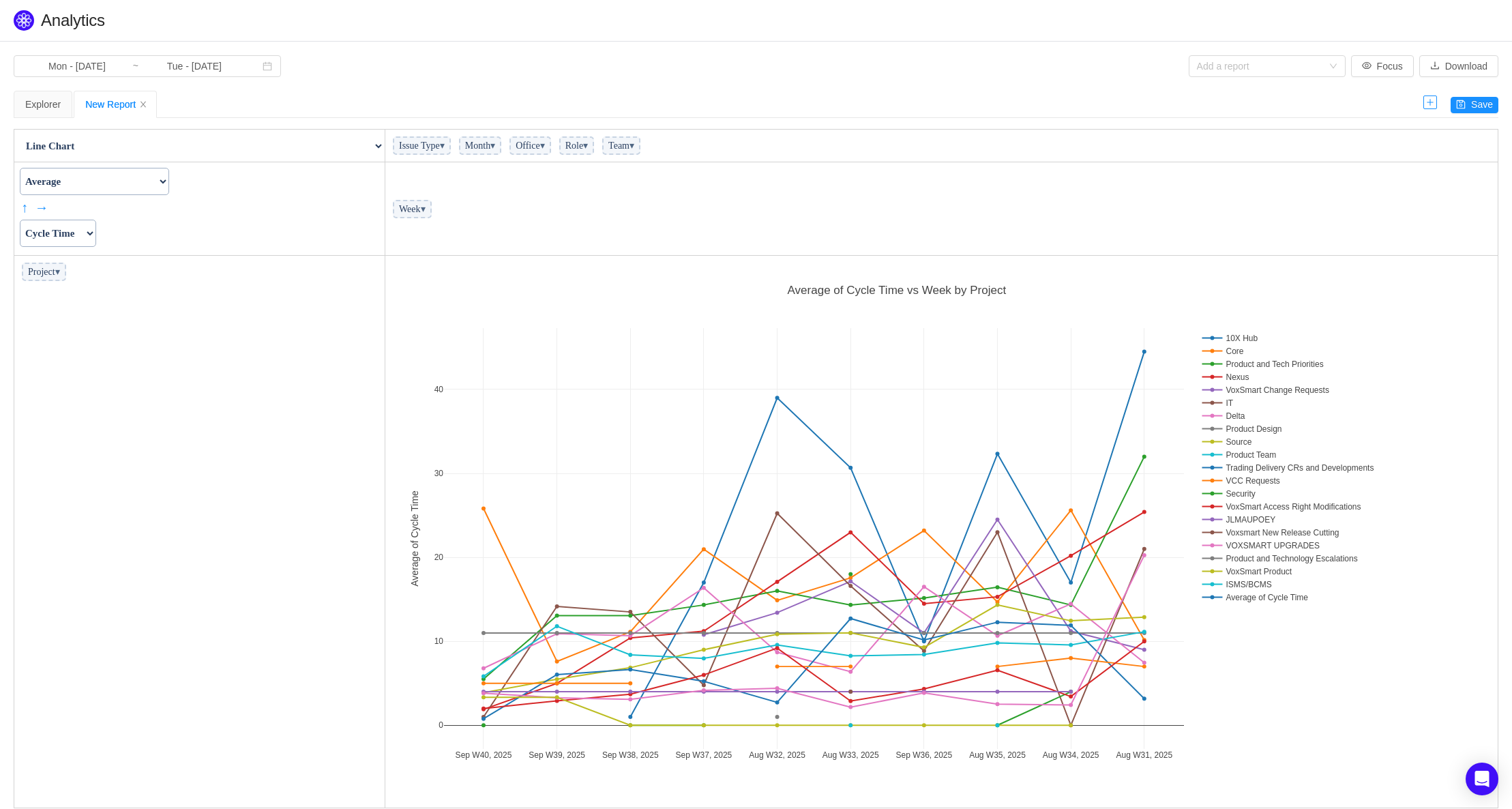
scroll to position [543, 1105]
click at [66, 278] on span "Project ▾" at bounding box center [44, 272] width 45 height 19
drag, startPoint x: 73, startPoint y: 278, endPoint x: 70, endPoint y: 268, distance: 10.4
click at [66, 278] on span "Project ▾" at bounding box center [44, 272] width 45 height 19
click at [60, 267] on span "▾" at bounding box center [57, 271] width 5 height 10
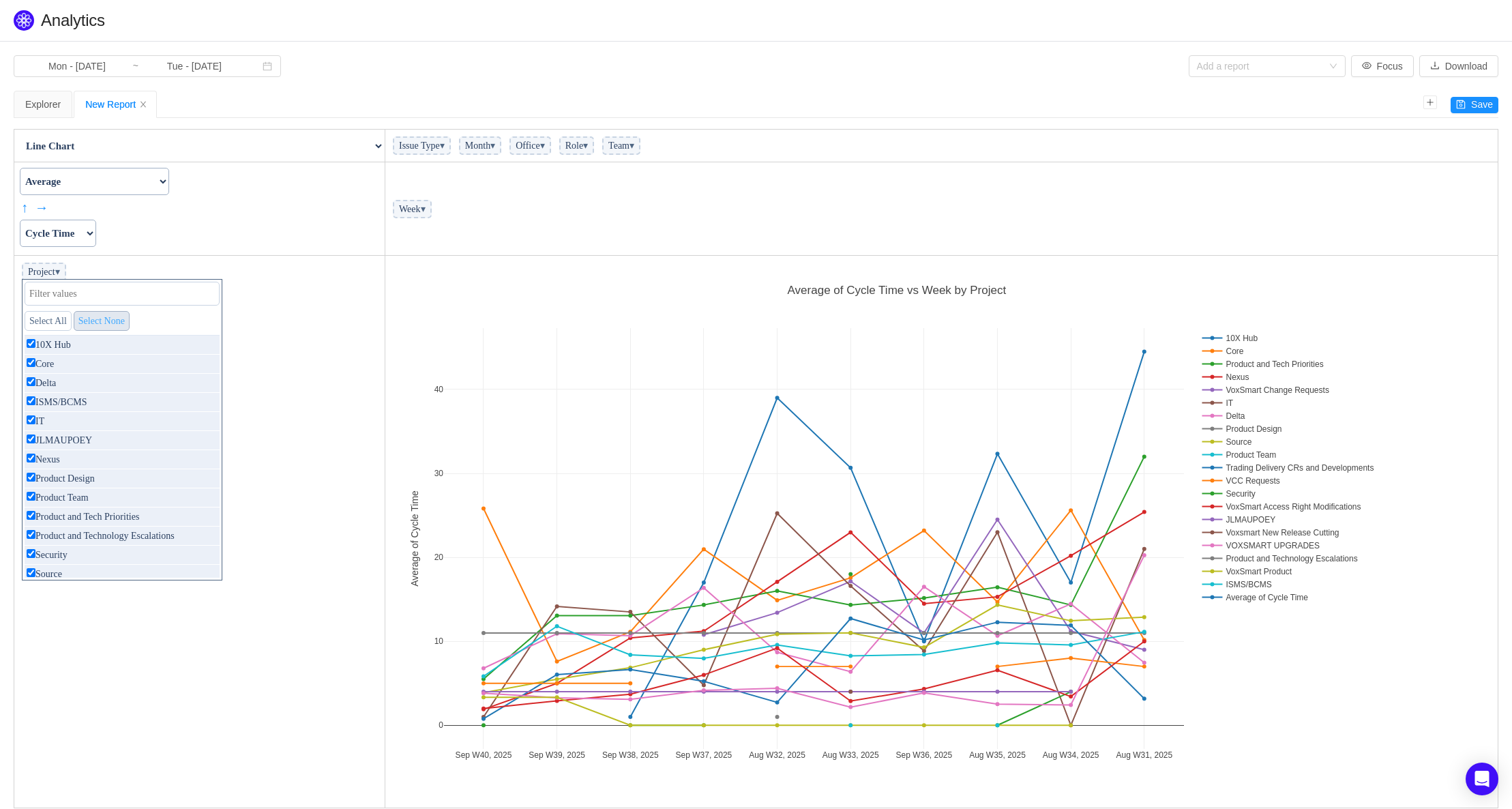
click at [112, 320] on link "Select None" at bounding box center [102, 321] width 56 height 20
checkbox input "false"
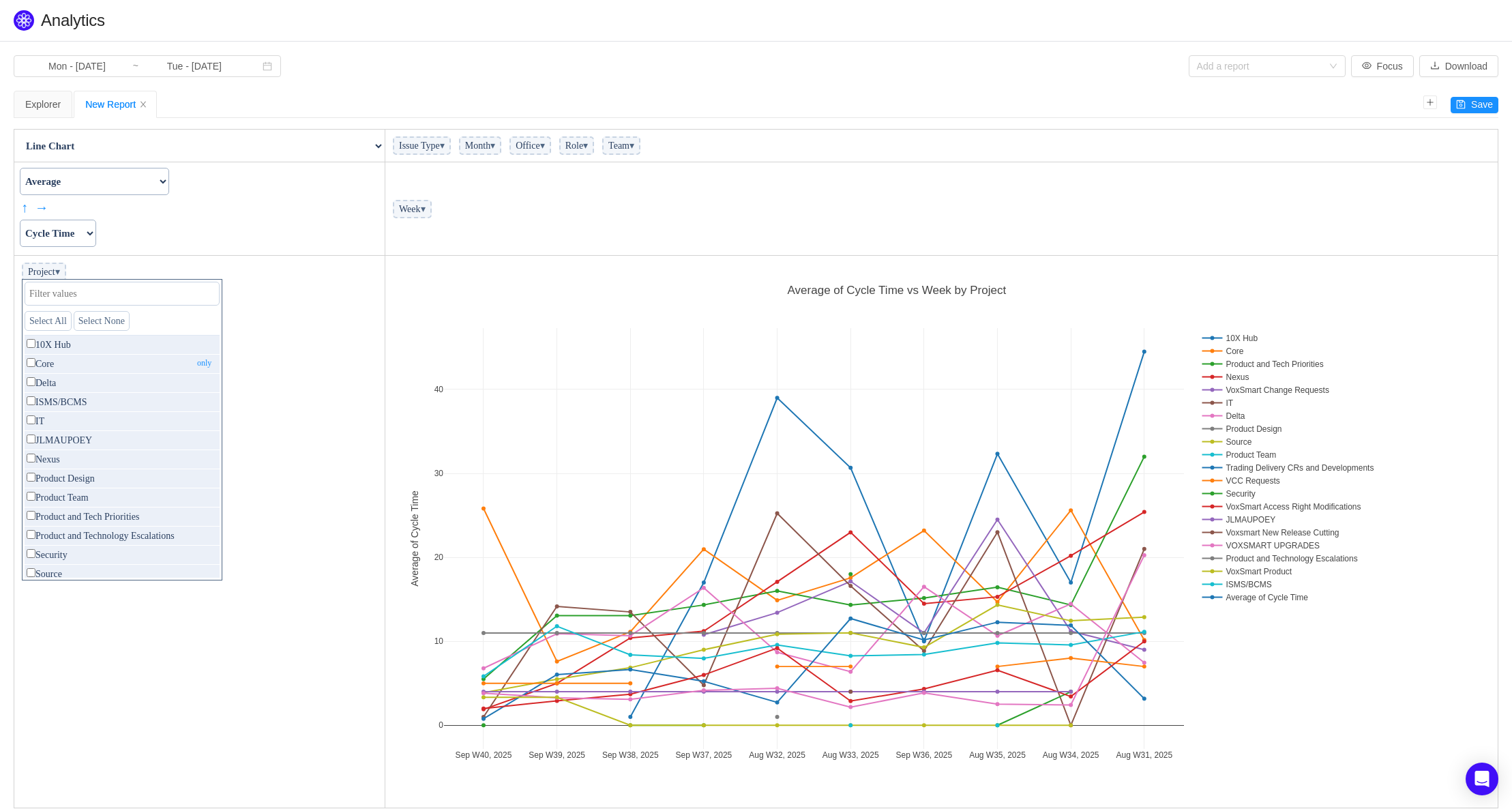
checkbox input "false"
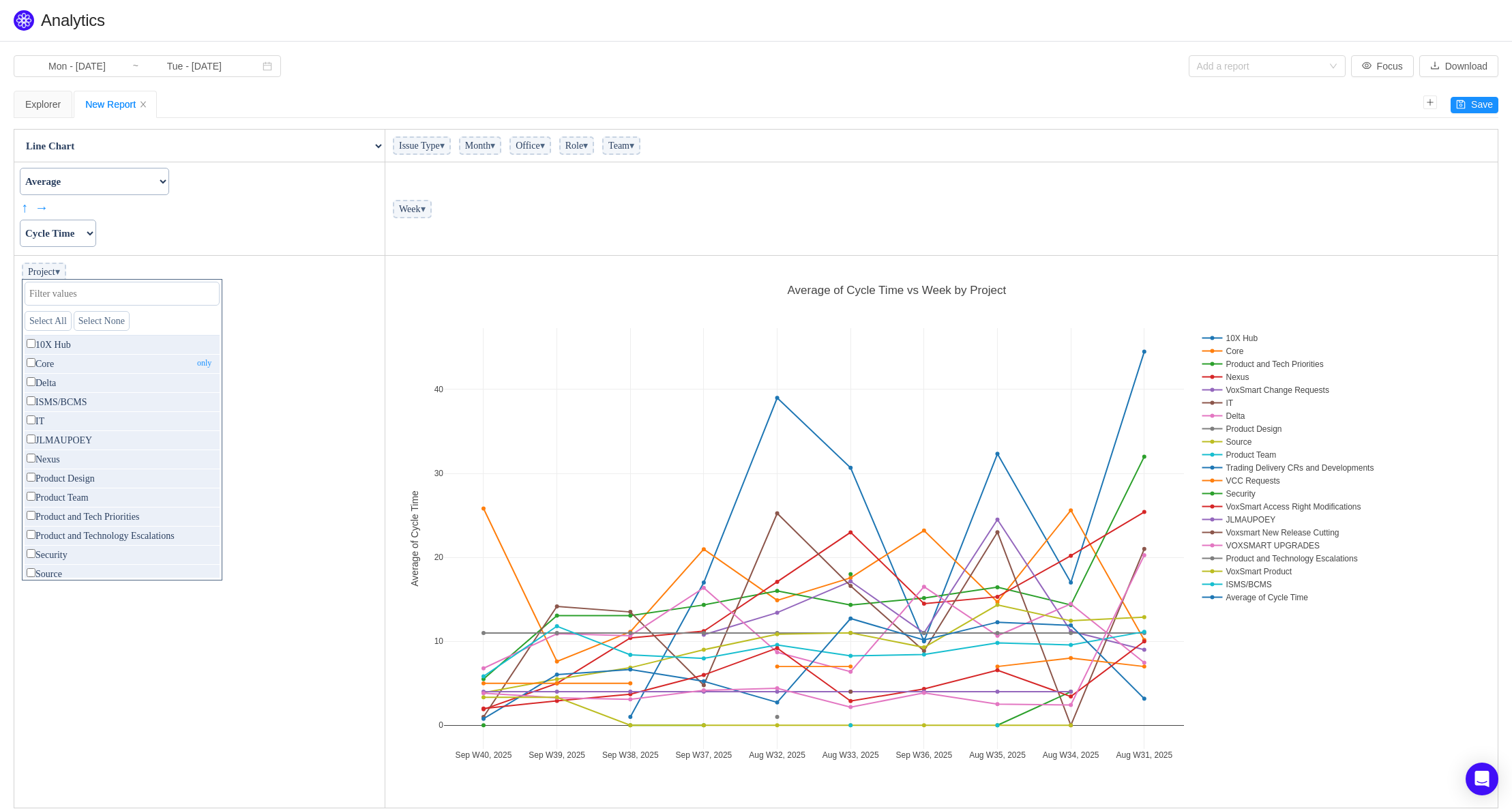
checkbox input "false"
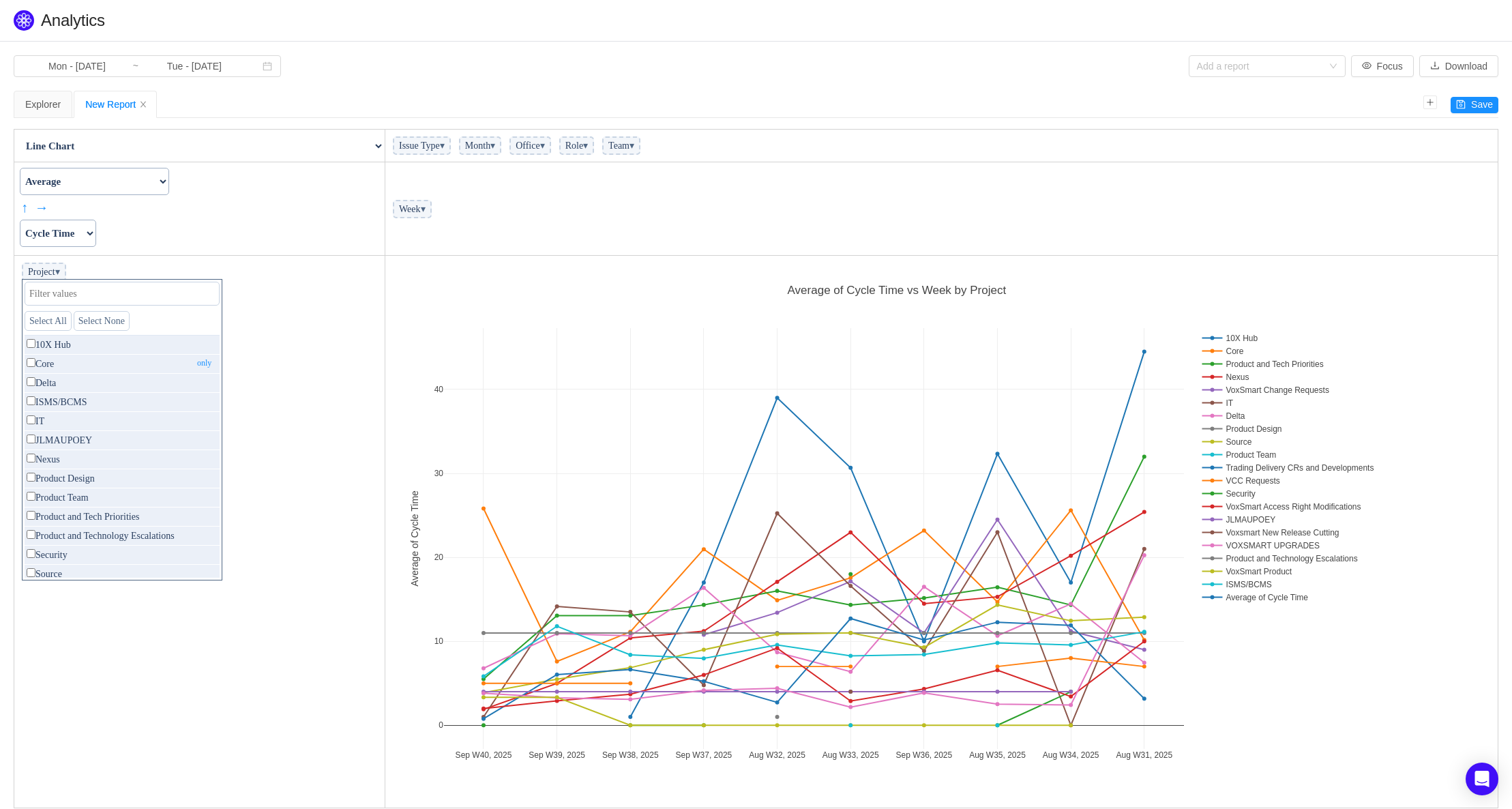
checkbox input "false"
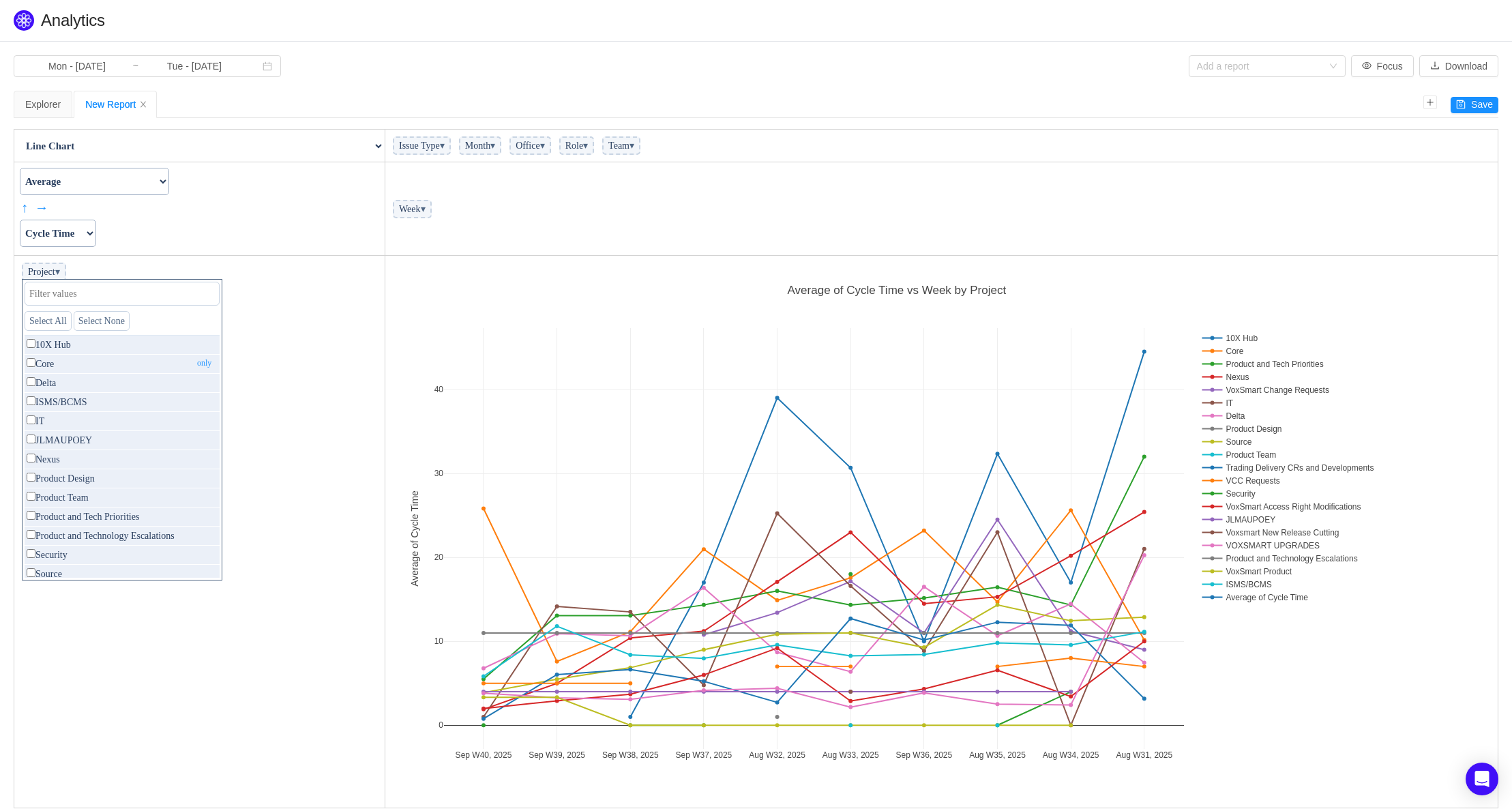
checkbox input "false"
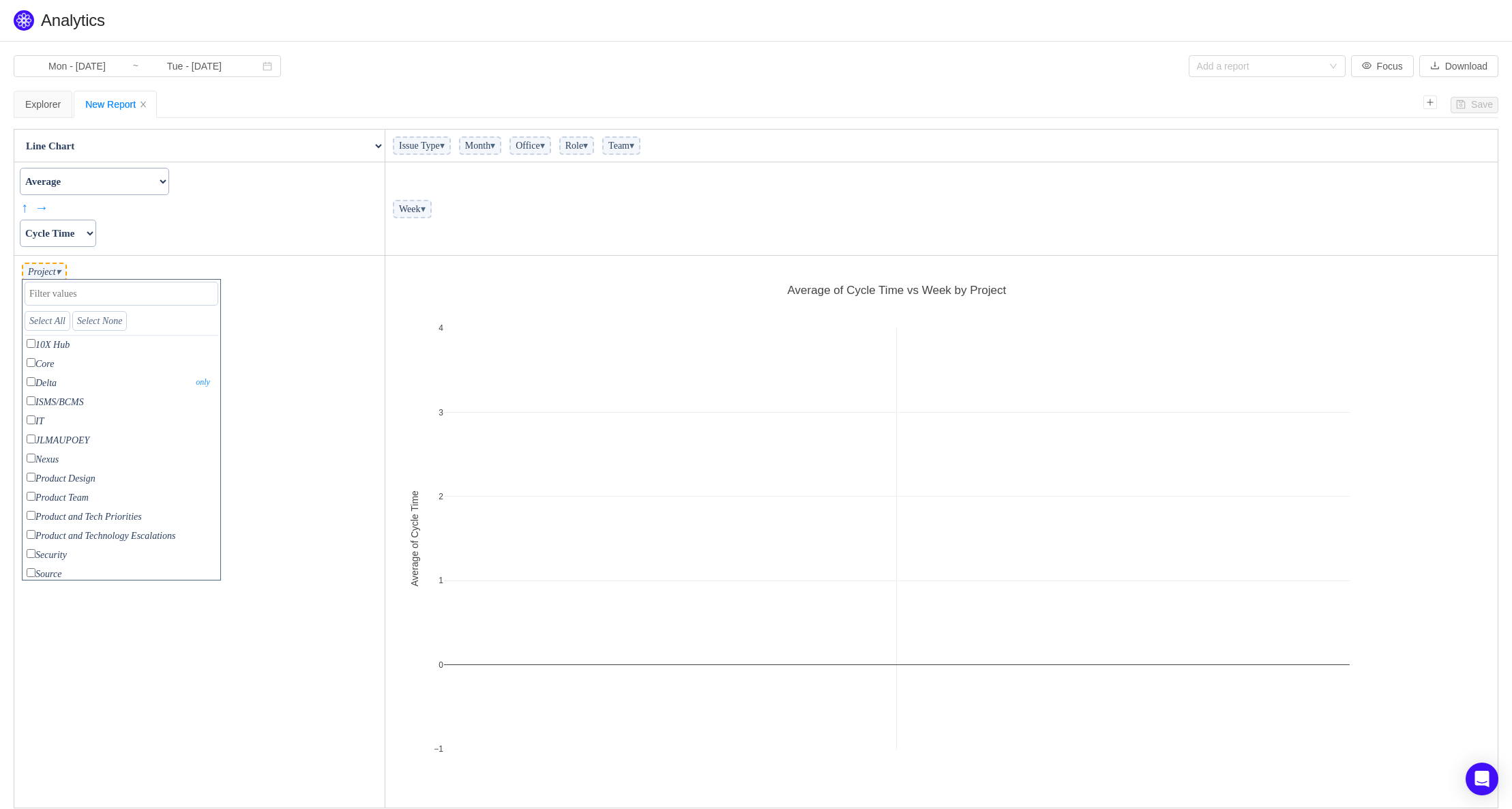
click at [35, 385] on p "Delta only" at bounding box center [121, 383] width 194 height 19
checkbox input "true"
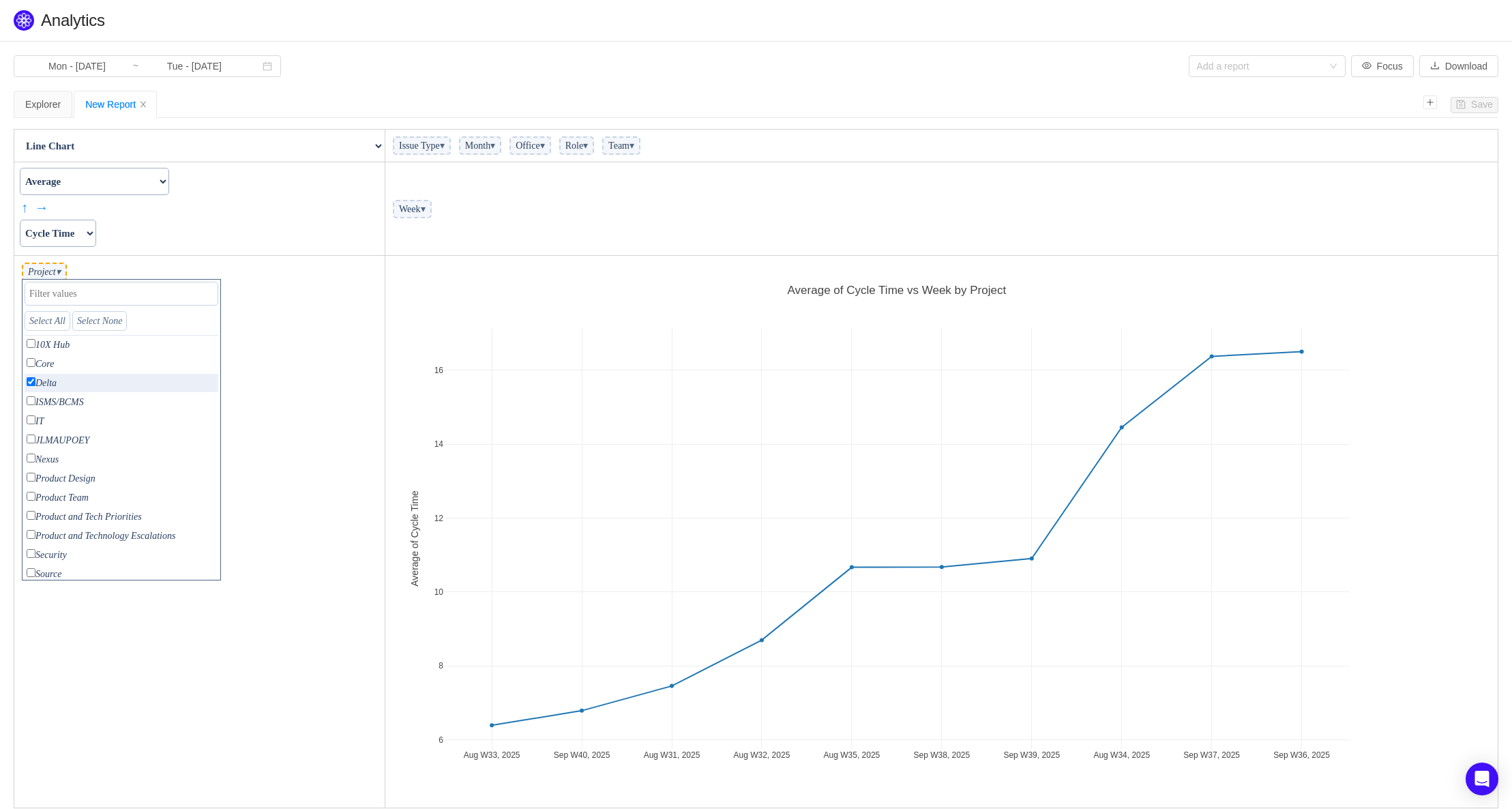
click at [146, 227] on td "Count Count Unique Values List Unique Values Sum Integer Sum Average Median Sam…" at bounding box center [199, 209] width 371 height 93
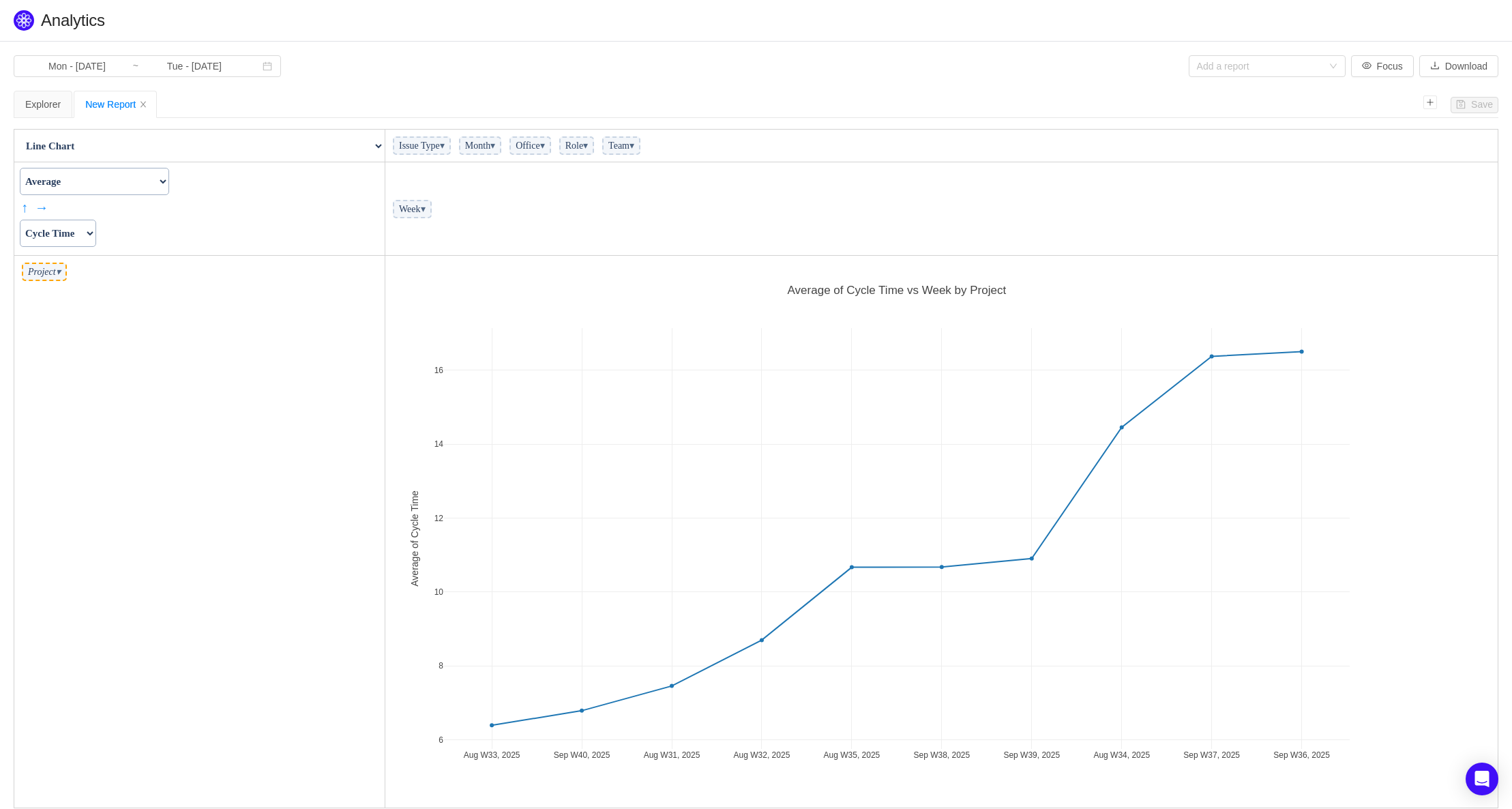
click at [96, 234] on select "Actual Hours Issue Key Issue Type Team Office Role Cycle Time Person Week Month" at bounding box center [58, 233] width 76 height 27
click at [20, 220] on select "Actual Hours Issue Key Issue Type Team Office Role Cycle Time Person Week Month" at bounding box center [58, 233] width 76 height 27
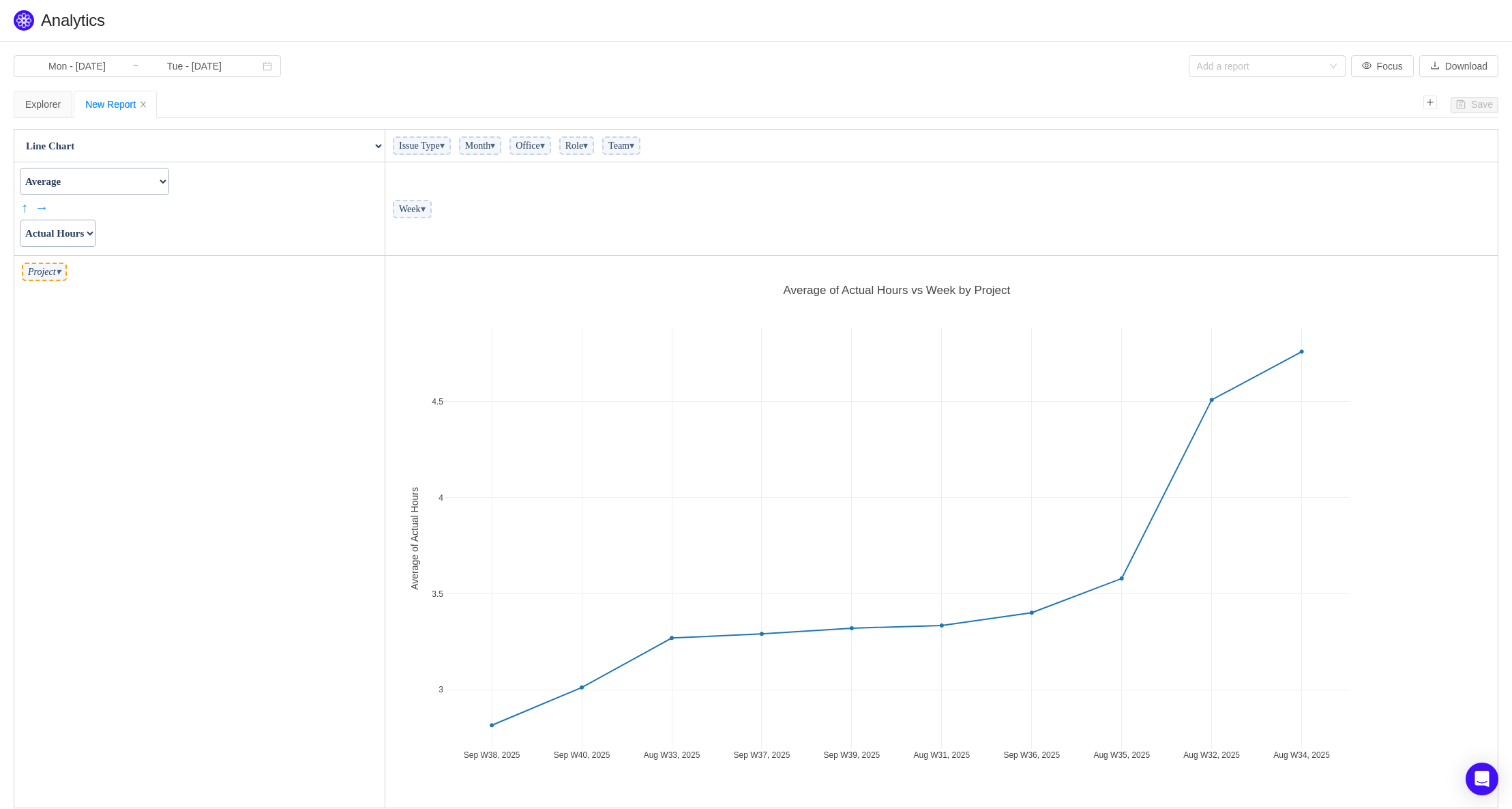
click at [67, 275] on span "Project ▾" at bounding box center [44, 272] width 45 height 19
click at [61, 275] on span "▾" at bounding box center [58, 271] width 5 height 10
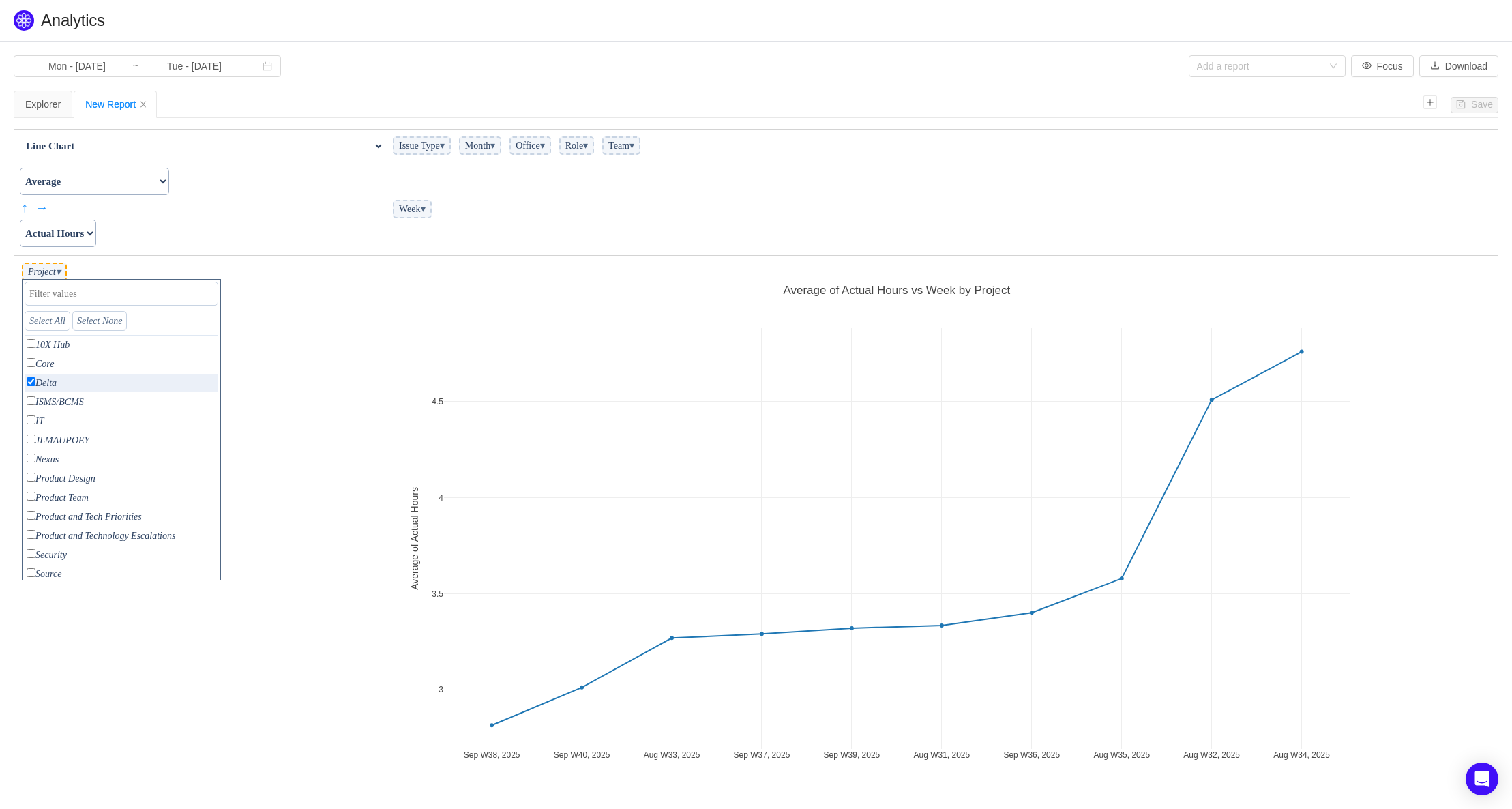
click at [150, 250] on td "Count Count Unique Values List Unique Values Sum Integer Sum Average Median Sam…" at bounding box center [199, 209] width 371 height 93
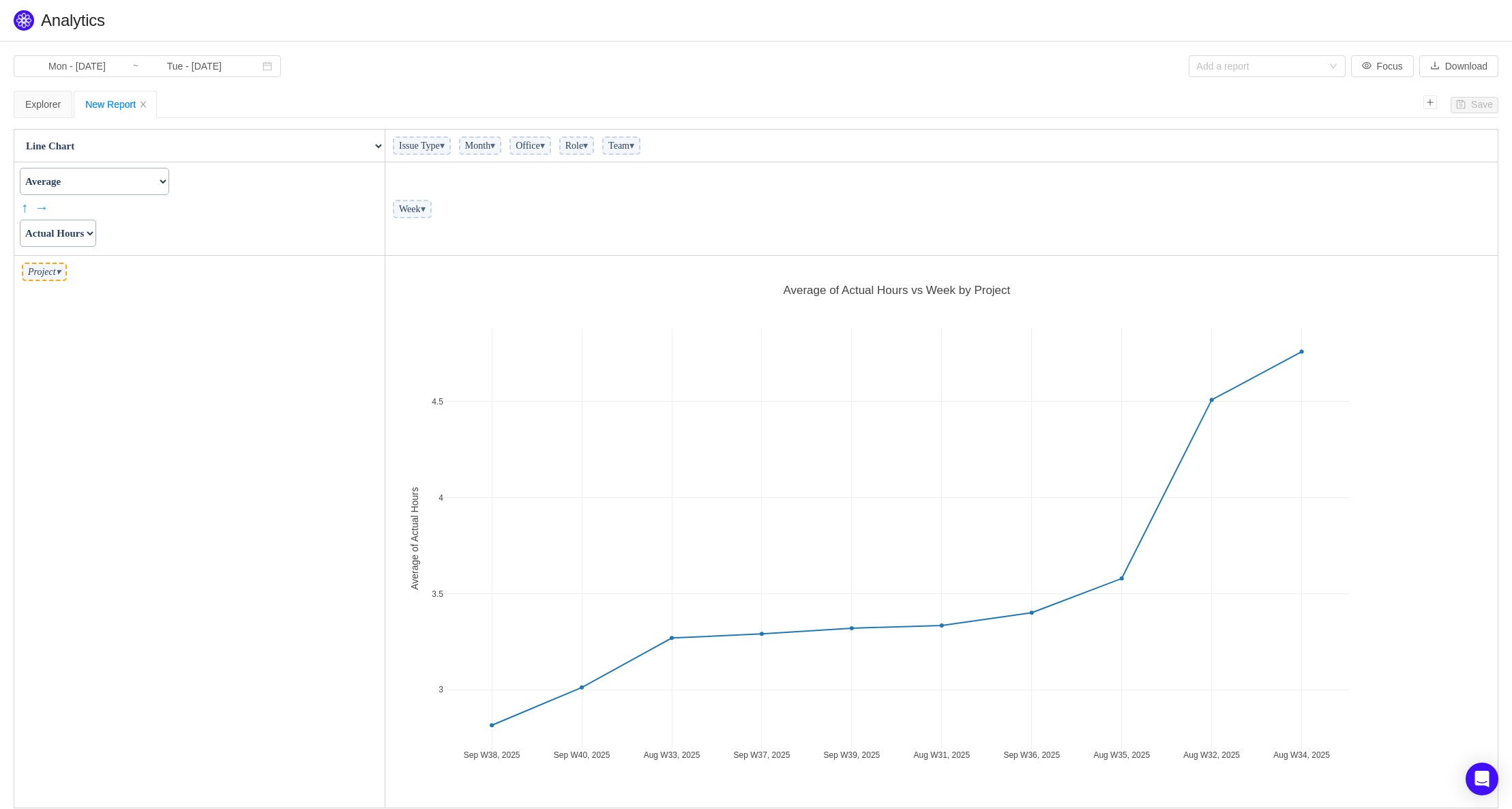
click at [96, 230] on select "Actual Hours Issue Key Issue Type Team Office Role Cycle Time Person Week Month" at bounding box center [58, 233] width 76 height 27
click at [20, 220] on select "Actual Hours Issue Key Issue Type Team Office Role Cycle Time Person Week Month" at bounding box center [58, 233] width 76 height 27
click at [96, 232] on select "Actual Hours Issue Key Issue Type Team Office Role Cycle Time Person Week Month" at bounding box center [58, 233] width 76 height 27
select select "Cycle Time"
click at [20, 220] on select "Actual Hours Issue Key Issue Type Team Office Role Cycle Time Person Week Month" at bounding box center [58, 233] width 76 height 27
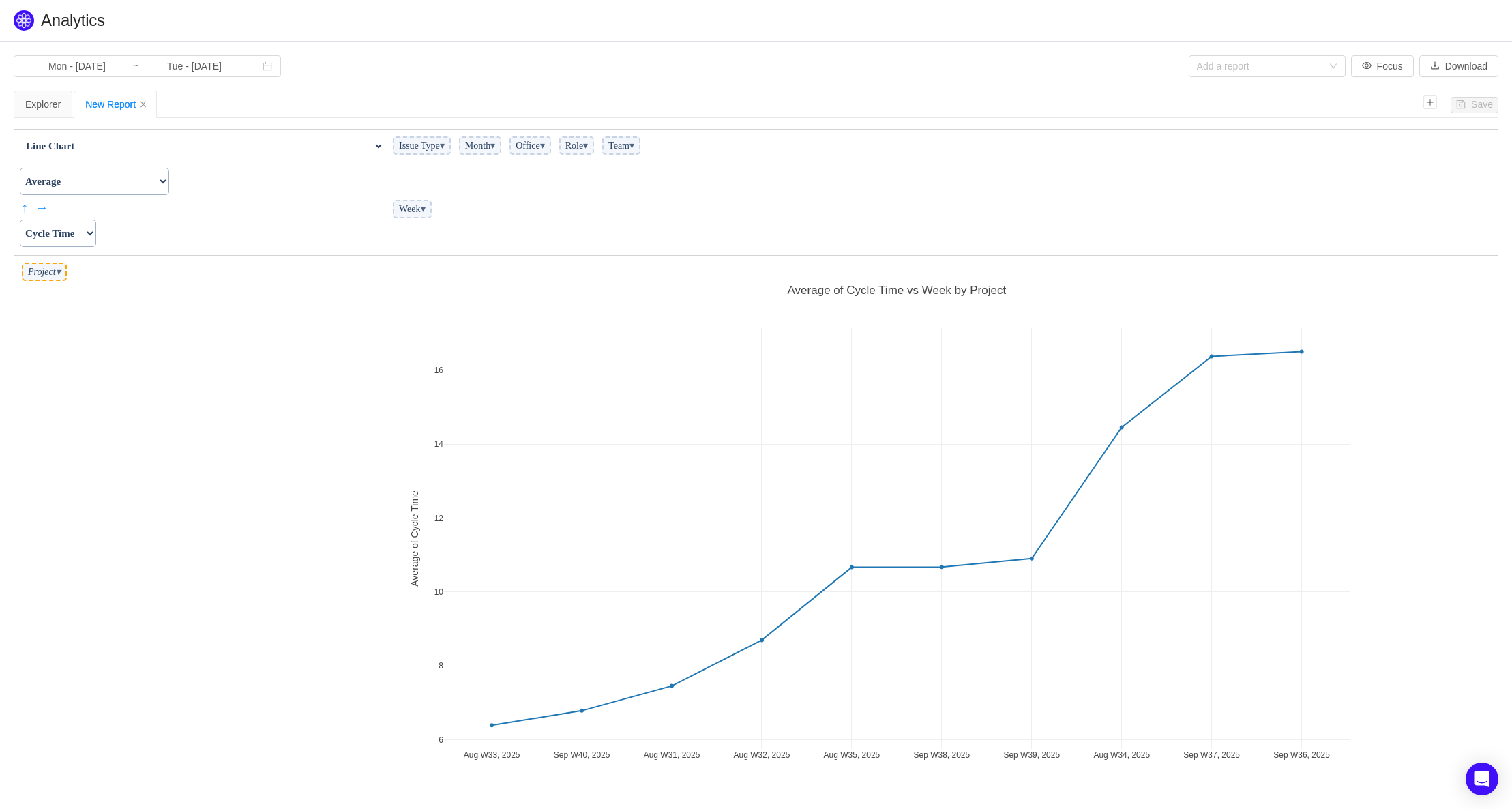
click at [169, 176] on select "Count Count Unique Values List Unique Values Sum Integer Sum Average Median Sam…" at bounding box center [94, 181] width 149 height 27
click at [169, 179] on select "Count Count Unique Values List Unique Values Sum Integer Sum Average Median Sam…" at bounding box center [94, 181] width 149 height 27
